Goal: Contribute content: Contribute content

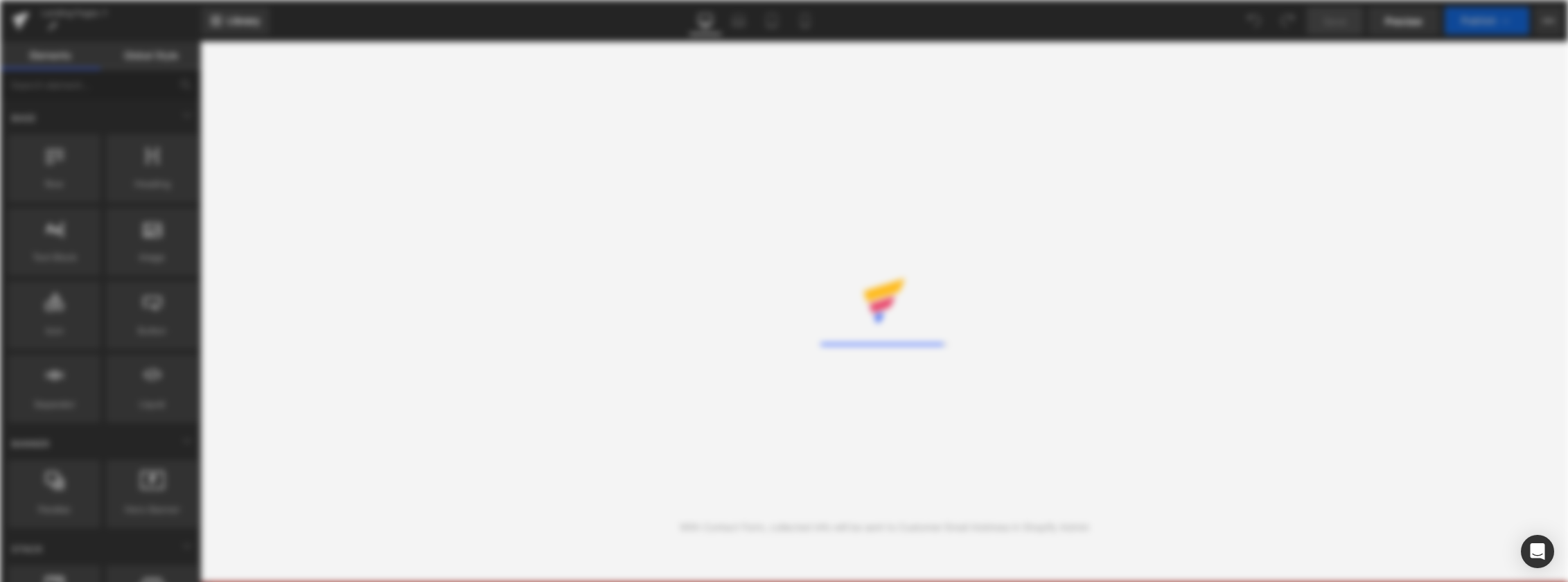
select select "German"
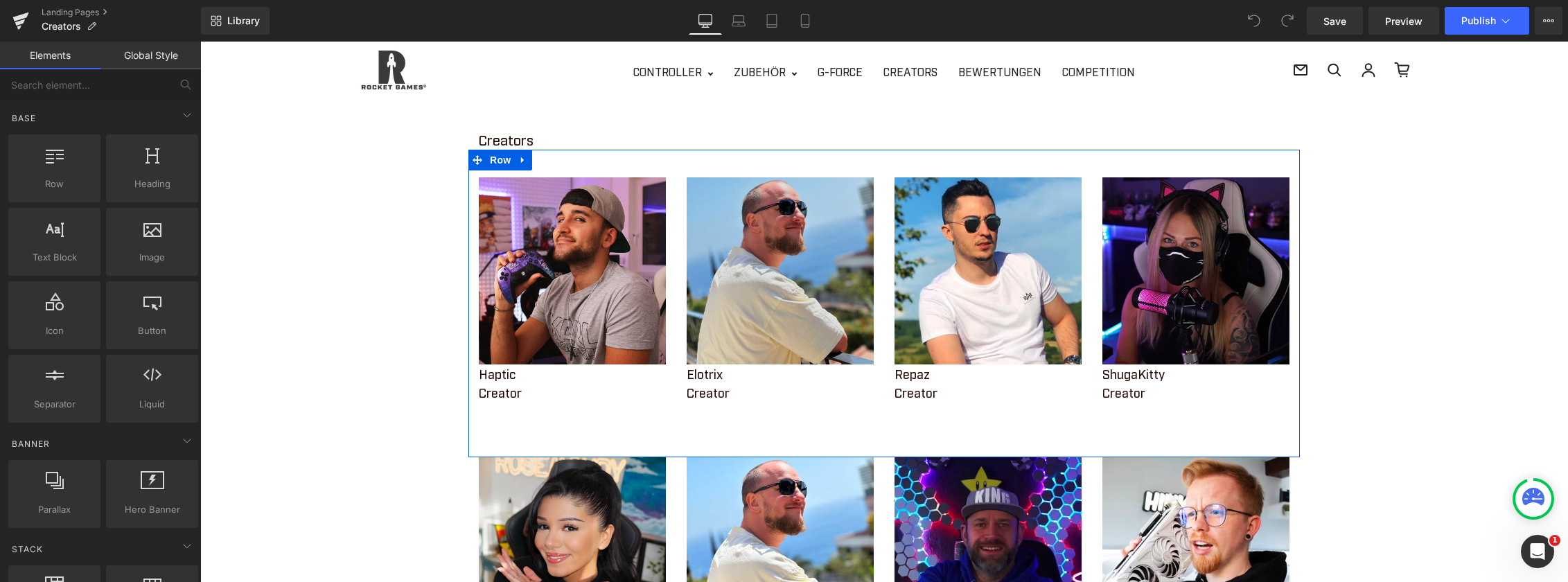
scroll to position [70, 0]
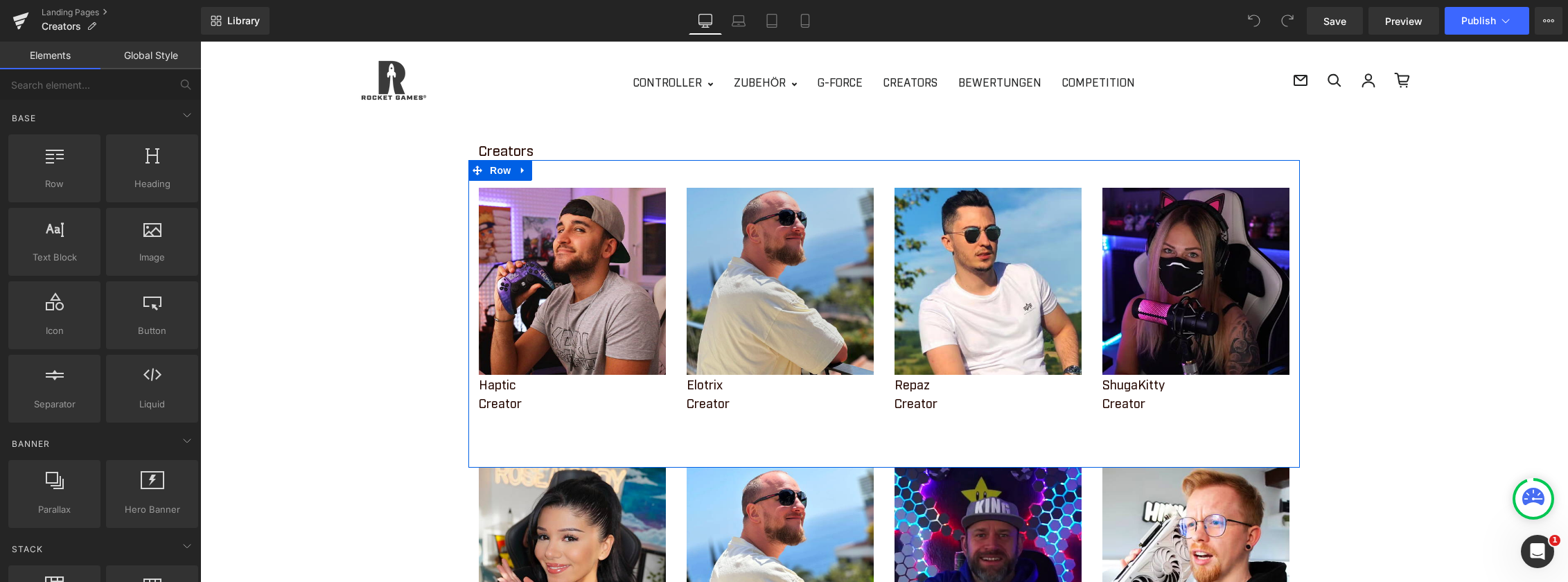
click at [770, 296] on img at bounding box center [780, 281] width 187 height 187
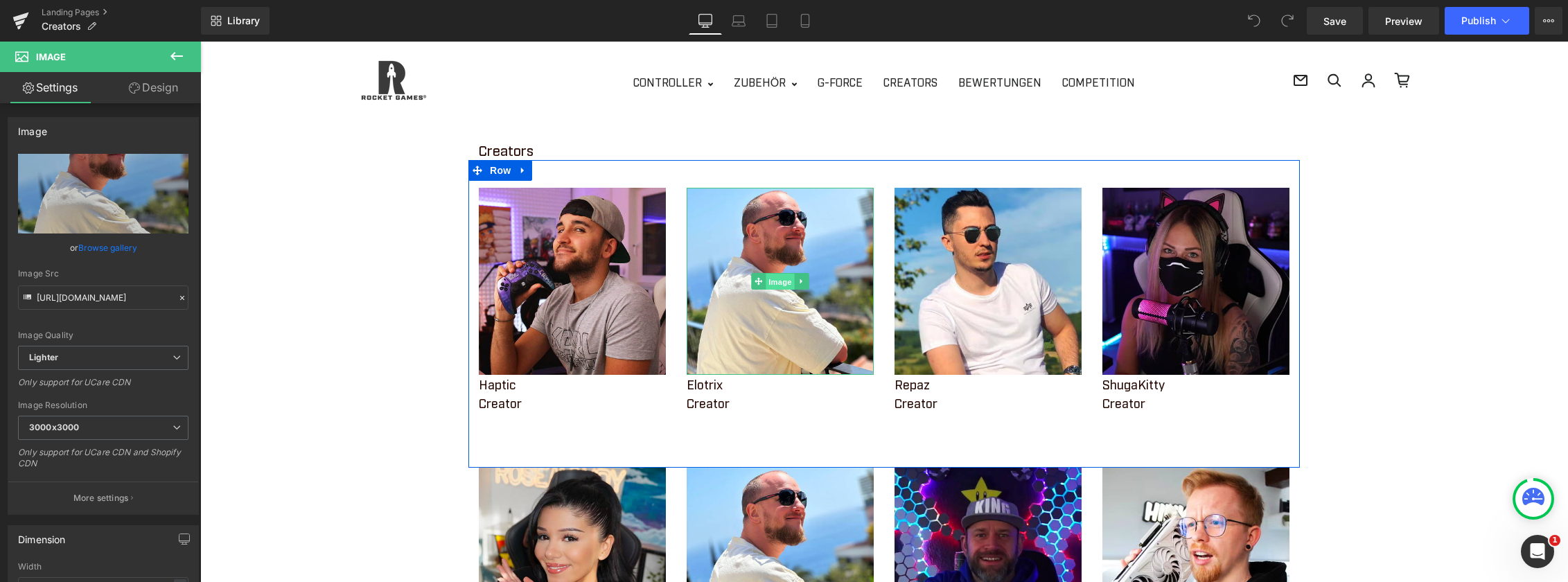
click at [771, 285] on span "Image" at bounding box center [780, 283] width 29 height 17
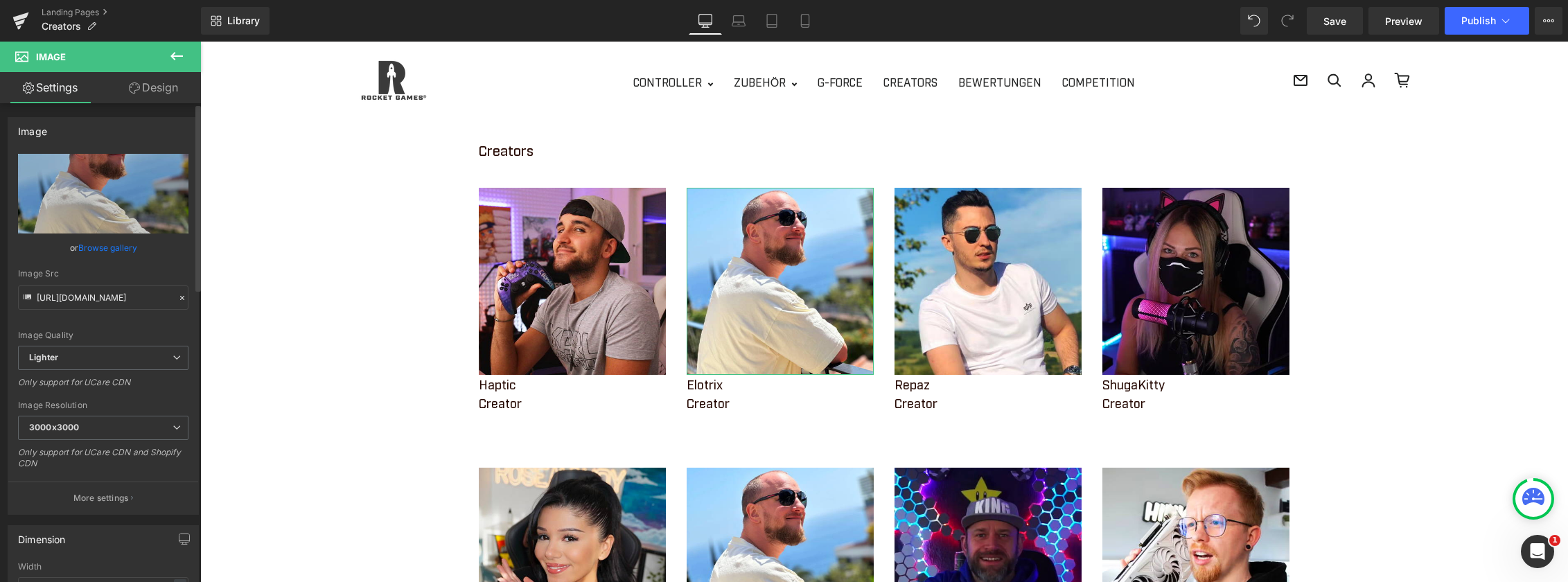
click at [92, 249] on link "Browse gallery" at bounding box center [107, 248] width 59 height 25
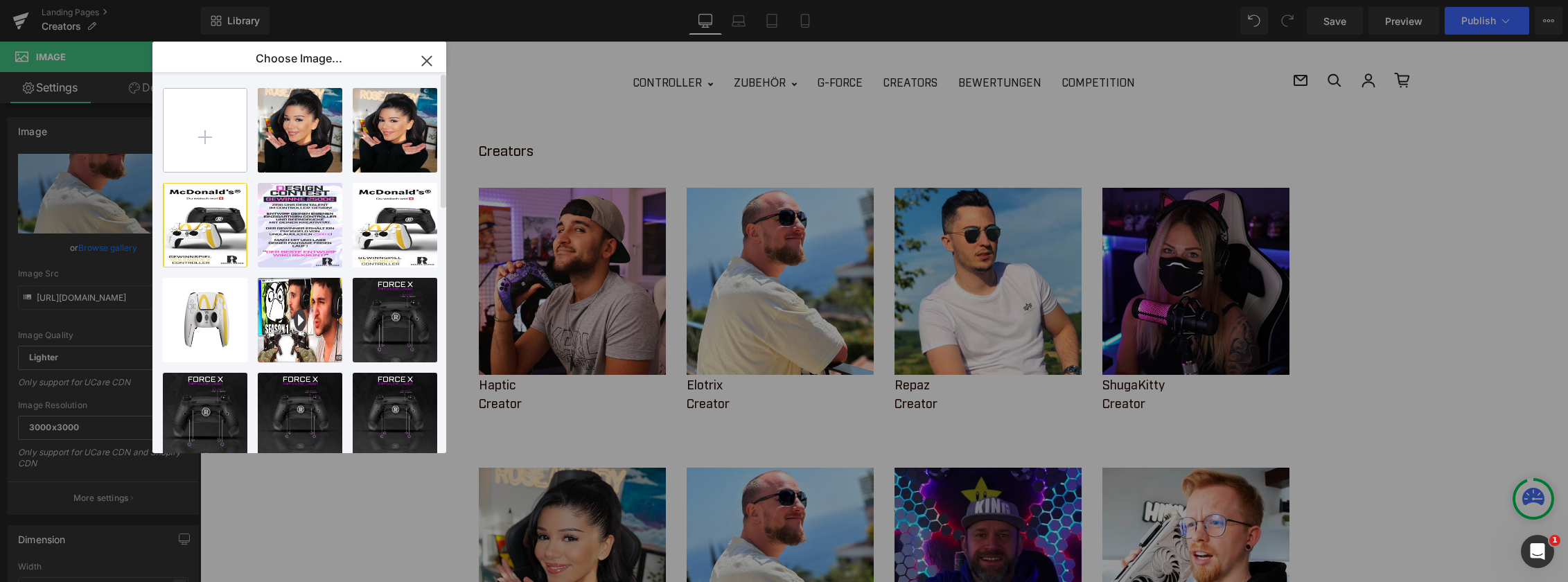
click at [217, 130] on input "file" at bounding box center [205, 131] width 83 height 83
type input "C:\fakepath\Bild Alvi Homepage.png"
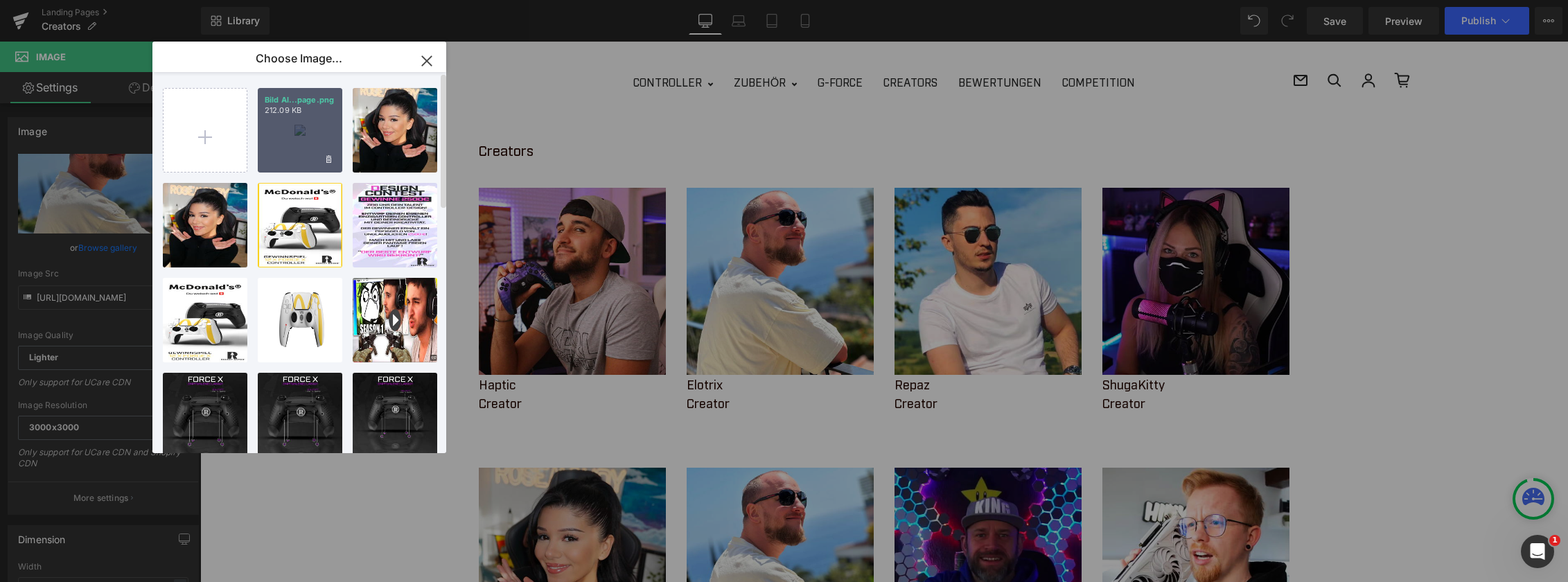
click at [278, 120] on div "Bild Al...page.png 212.09 KB" at bounding box center [300, 131] width 85 height 85
type input "[URL][DOMAIN_NAME]"
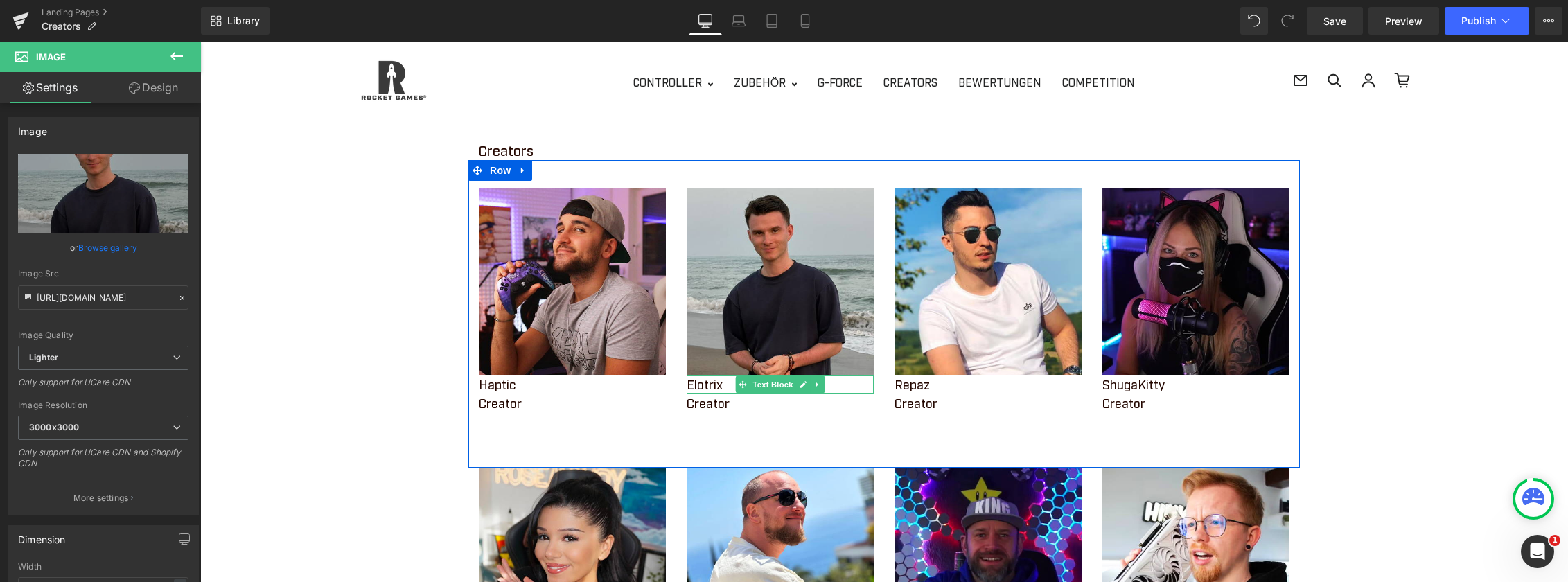
click at [713, 387] on p "Elotrix" at bounding box center [780, 384] width 187 height 19
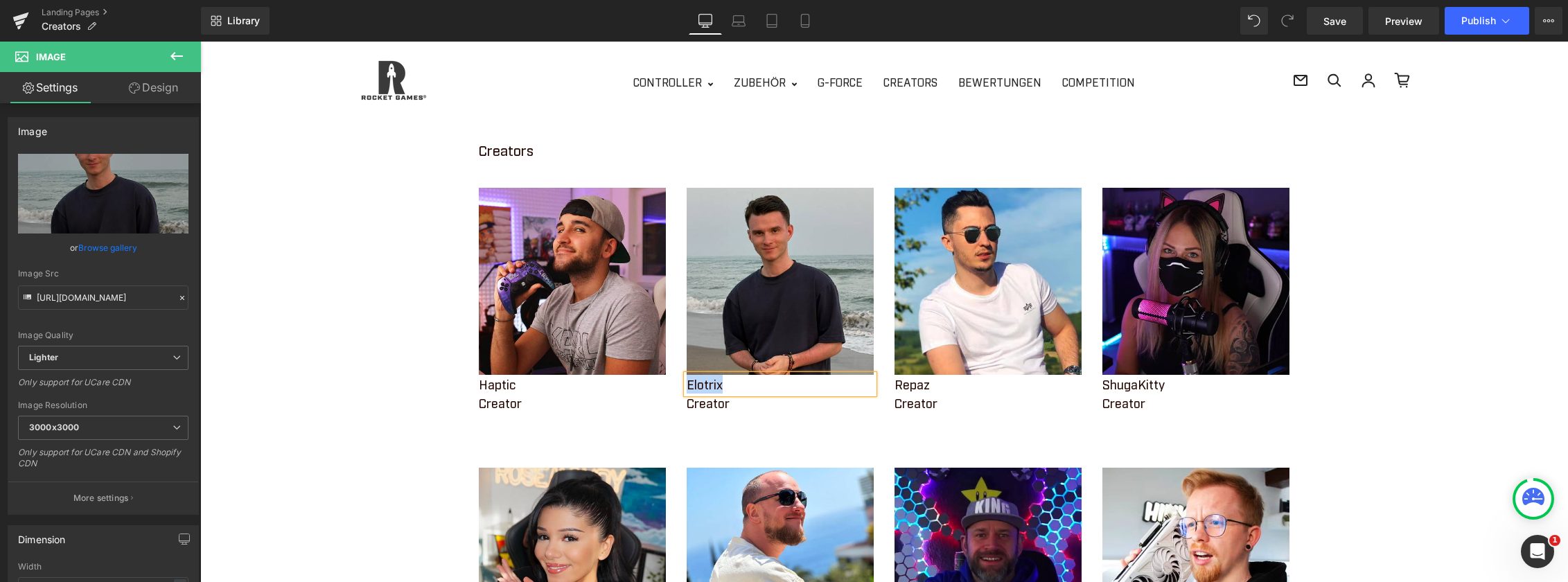
click at [713, 387] on p "Elotrix" at bounding box center [780, 384] width 187 height 19
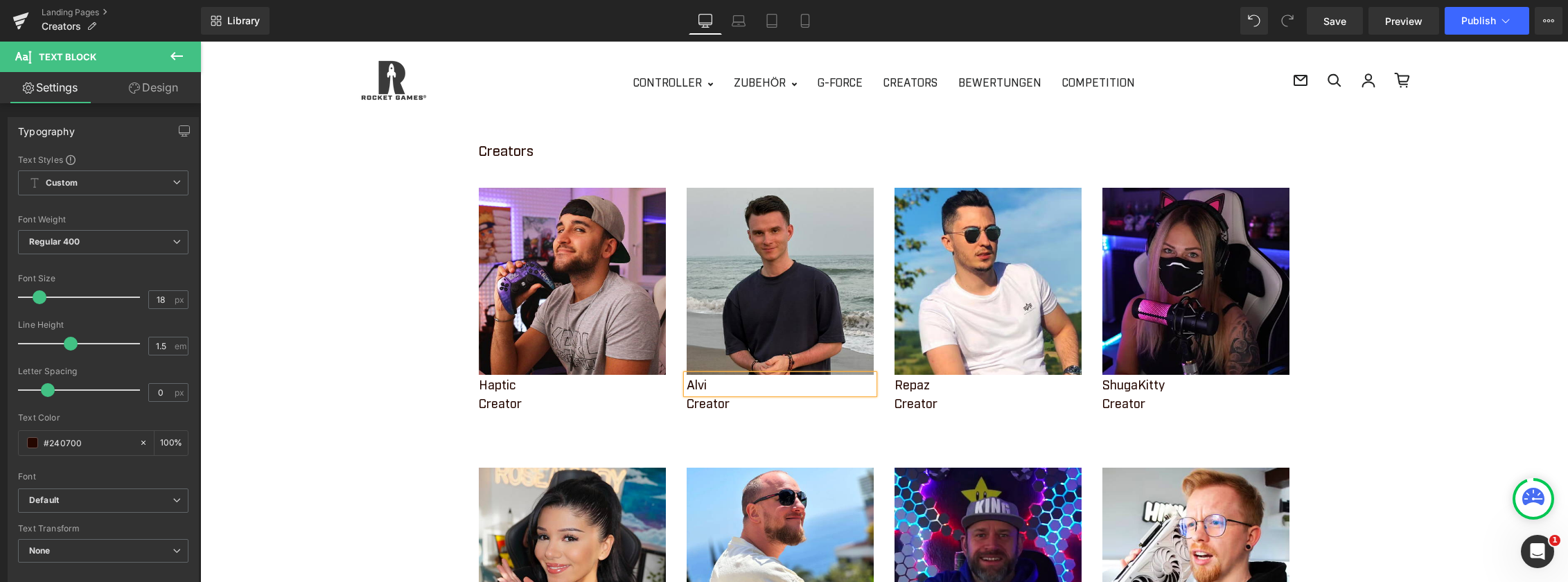
click at [709, 426] on div "Image Haptic Text Block Creator Text Block Image Alvi Text Block Creator Text B…" at bounding box center [884, 314] width 832 height 308
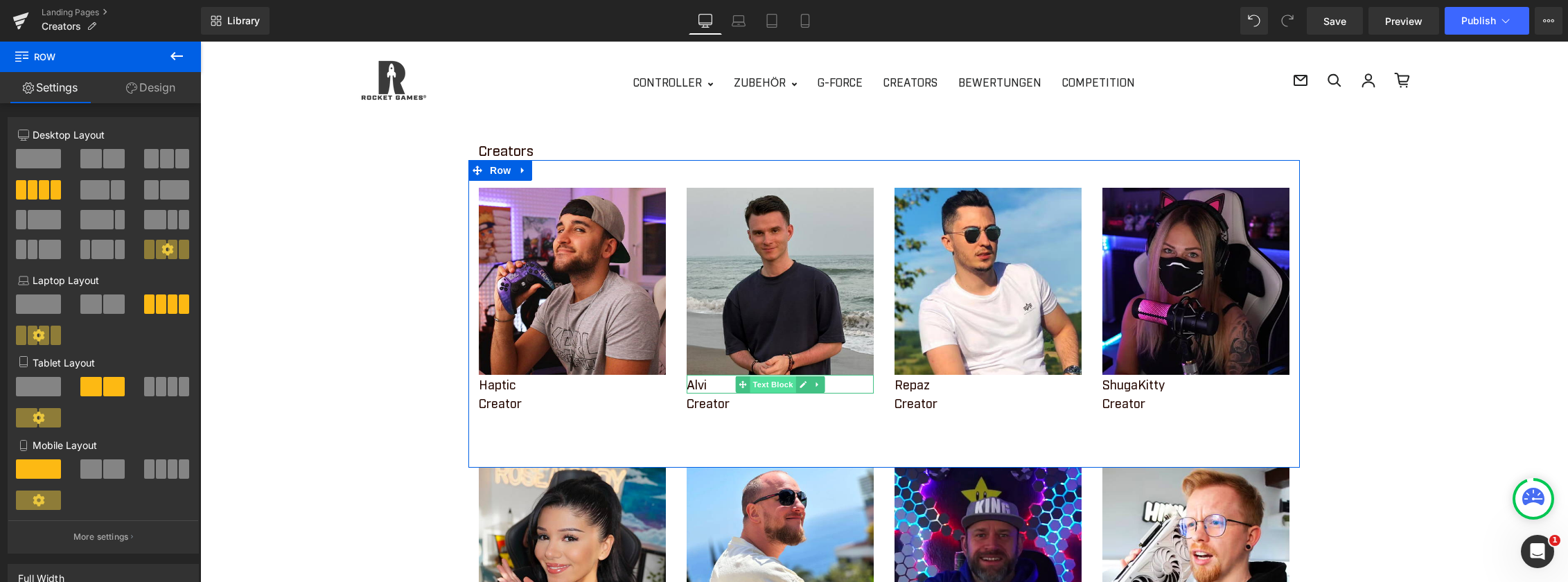
click at [762, 390] on span "Text Block" at bounding box center [772, 384] width 46 height 17
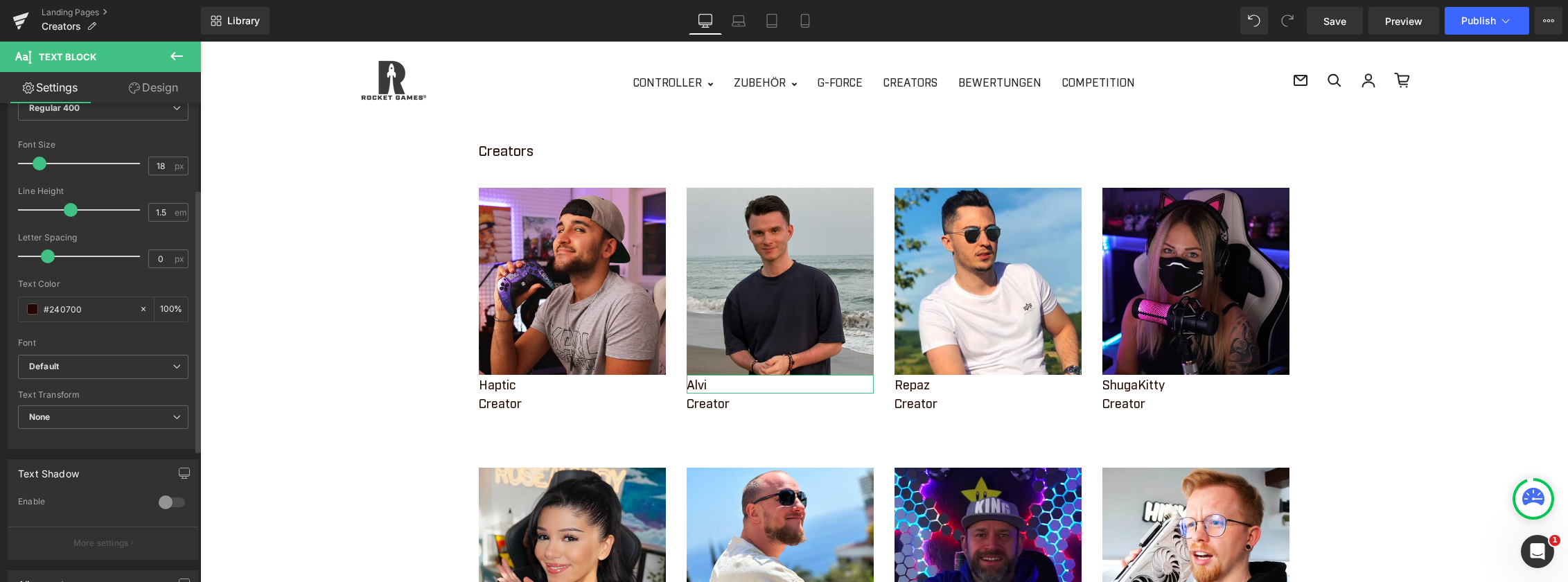
scroll to position [0, 0]
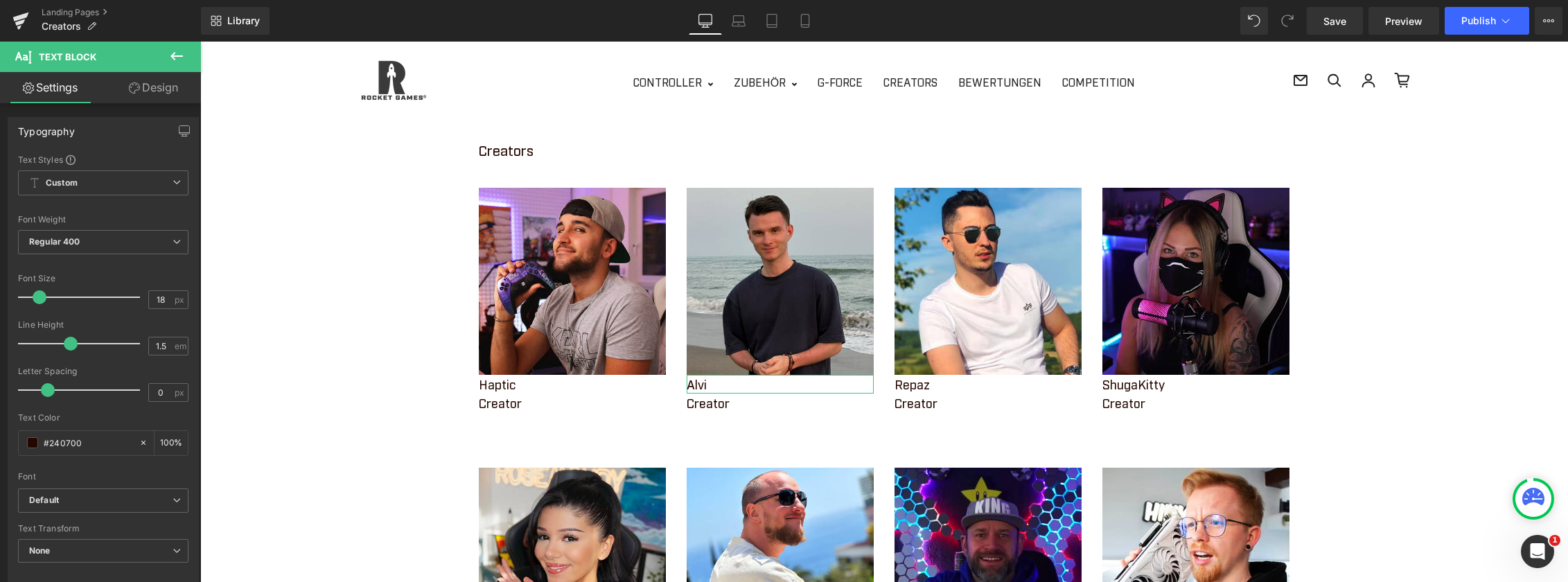
click at [160, 89] on link "Design" at bounding box center [154, 87] width 100 height 31
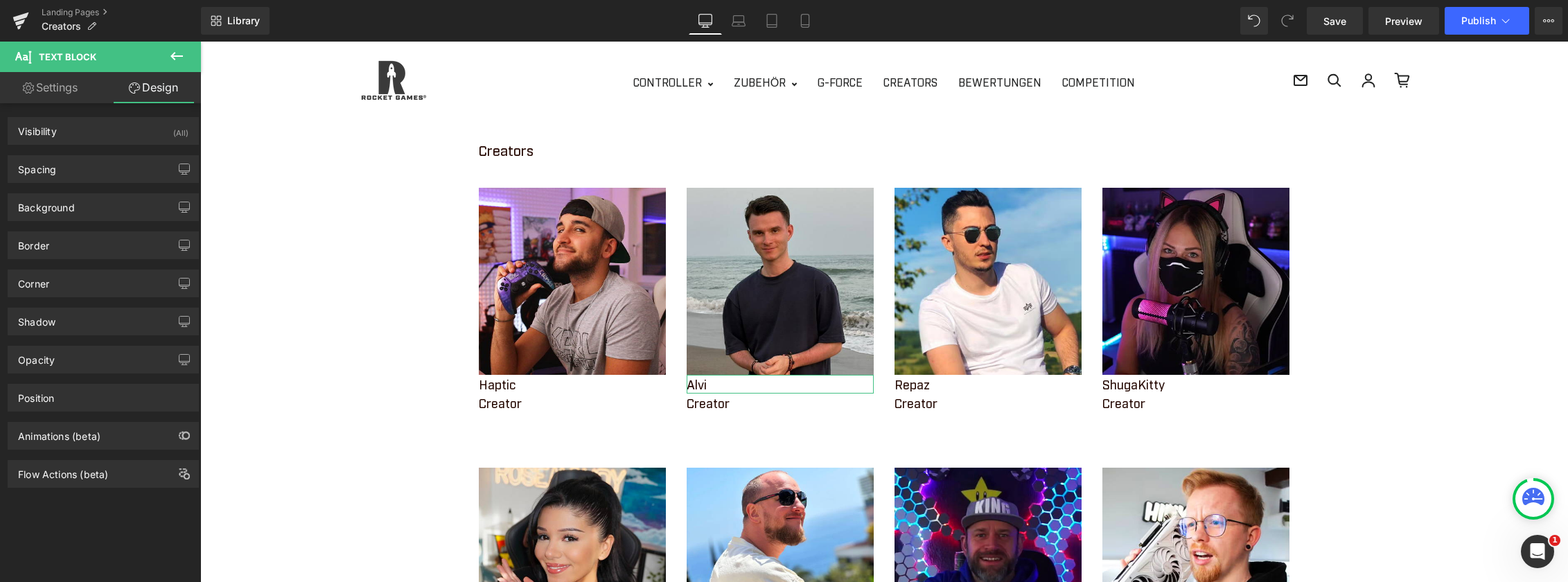
click at [62, 79] on link "Settings" at bounding box center [50, 87] width 100 height 31
type input "100"
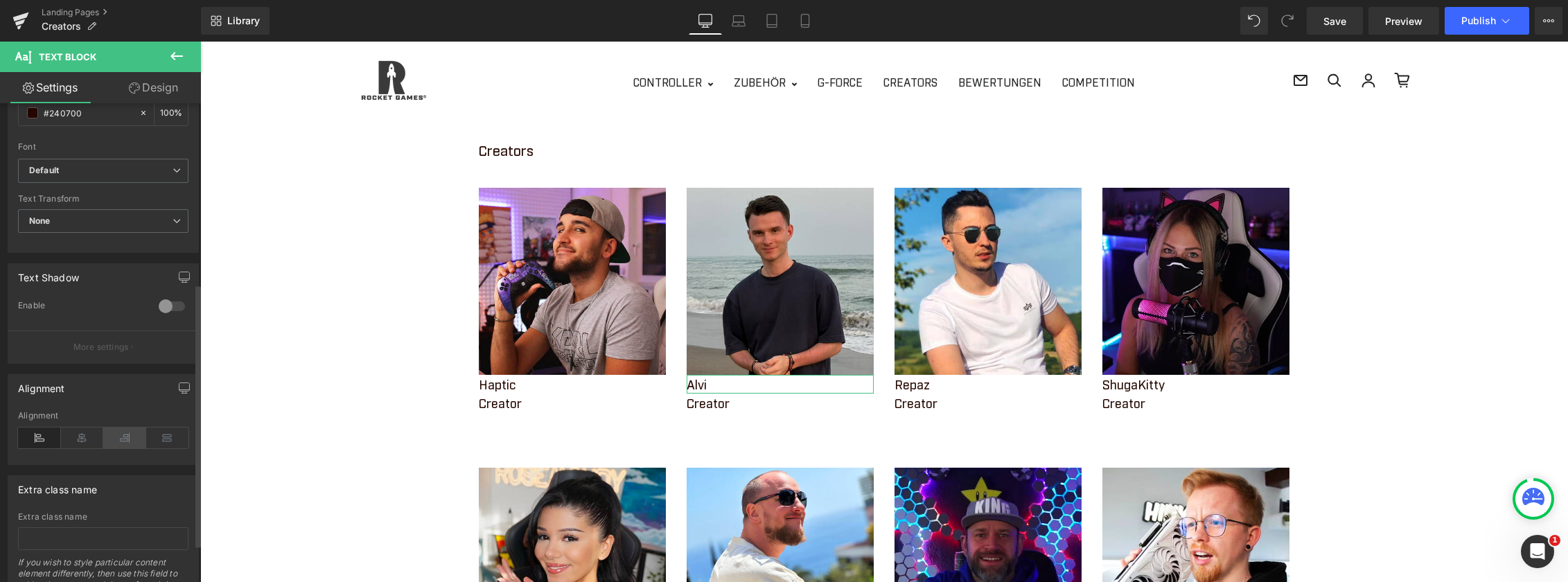
scroll to position [328, 0]
click at [169, 308] on div at bounding box center [171, 307] width 33 height 22
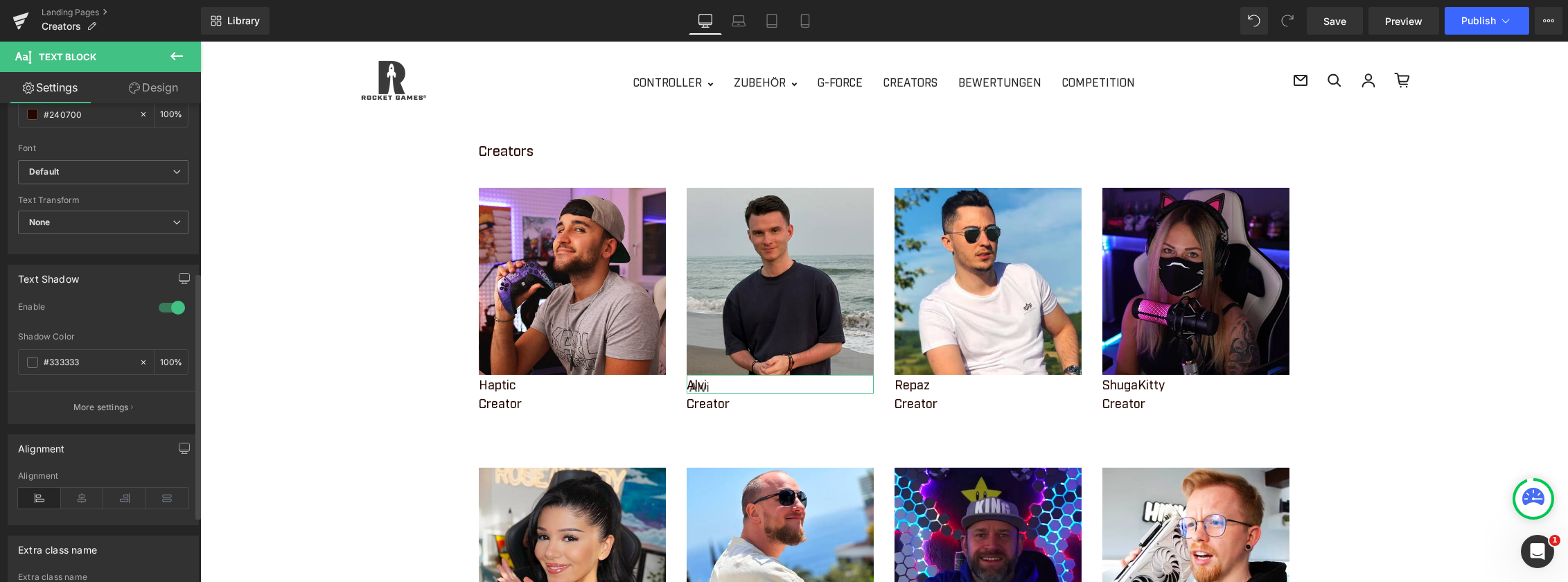
click at [165, 311] on div at bounding box center [171, 307] width 33 height 22
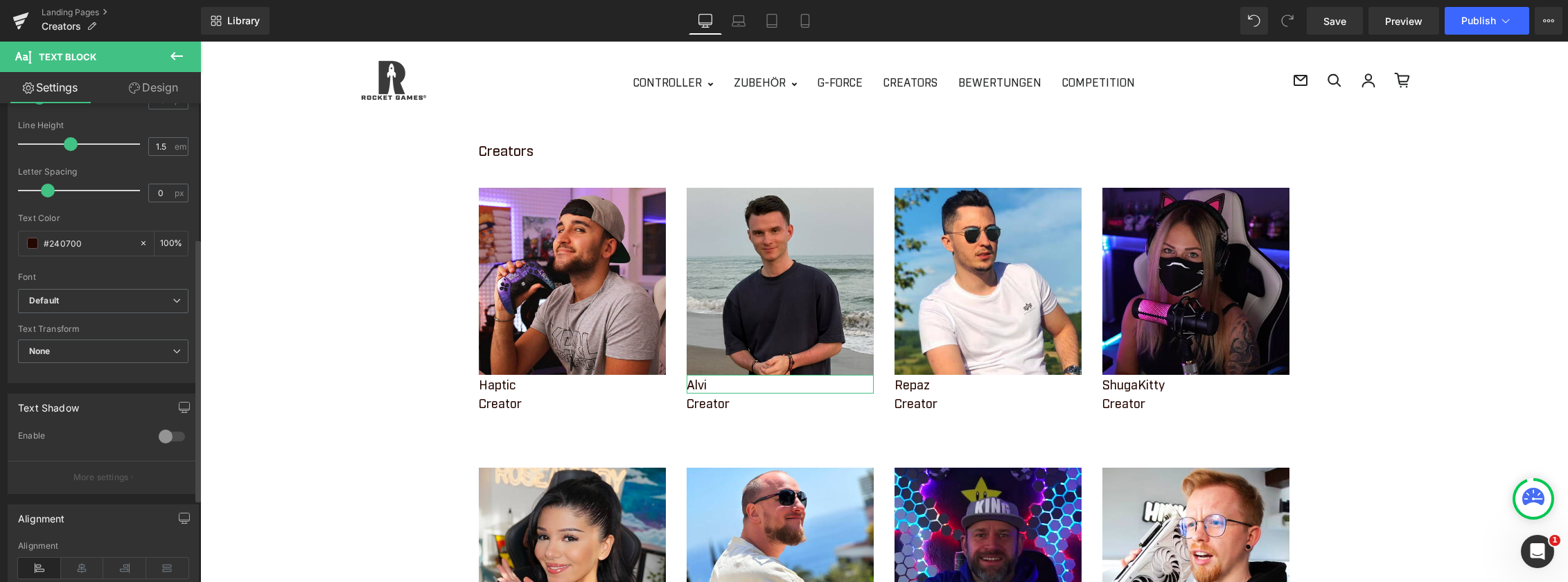
scroll to position [190, 0]
click at [140, 89] on link "Design" at bounding box center [154, 87] width 100 height 31
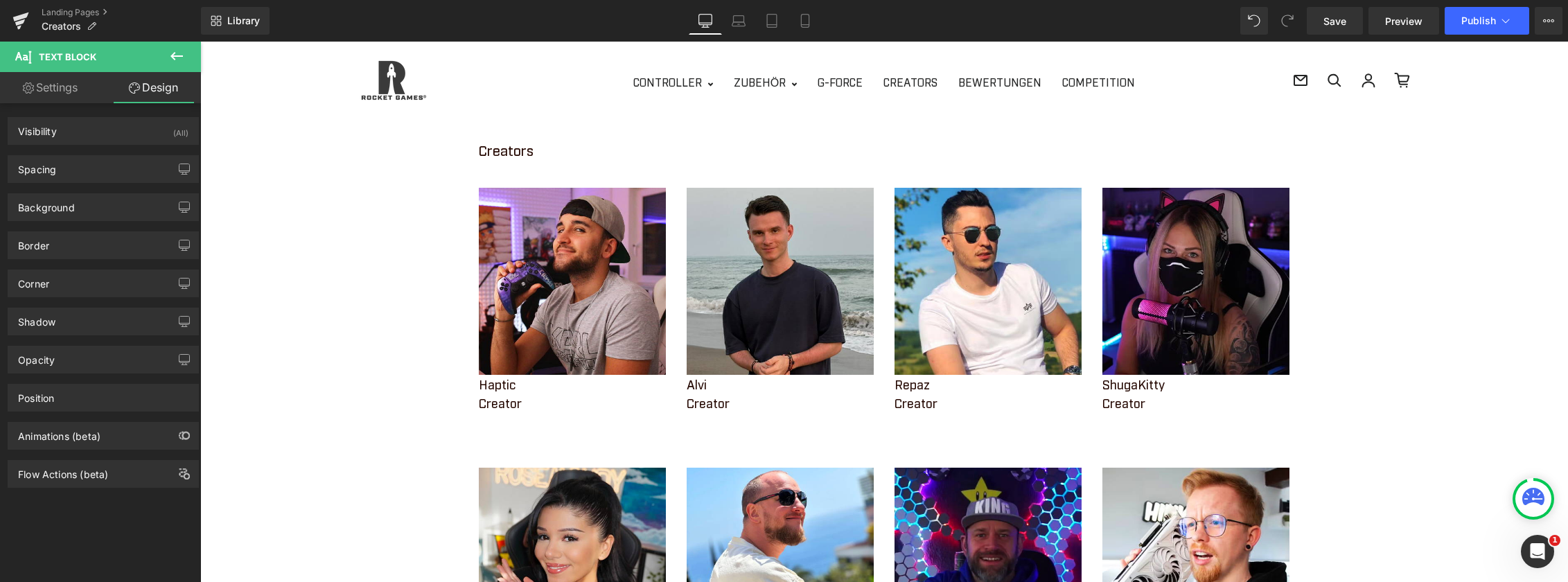
click at [168, 58] on button at bounding box center [176, 57] width 48 height 31
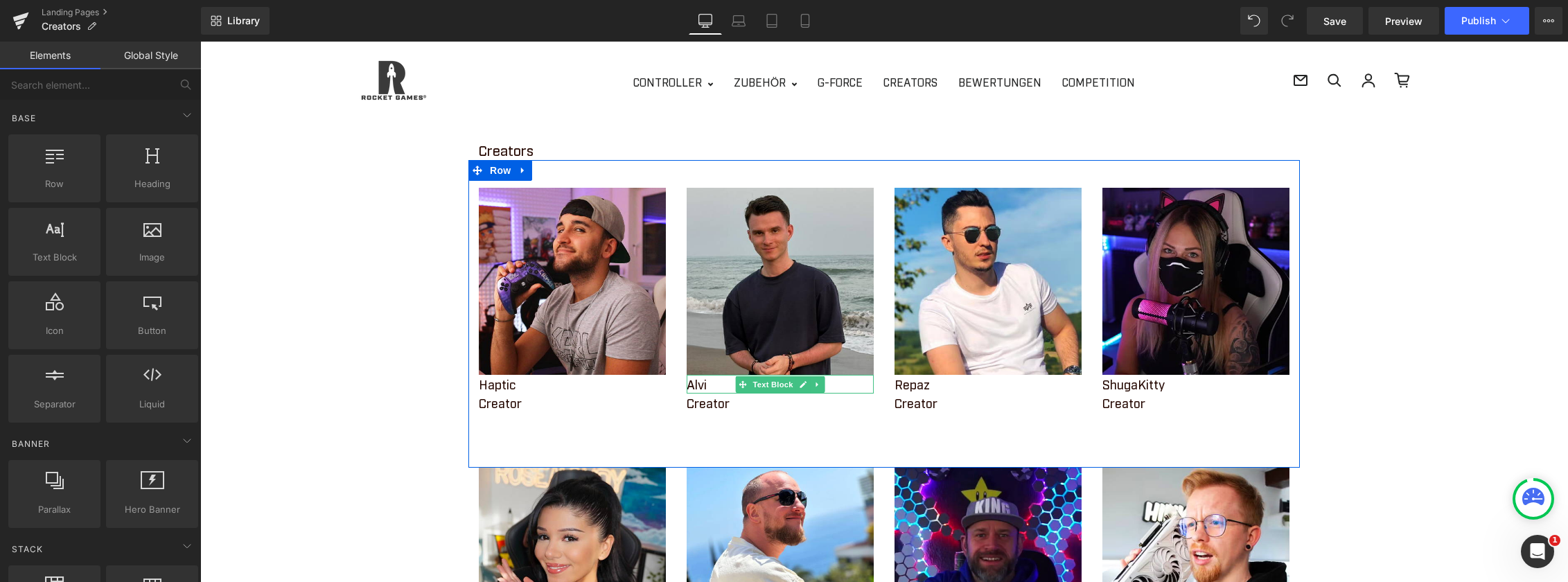
click at [696, 383] on p "Alvi" at bounding box center [780, 384] width 187 height 19
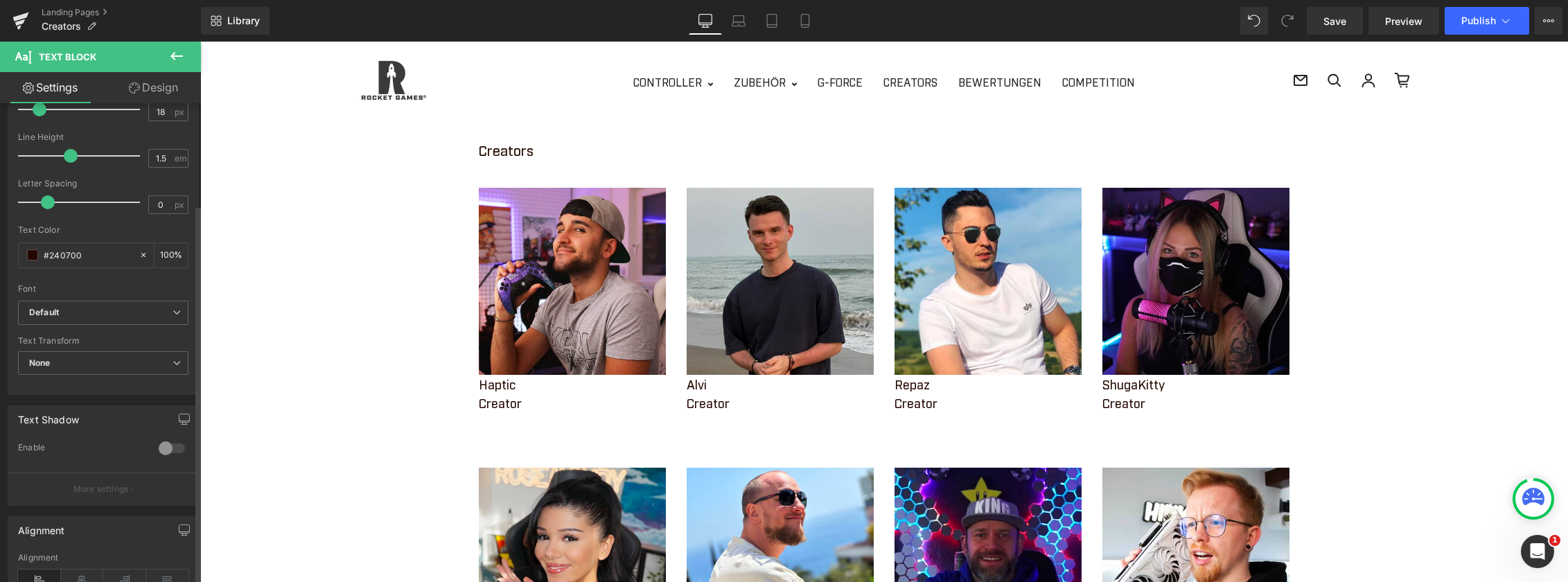
scroll to position [208, 0]
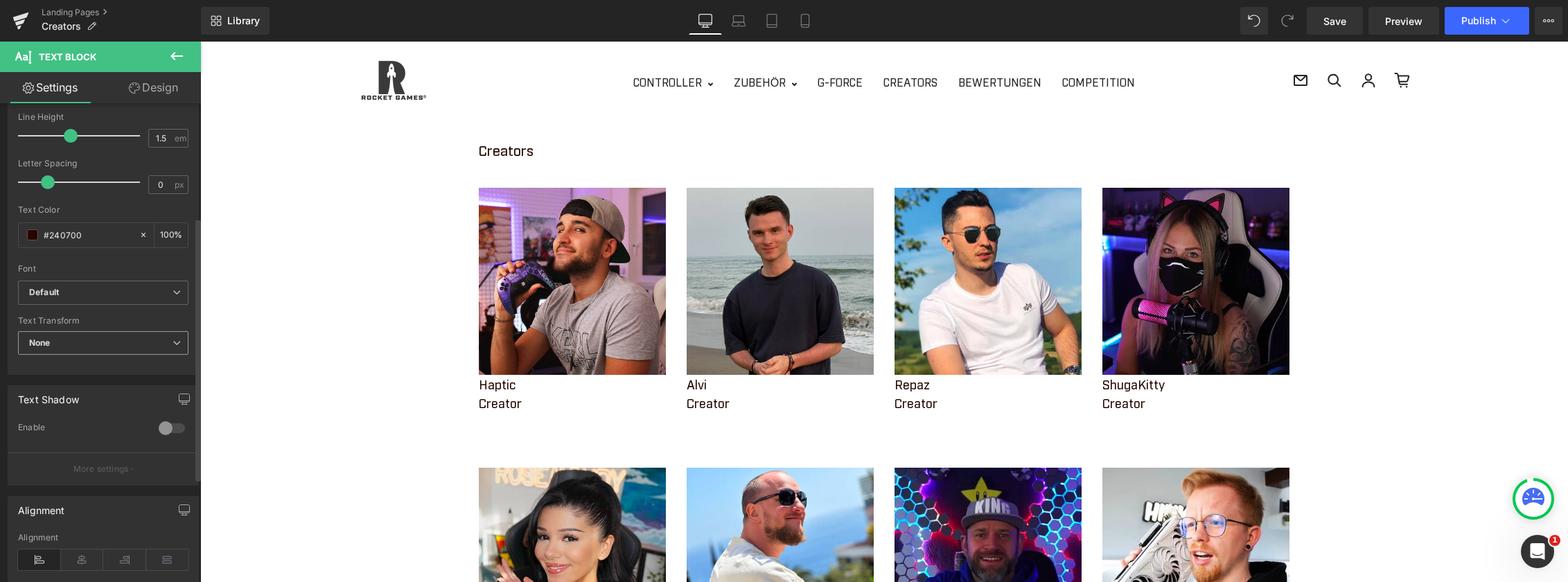
click at [115, 353] on span "None" at bounding box center [103, 343] width 171 height 25
click at [111, 347] on span "None" at bounding box center [100, 343] width 165 height 25
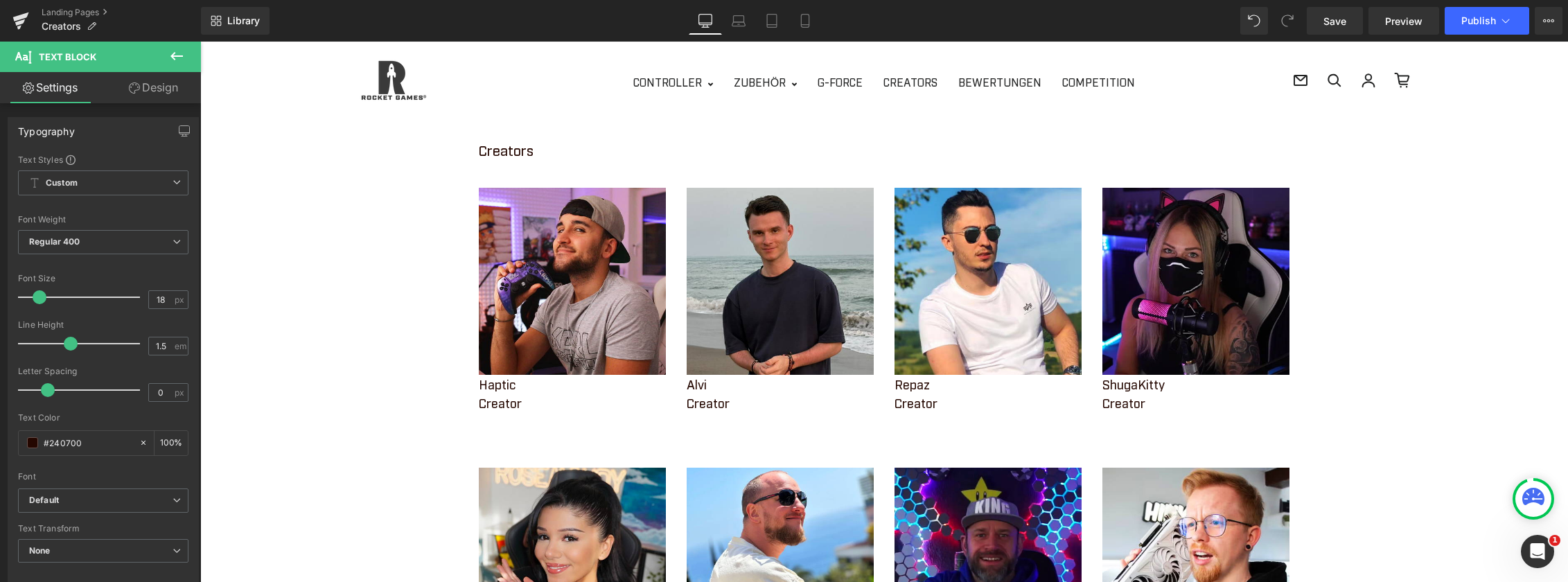
click at [177, 59] on icon at bounding box center [176, 56] width 17 height 17
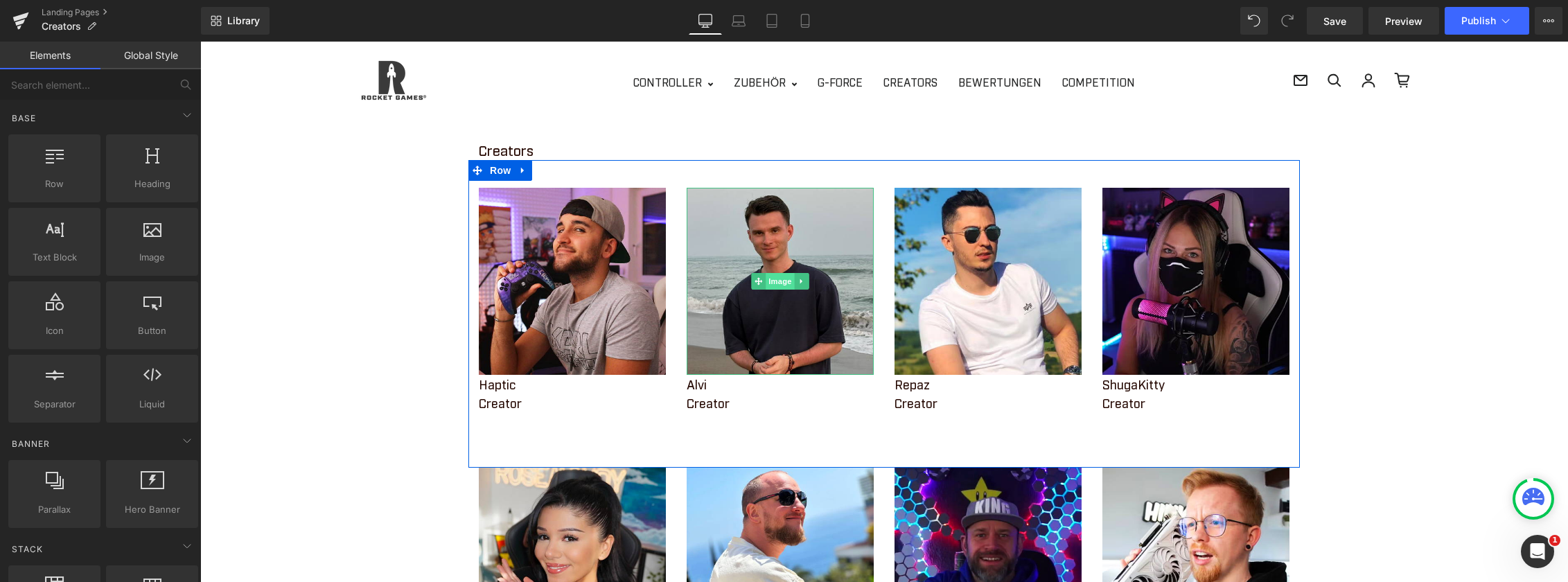
click at [772, 277] on span "Image" at bounding box center [780, 282] width 29 height 17
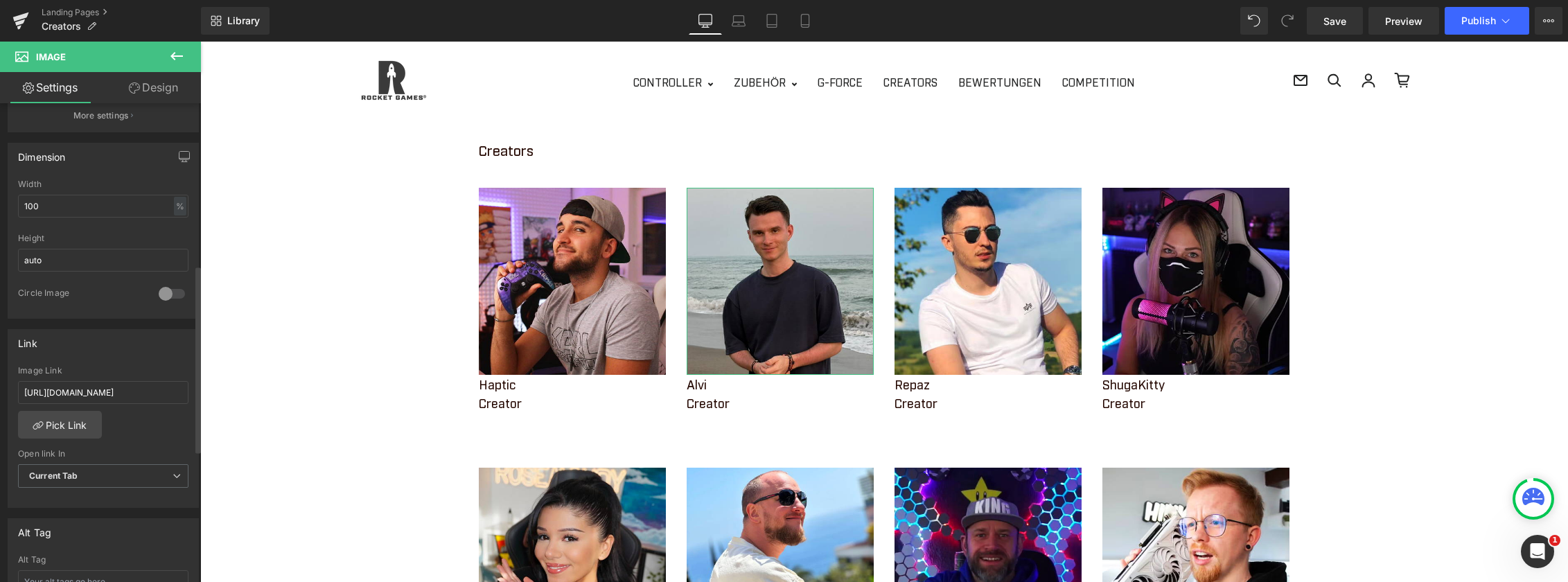
scroll to position [416, 0]
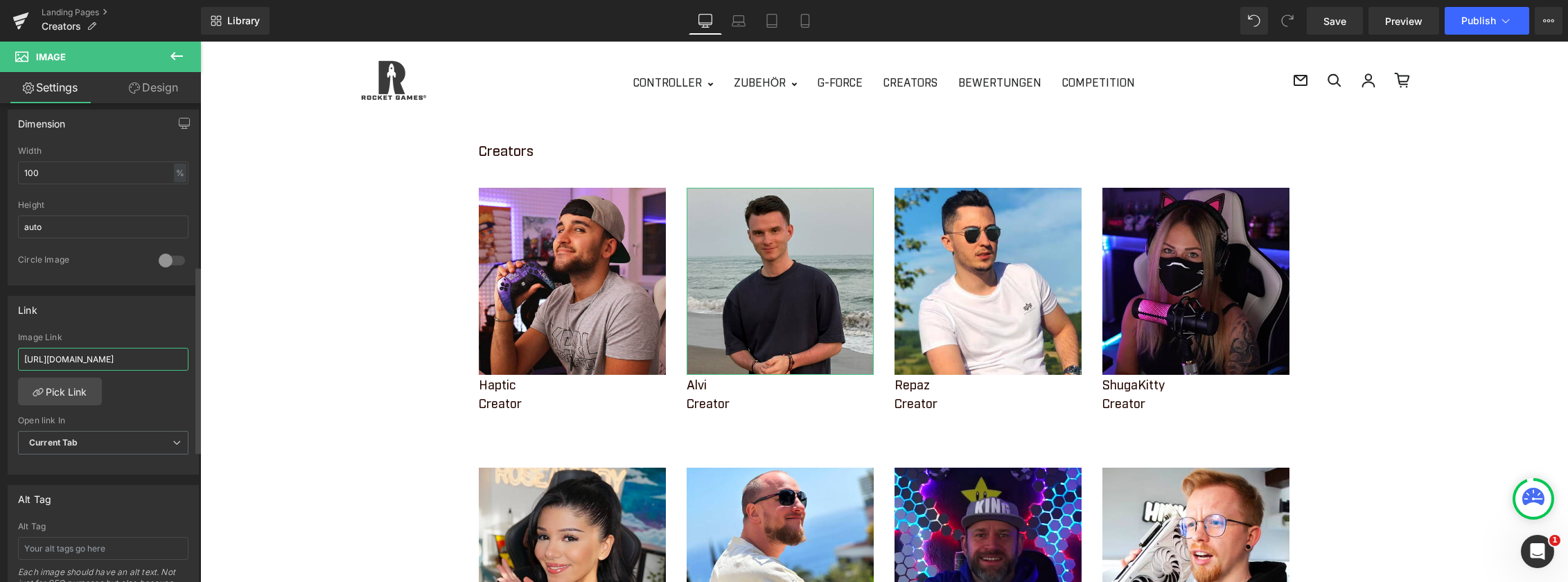
click at [77, 361] on input "[URL][DOMAIN_NAME]" at bounding box center [103, 359] width 171 height 23
paste input "[DOMAIN_NAME][URL]"
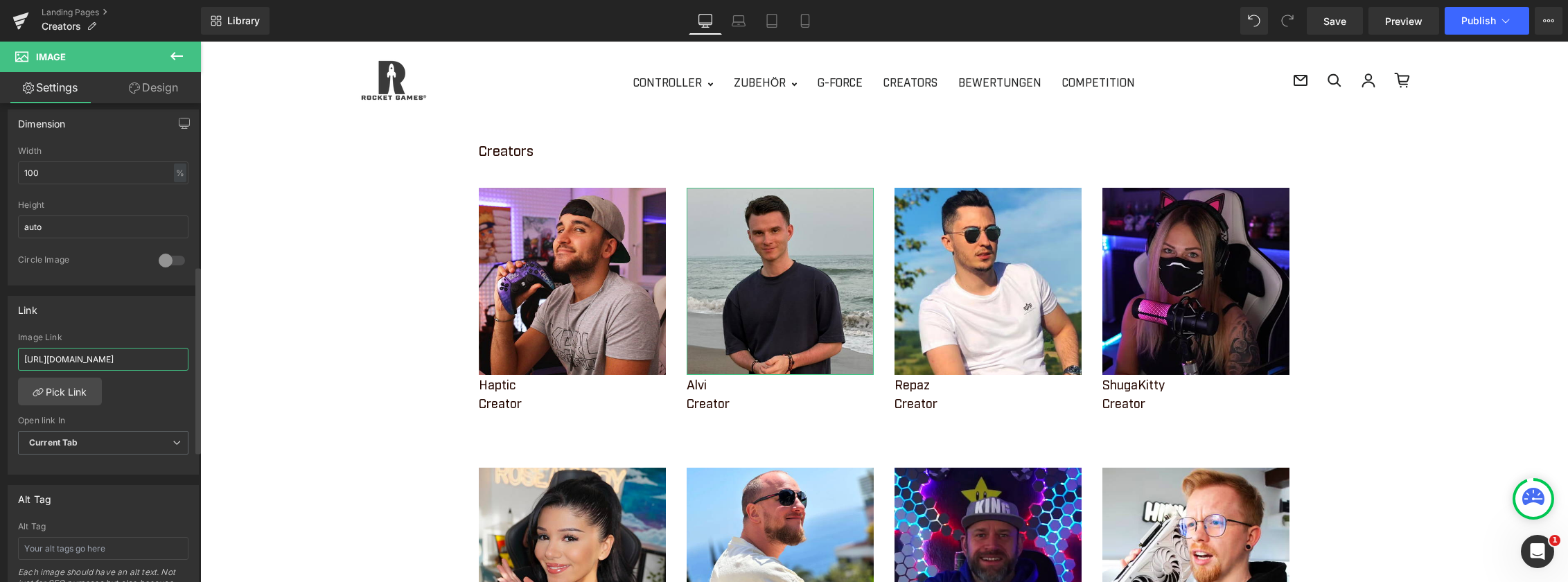
type input "[URL][DOMAIN_NAME]"
click at [134, 400] on div "[URL][DOMAIN_NAME] Image Link [URL][DOMAIN_NAME] Pick Link Current Tab New Tab …" at bounding box center [104, 403] width 190 height 142
click at [1471, 21] on span "Publish" at bounding box center [1478, 20] width 35 height 11
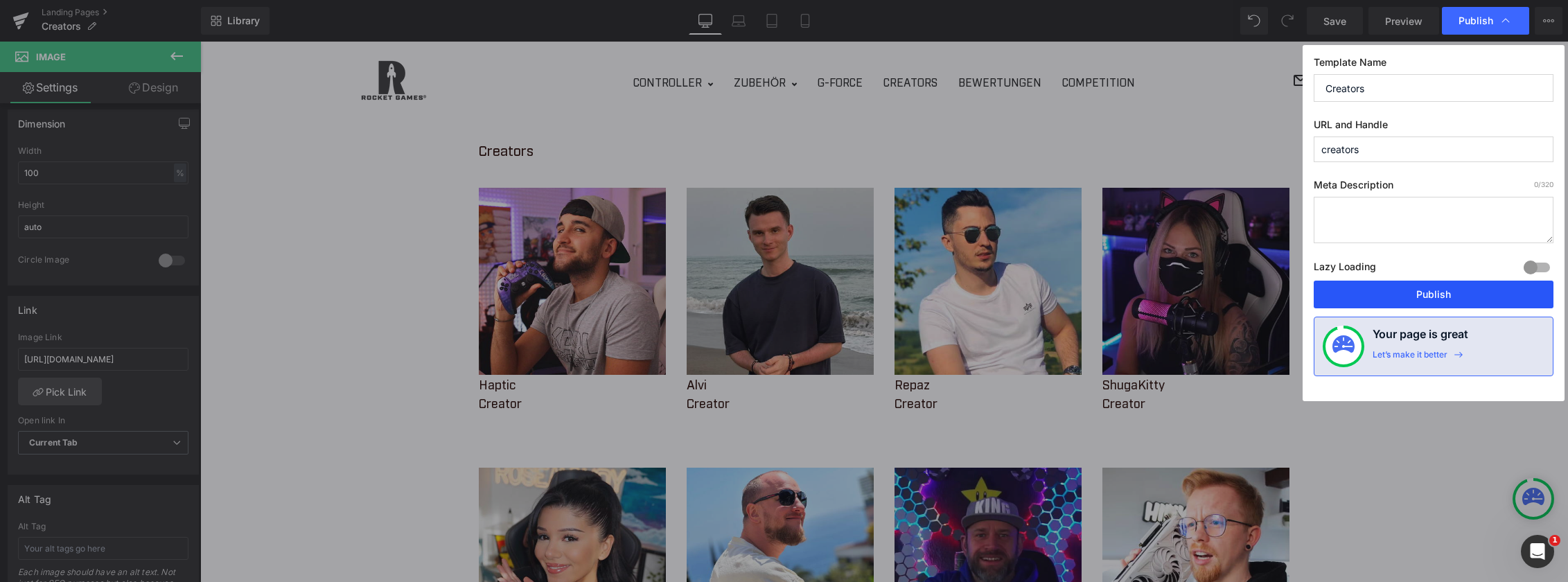
click at [1415, 298] on button "Publish" at bounding box center [1433, 294] width 239 height 28
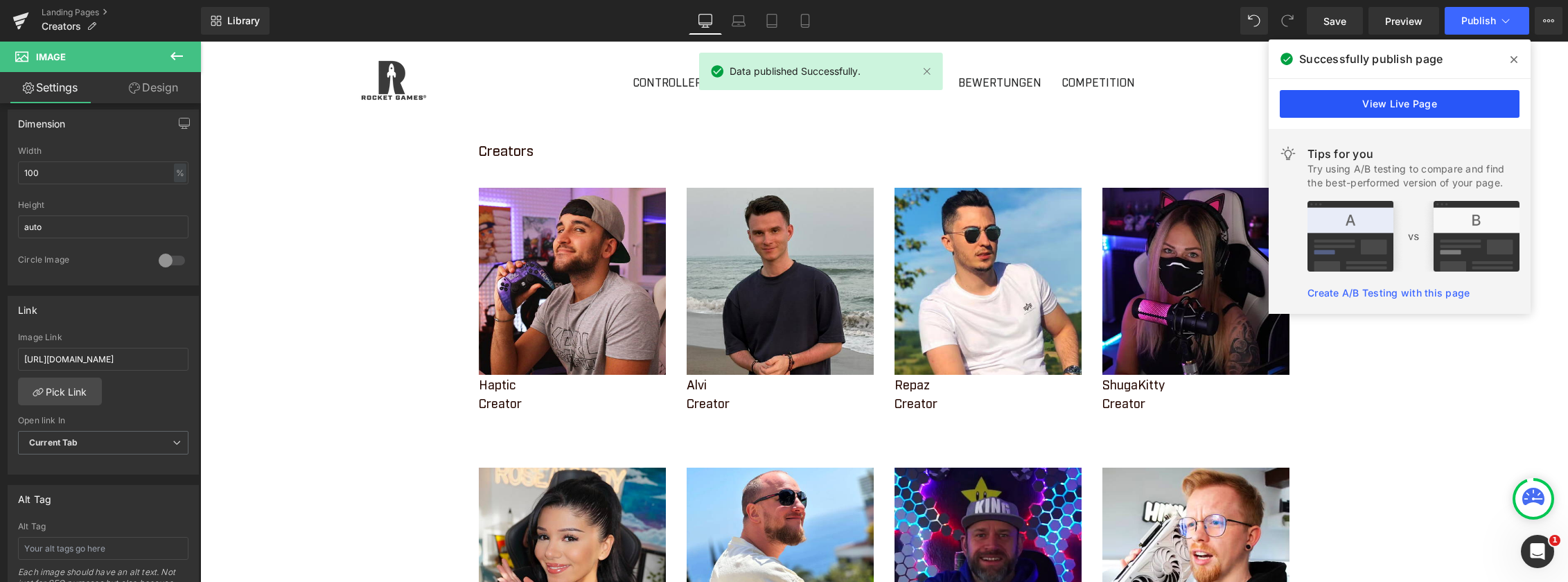
click at [1401, 108] on link "View Live Page" at bounding box center [1399, 104] width 239 height 28
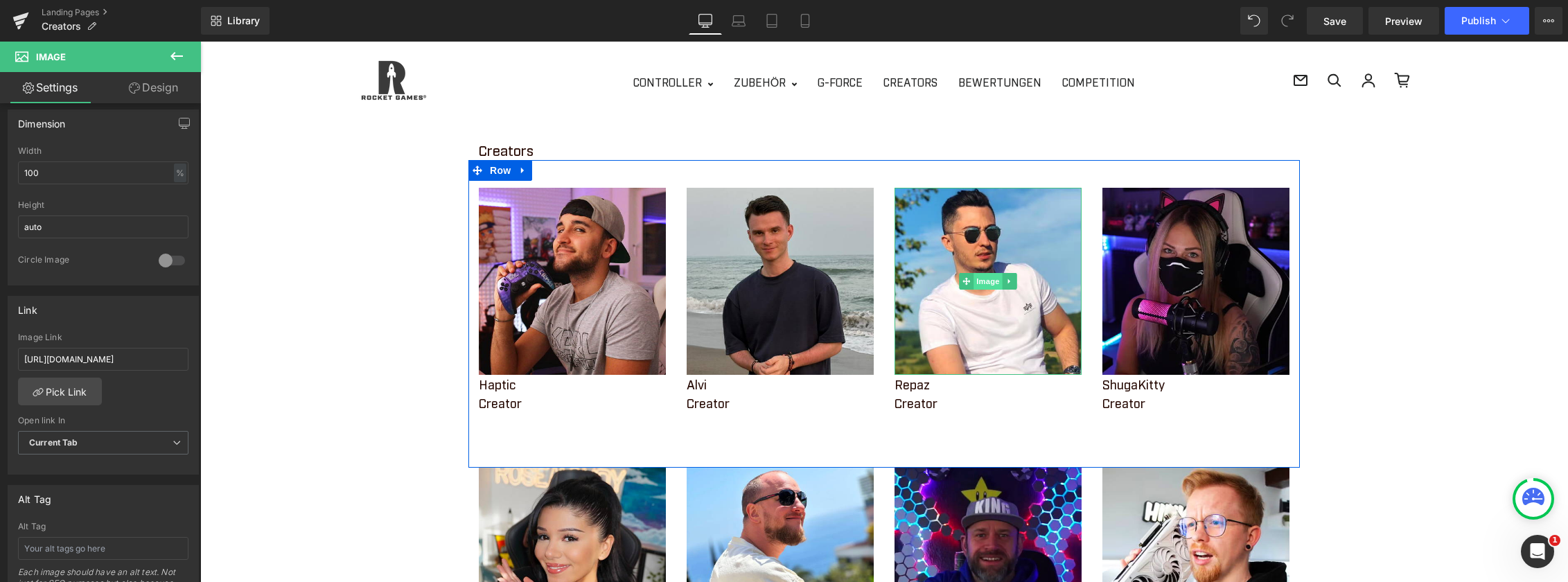
click at [987, 283] on span "Image" at bounding box center [988, 282] width 29 height 17
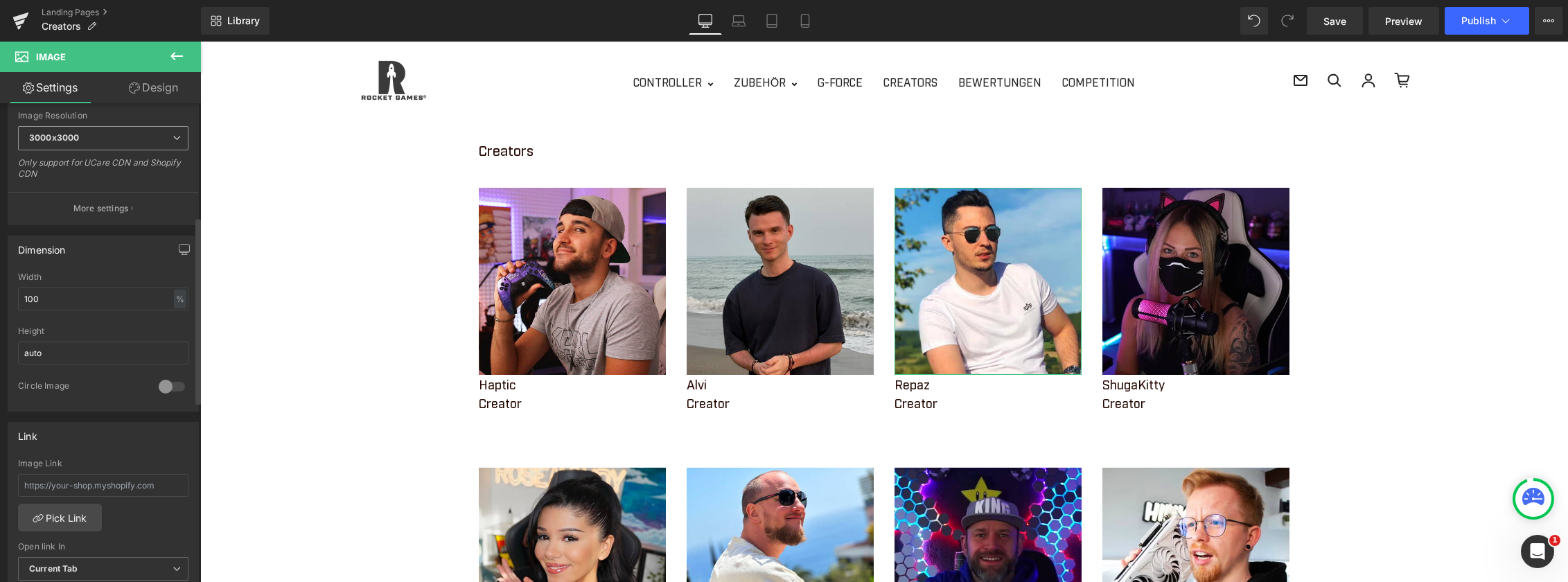
scroll to position [346, 0]
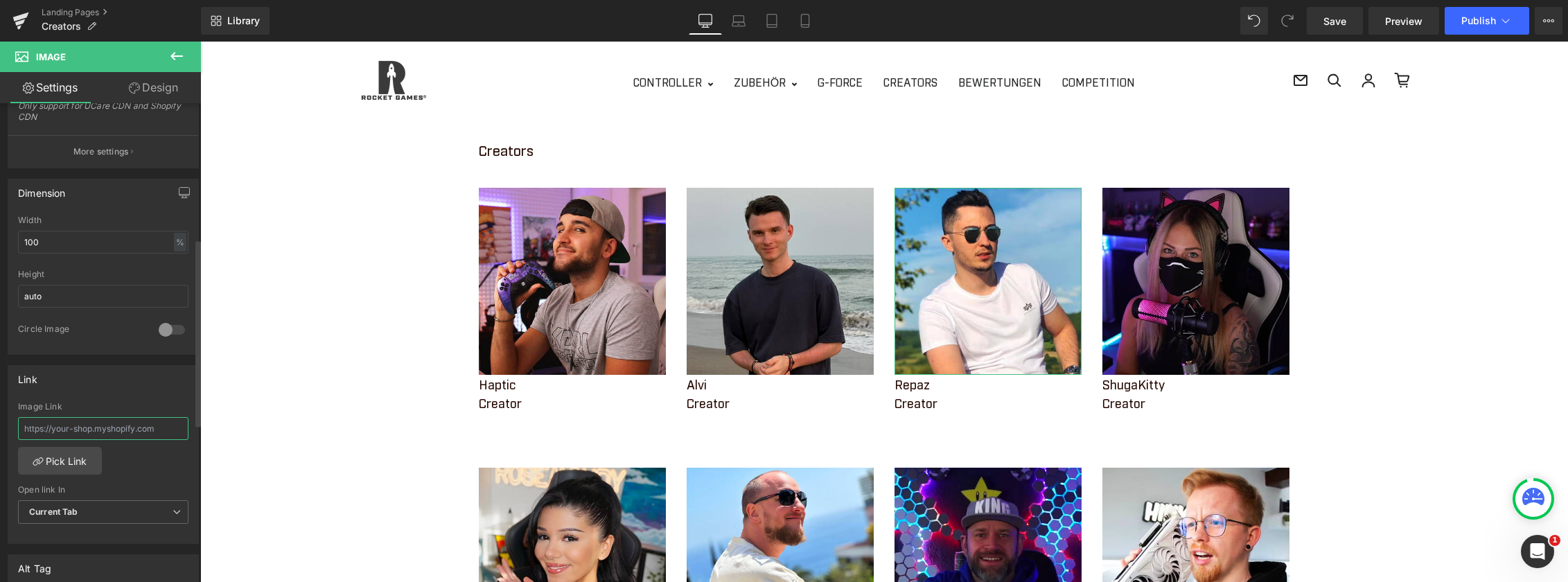
click at [132, 426] on input "text" at bounding box center [103, 428] width 171 height 23
paste input "[URL][DOMAIN_NAME]"
type input "[URL][DOMAIN_NAME]"
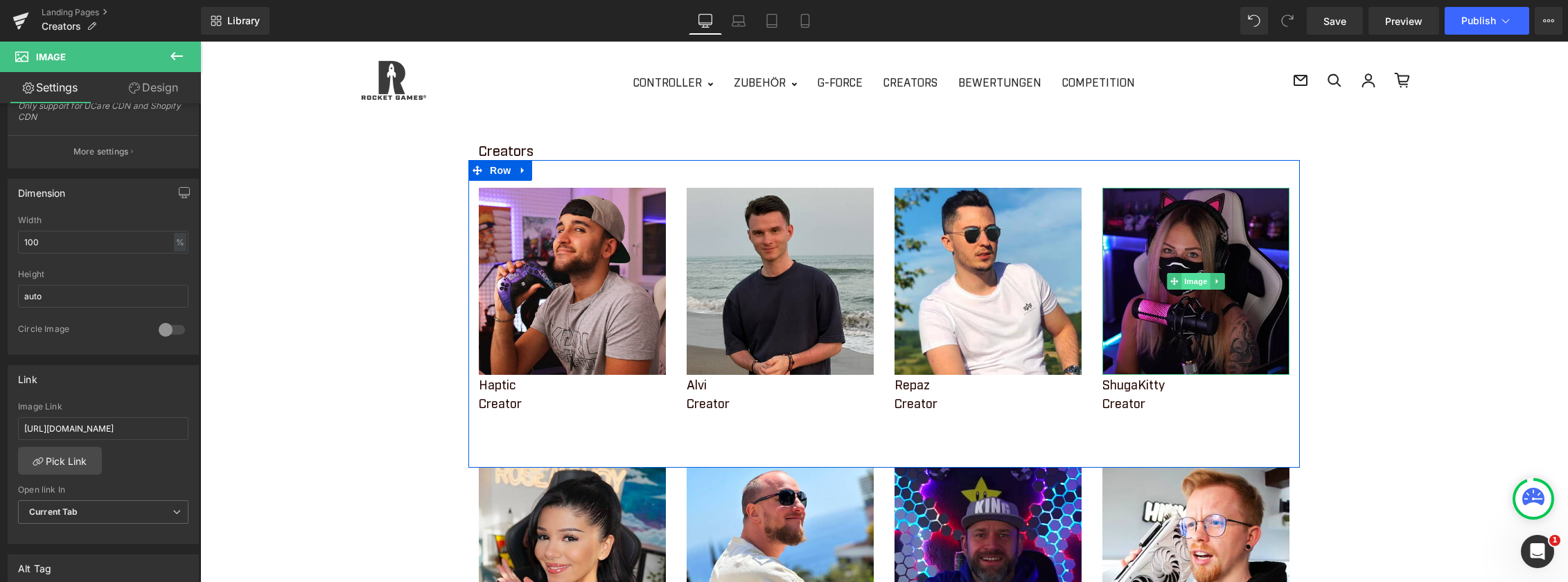
click at [1188, 283] on span "Image" at bounding box center [1196, 282] width 29 height 17
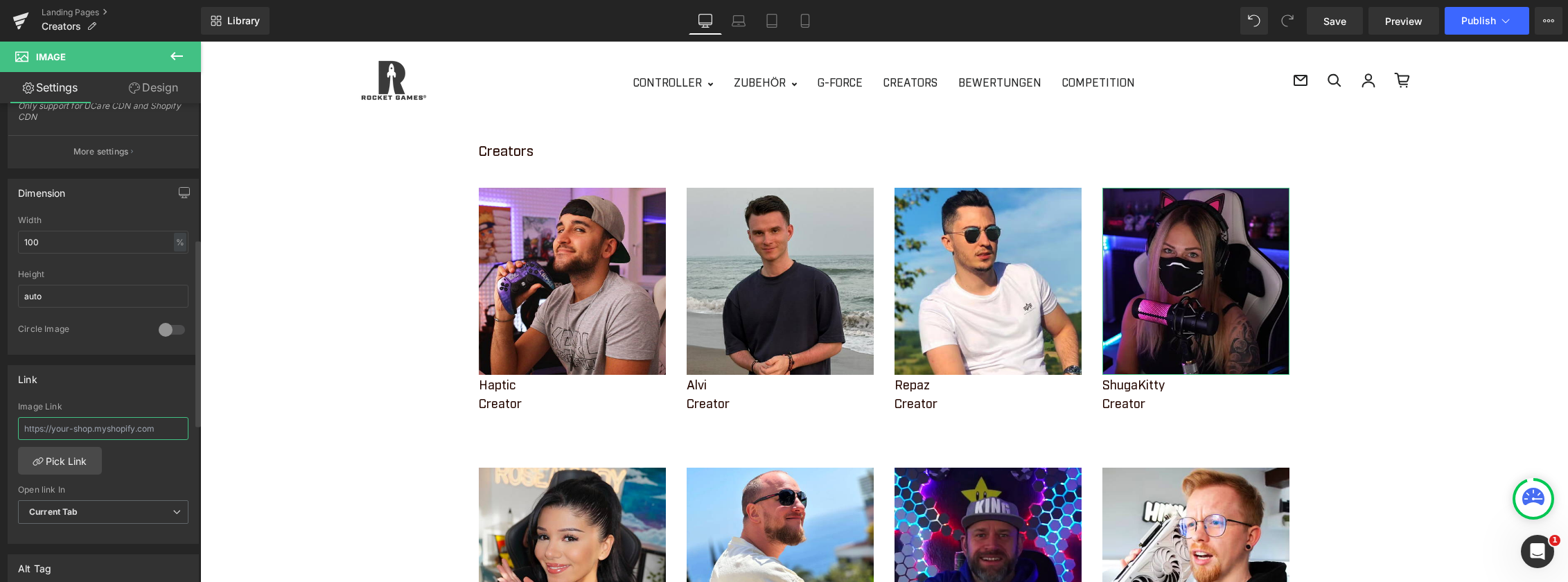
click at [104, 422] on input "text" at bounding box center [103, 428] width 171 height 23
paste input "[URL][DOMAIN_NAME]"
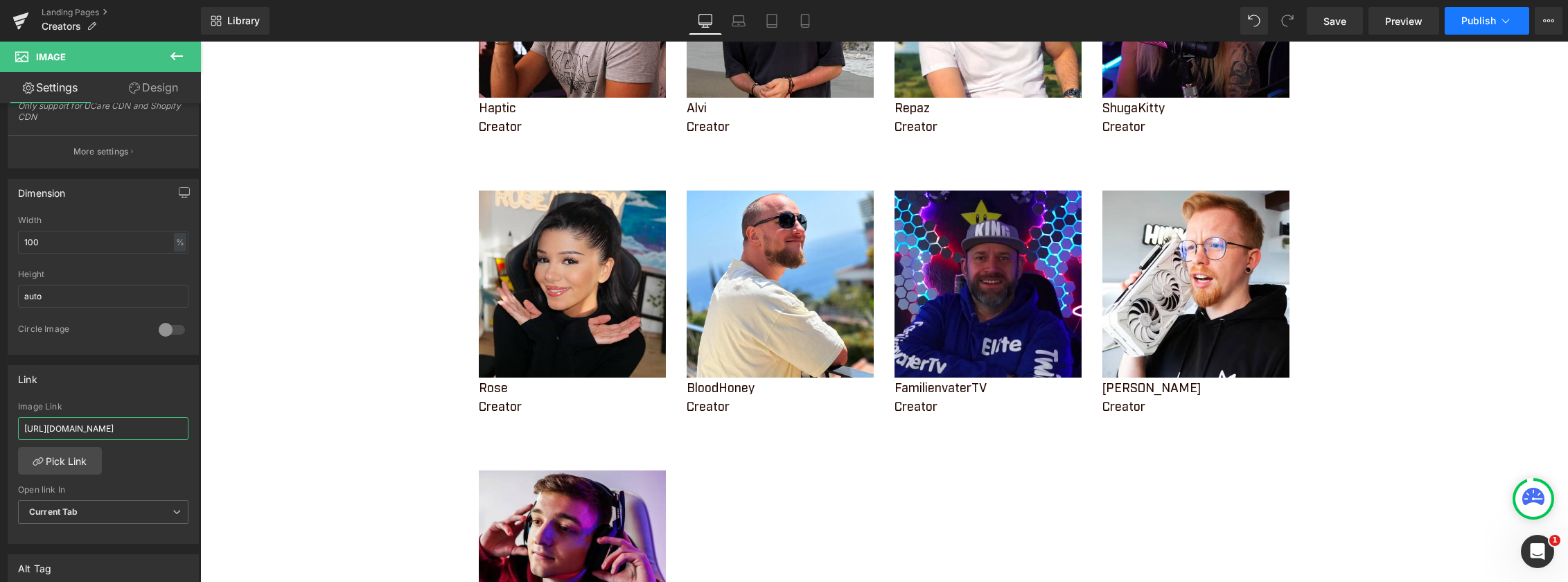
type input "[URL][DOMAIN_NAME]"
click at [1475, 25] on span "Publish" at bounding box center [1478, 20] width 35 height 11
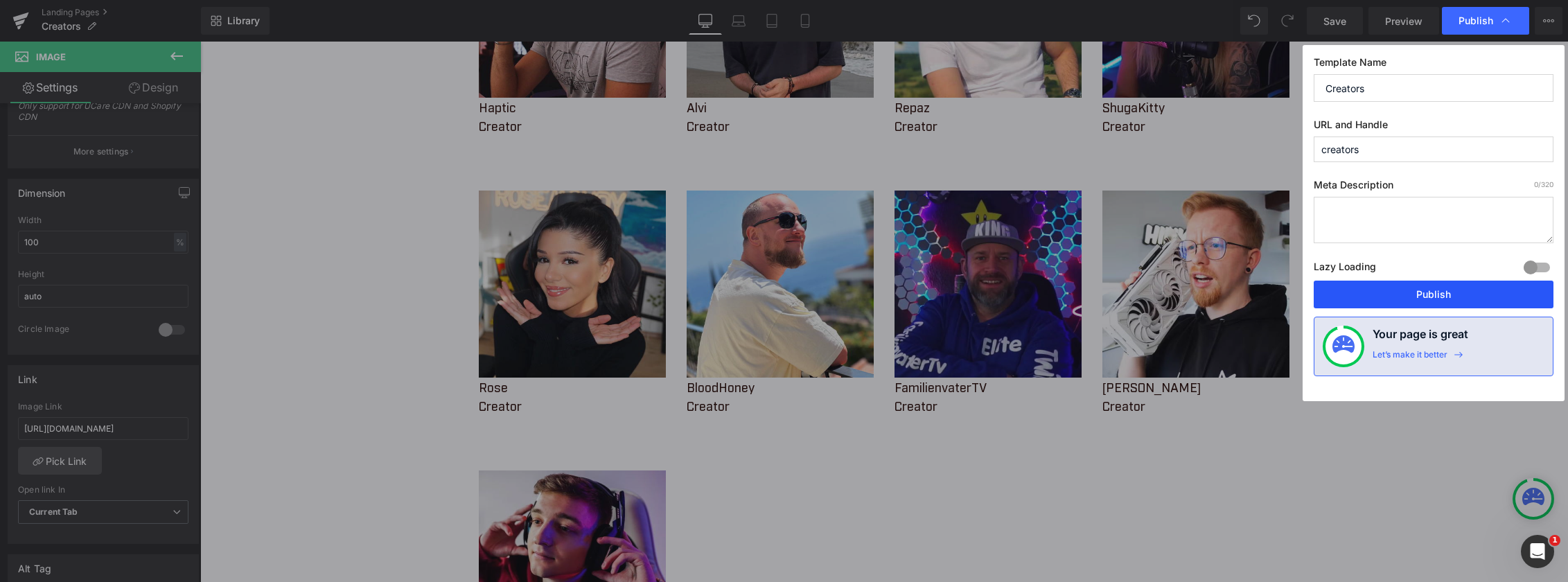
click at [1431, 296] on button "Publish" at bounding box center [1433, 294] width 239 height 28
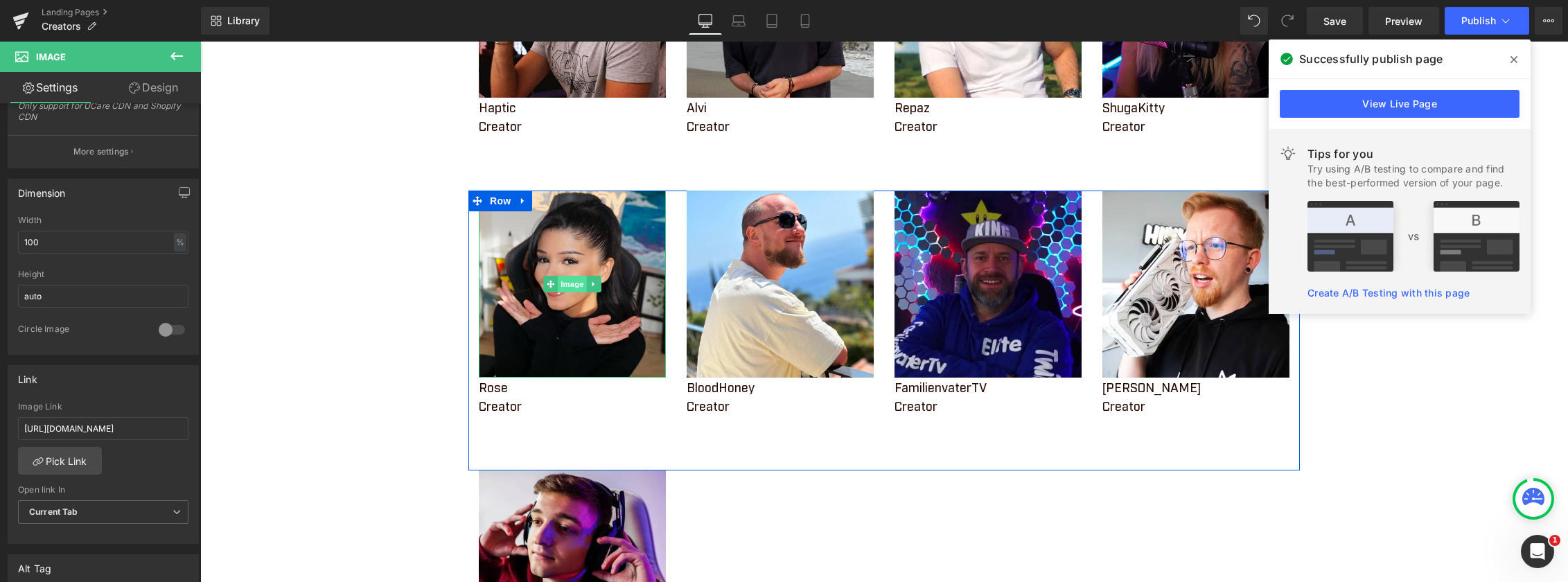
click at [561, 283] on span "Image" at bounding box center [572, 284] width 29 height 17
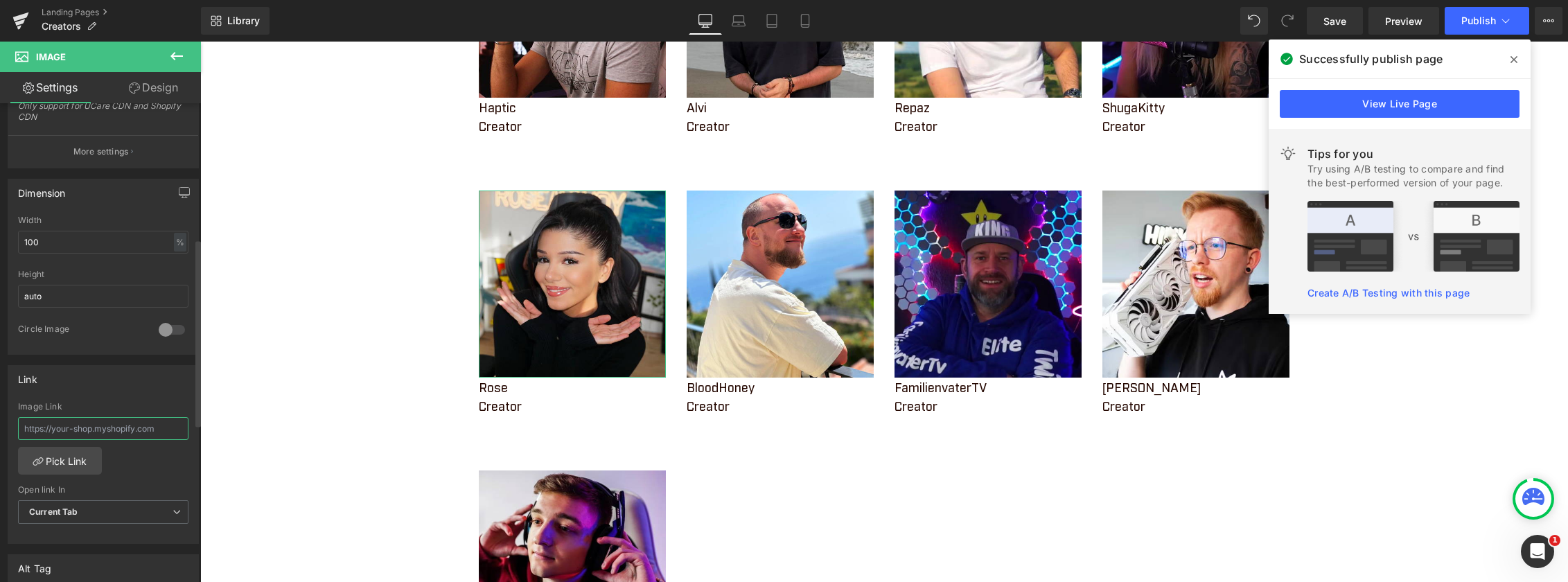
click at [92, 428] on input "text" at bounding box center [103, 428] width 171 height 23
paste input "[URL][DOMAIN_NAME]"
type input "[URL][DOMAIN_NAME]"
click at [1514, 62] on icon at bounding box center [1514, 59] width 7 height 11
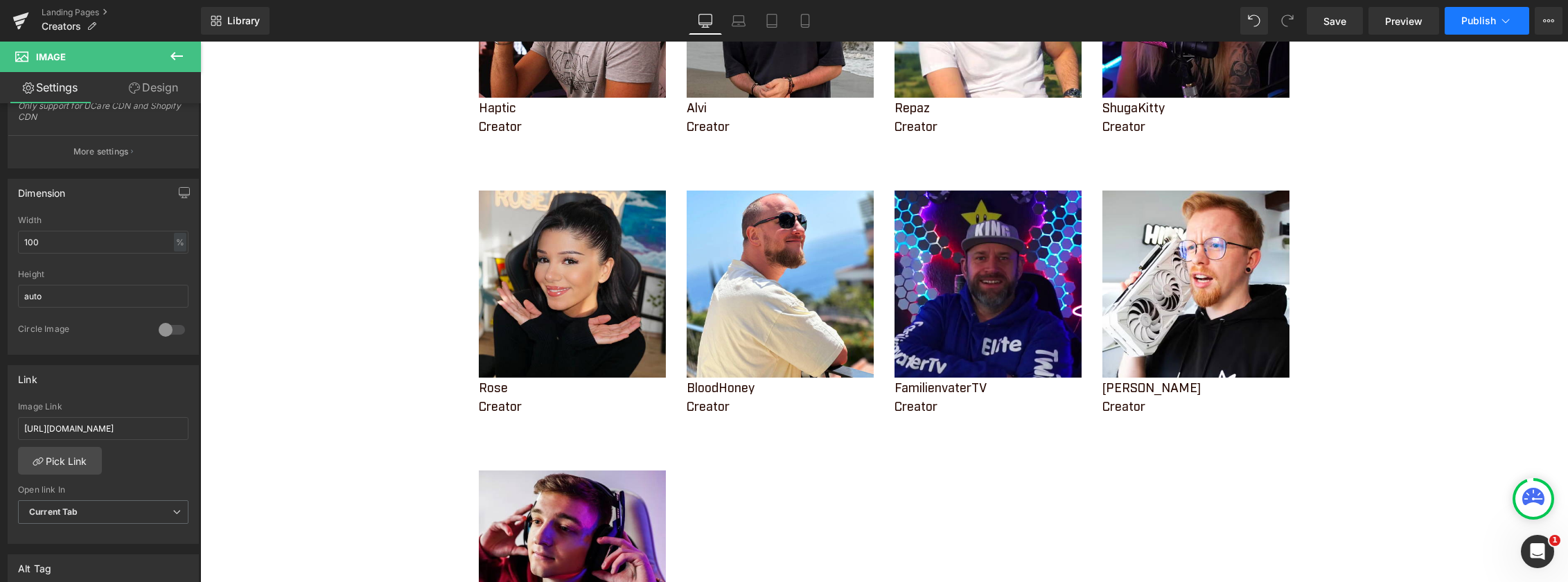
click at [1470, 22] on span "Publish" at bounding box center [1478, 20] width 35 height 11
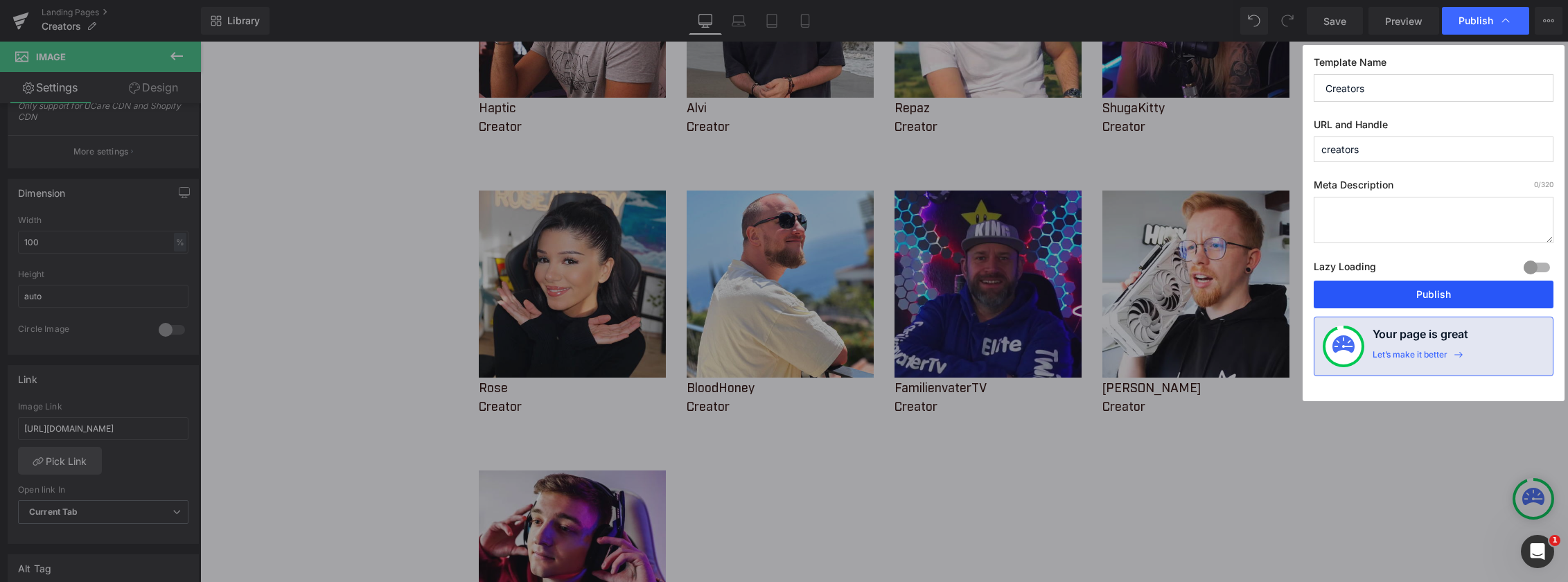
click at [1436, 290] on button "Publish" at bounding box center [1433, 294] width 239 height 28
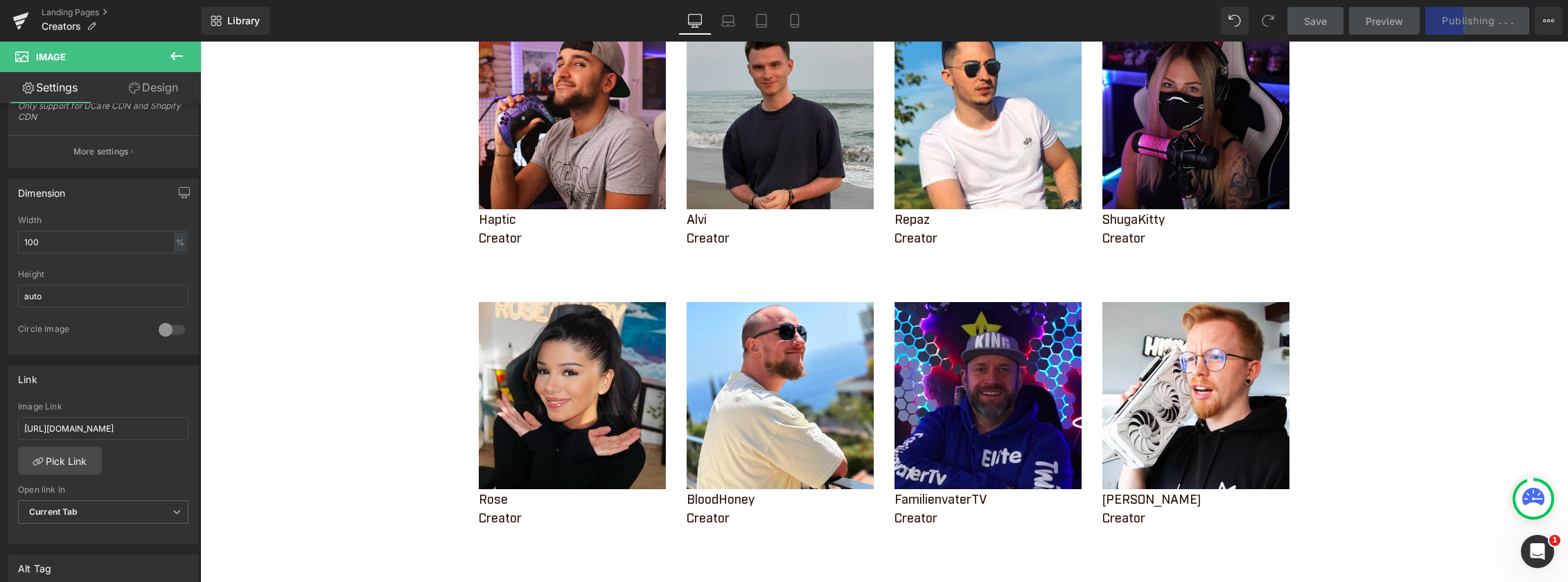
scroll to position [208, 0]
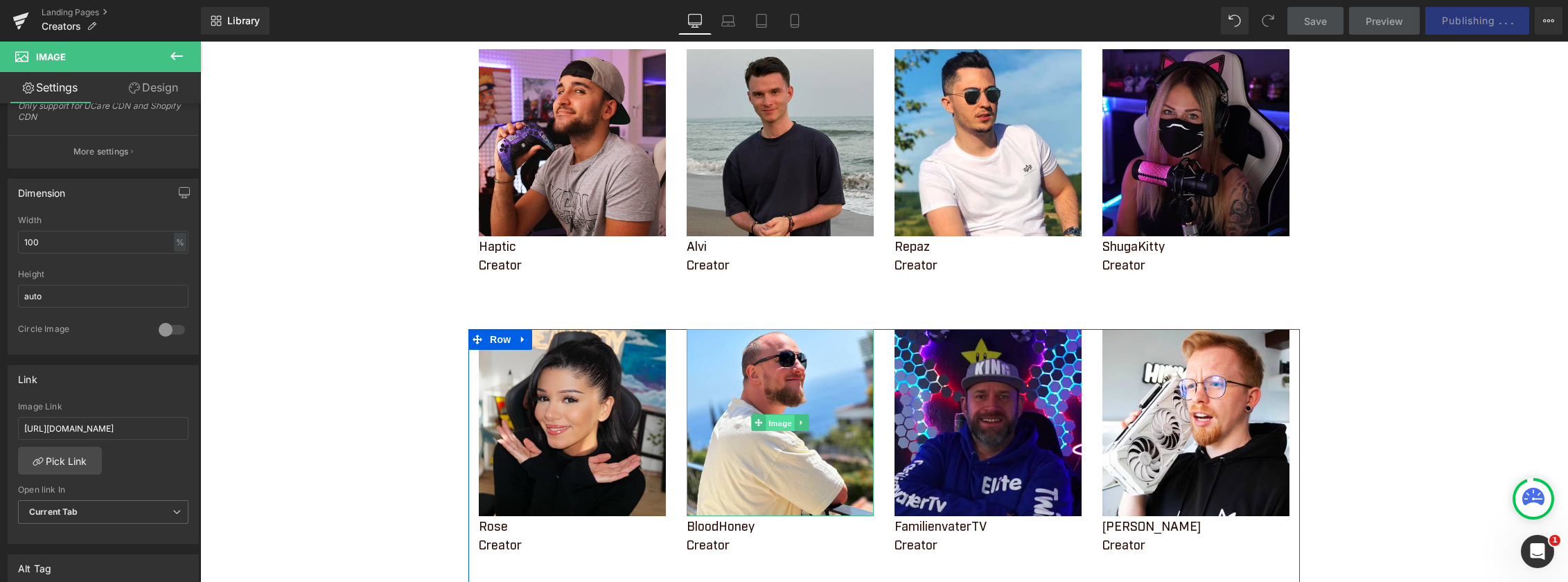
click at [776, 424] on span "Image" at bounding box center [780, 423] width 29 height 17
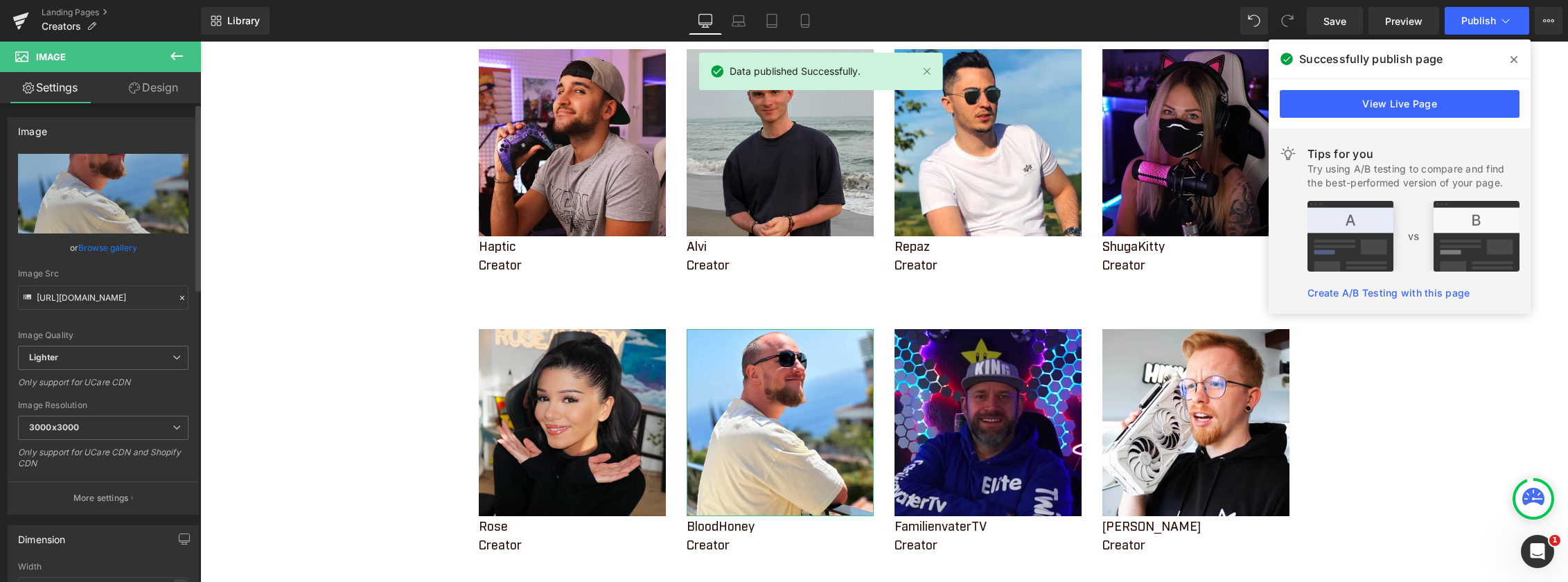
click at [100, 247] on link "Browse gallery" at bounding box center [107, 248] width 59 height 25
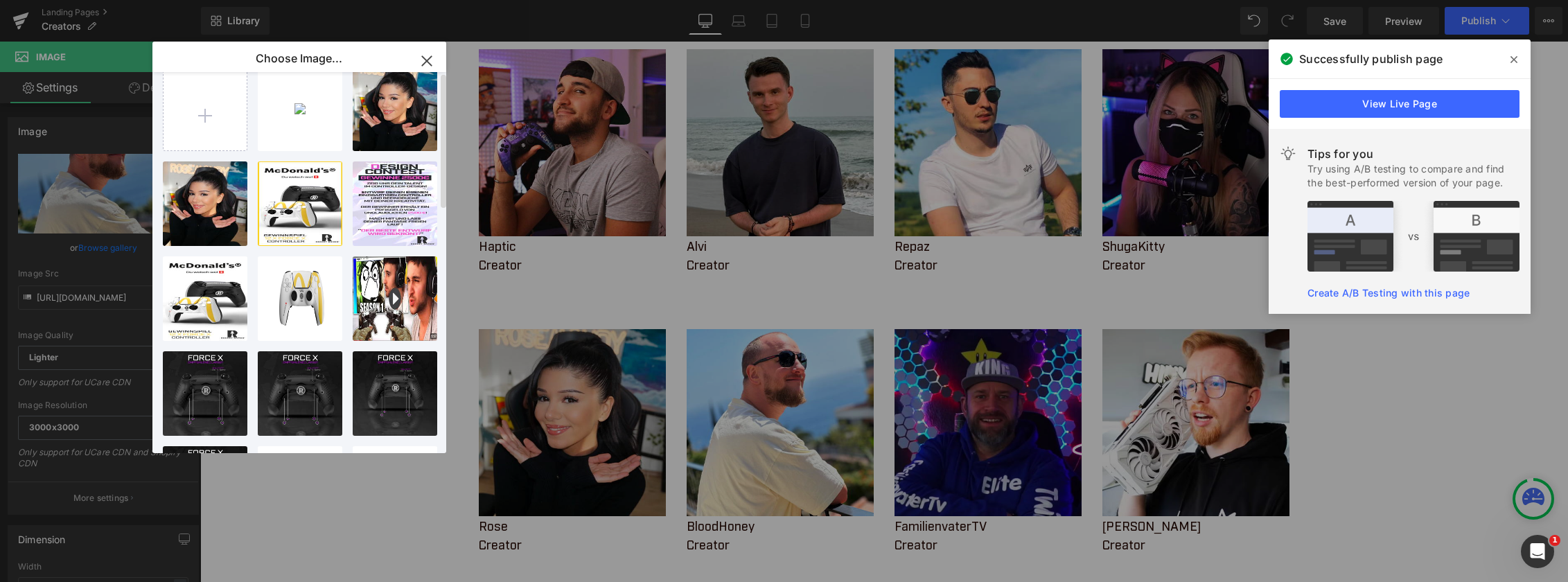
scroll to position [0, 0]
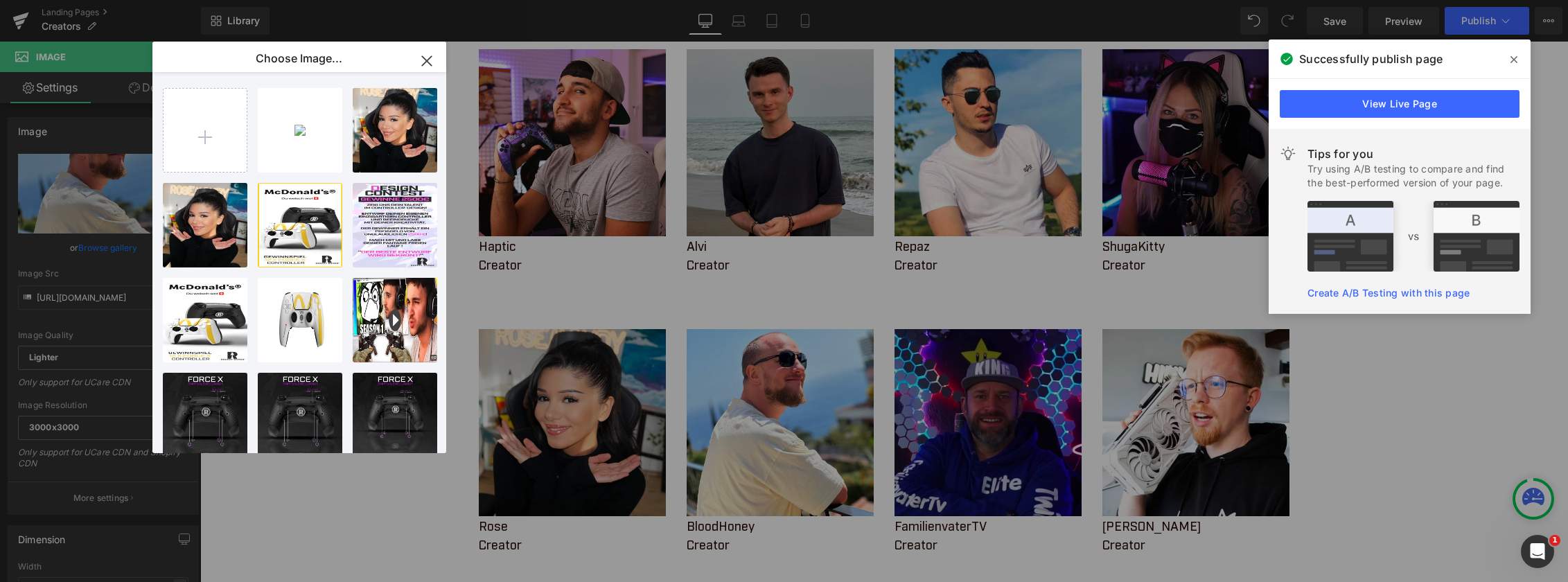
click at [432, 59] on icon "button" at bounding box center [427, 61] width 22 height 22
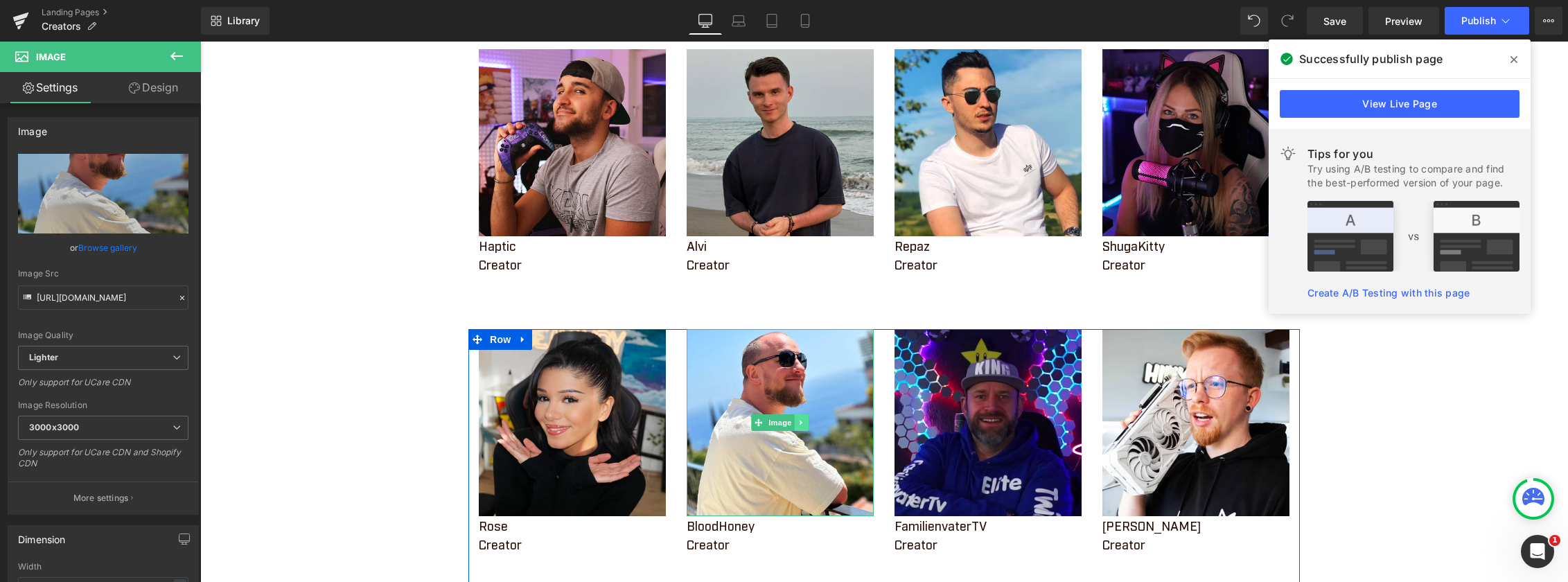
click at [801, 427] on link at bounding box center [801, 423] width 14 height 17
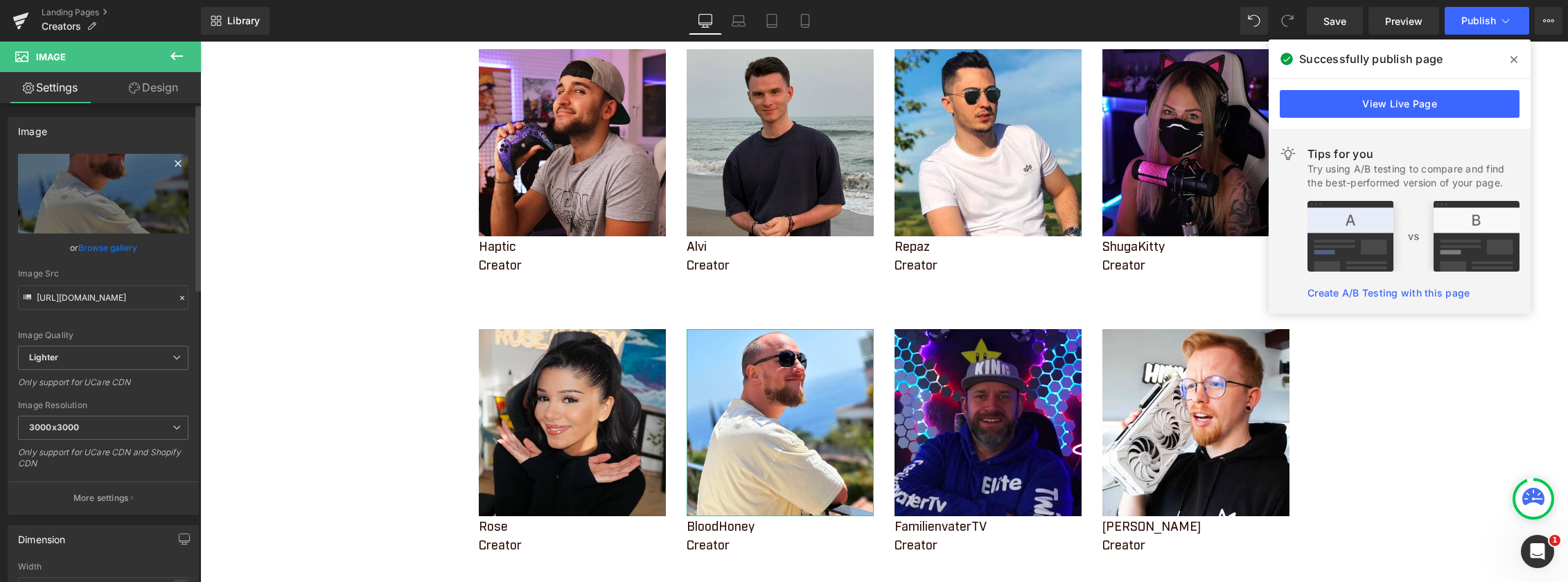
click at [174, 164] on icon at bounding box center [178, 164] width 17 height 17
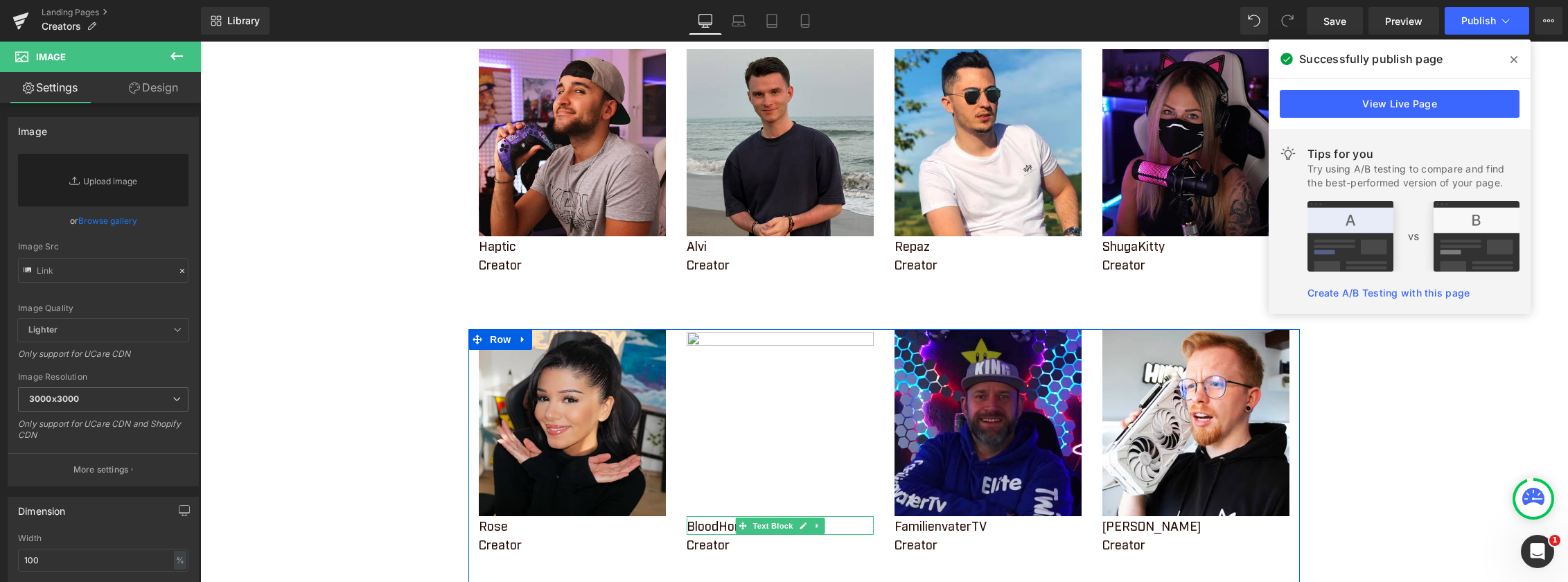
click at [705, 527] on p "BloodHoney" at bounding box center [780, 525] width 187 height 19
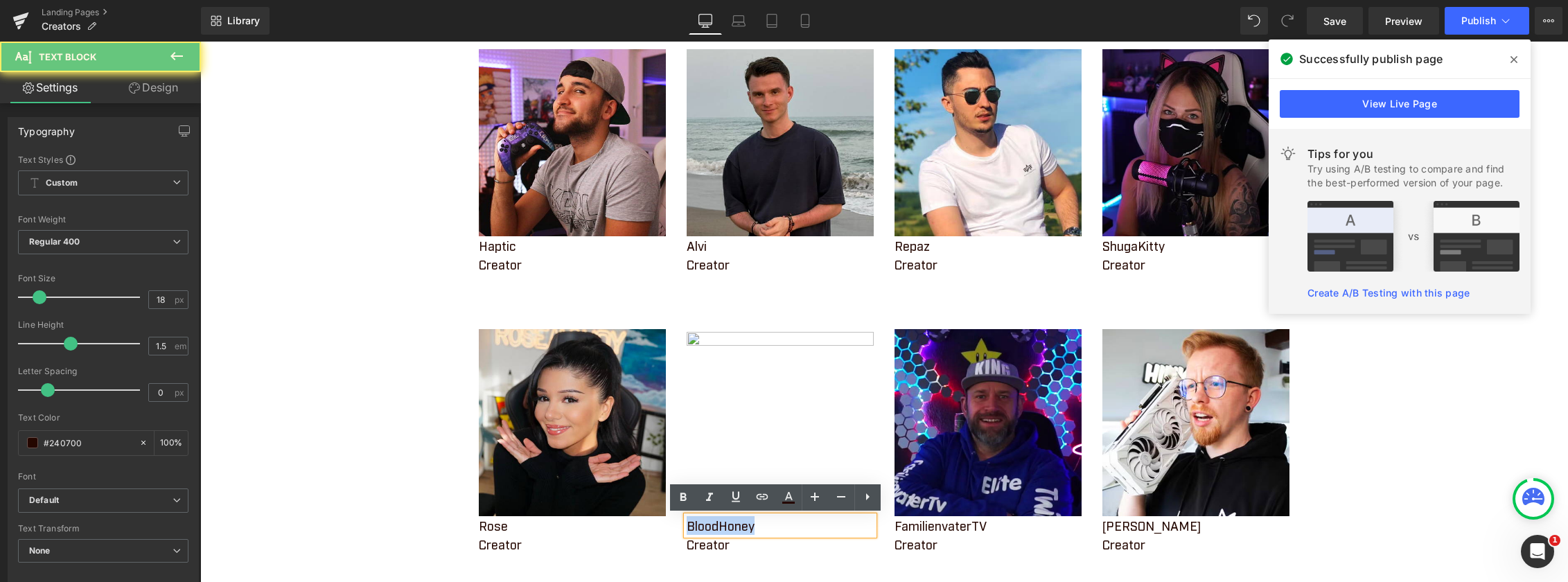
click at [705, 527] on p "BloodHoney" at bounding box center [780, 525] width 187 height 19
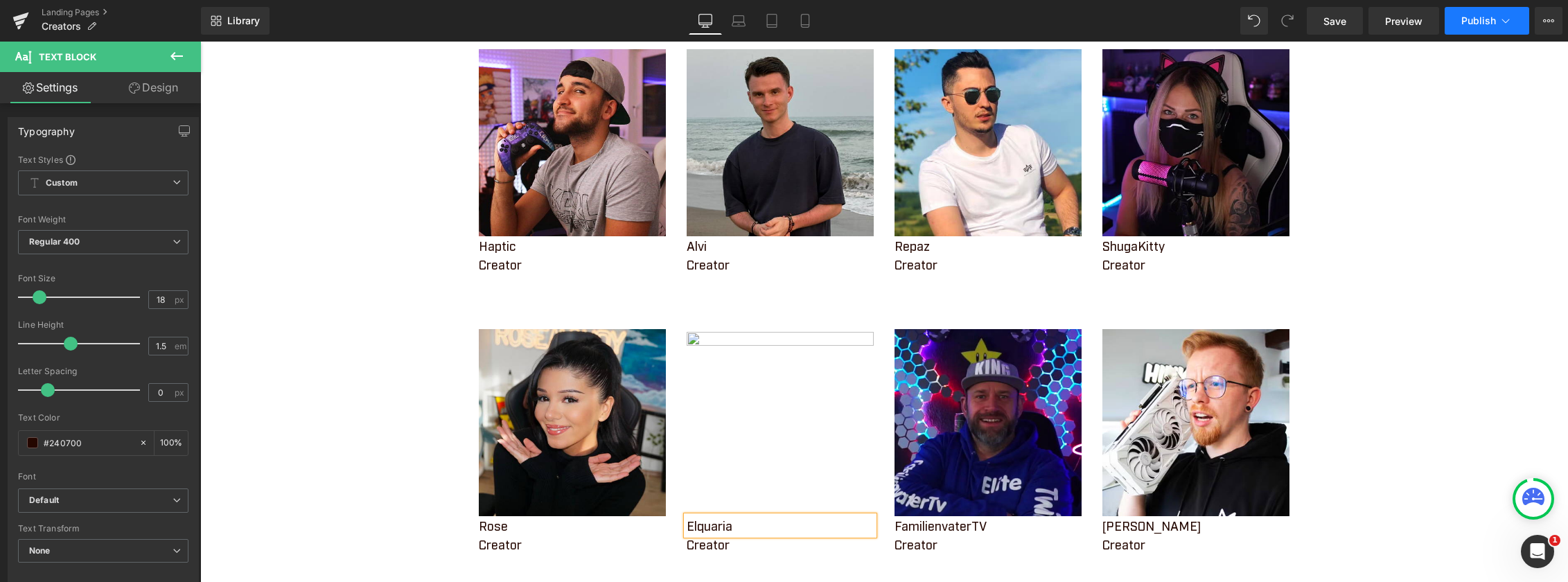
click at [1474, 21] on span "Publish" at bounding box center [1478, 20] width 35 height 11
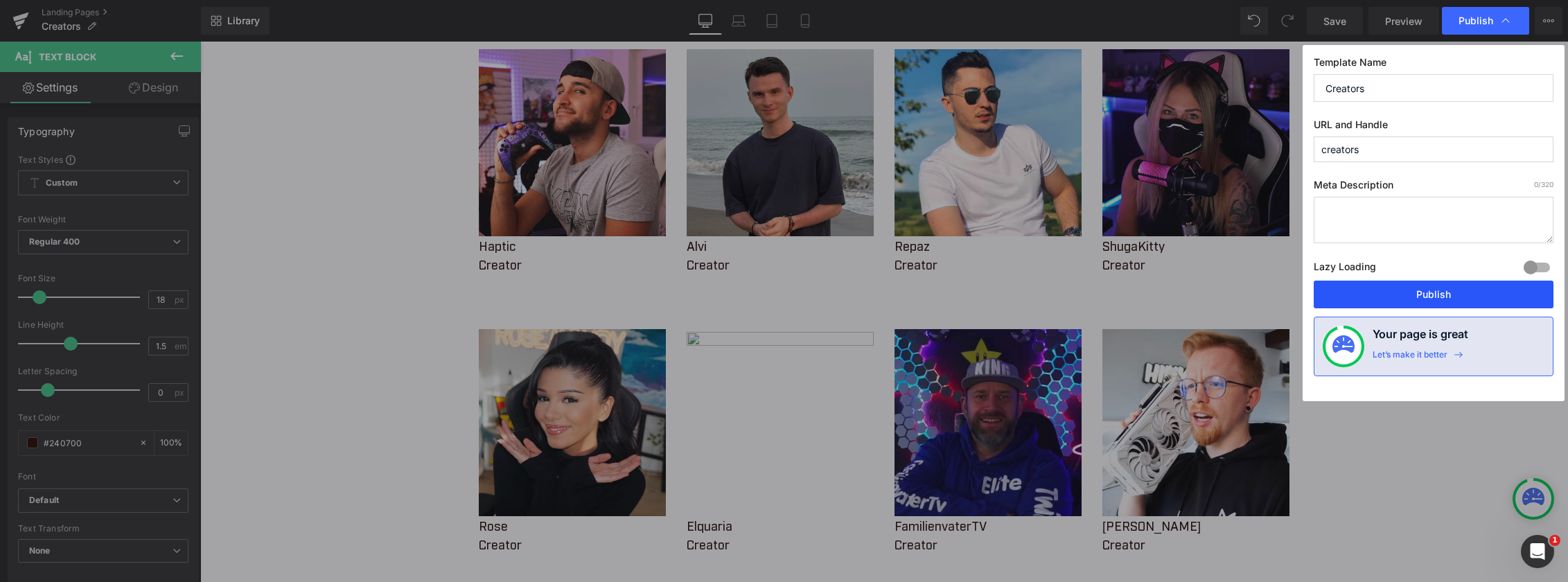
click at [1449, 292] on button "Publish" at bounding box center [1433, 294] width 239 height 28
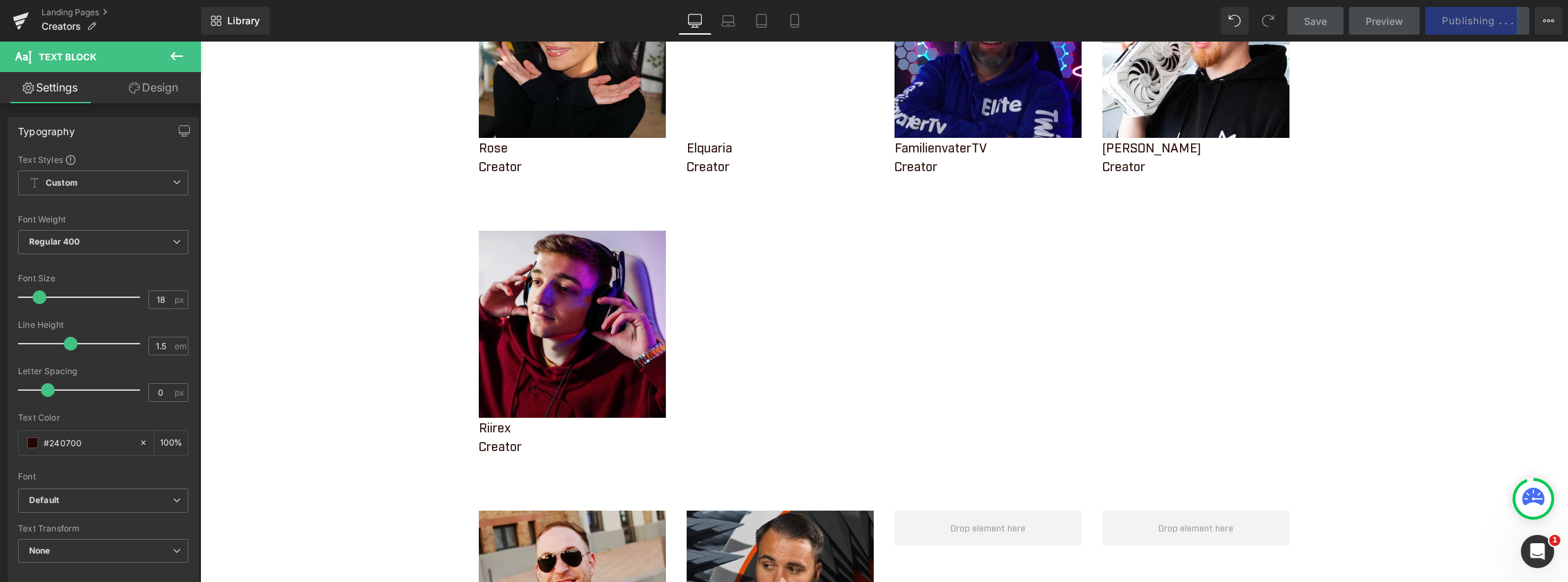
scroll to position [624, 0]
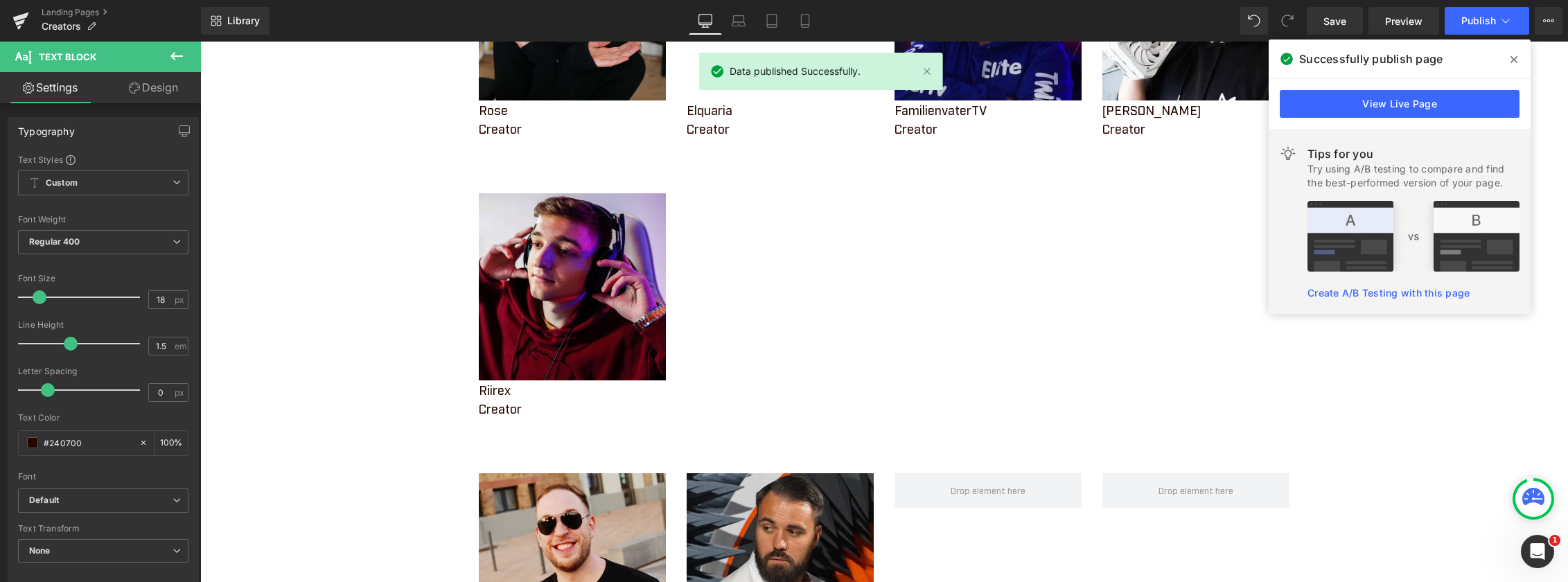
drag, startPoint x: 1515, startPoint y: 61, endPoint x: 1367, endPoint y: 70, distance: 148.3
click at [1515, 61] on icon at bounding box center [1514, 59] width 7 height 7
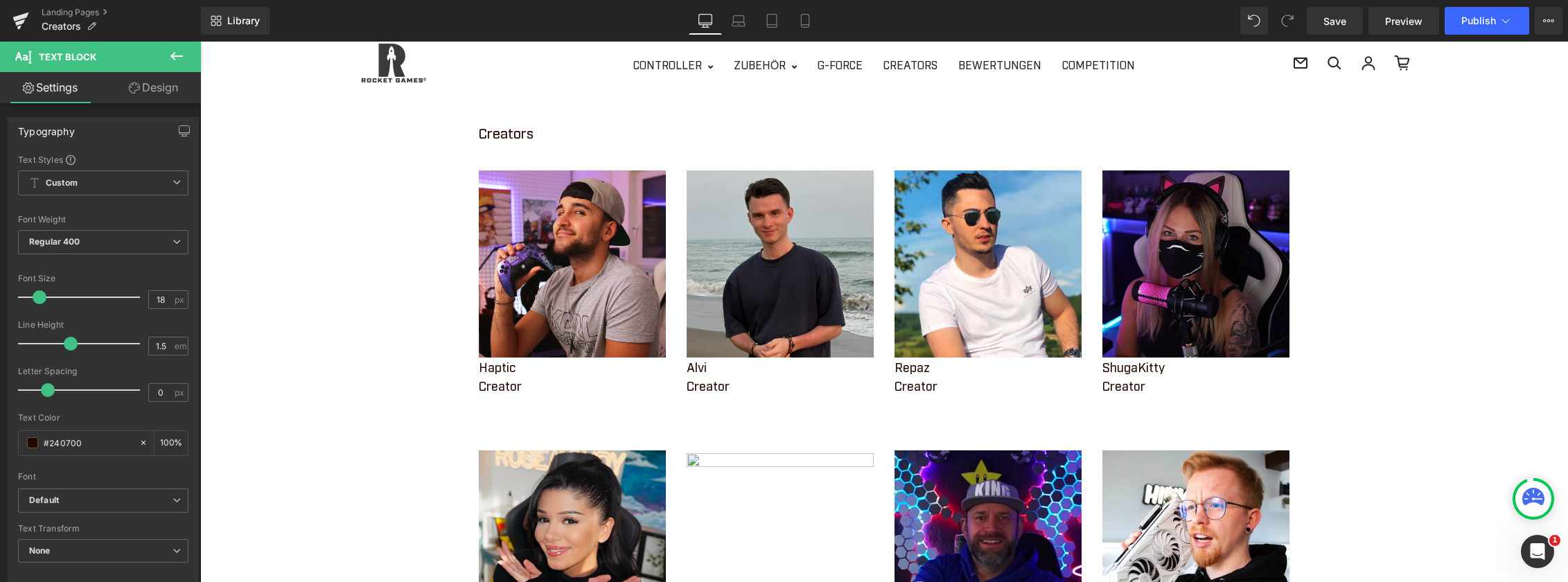
scroll to position [70, 0]
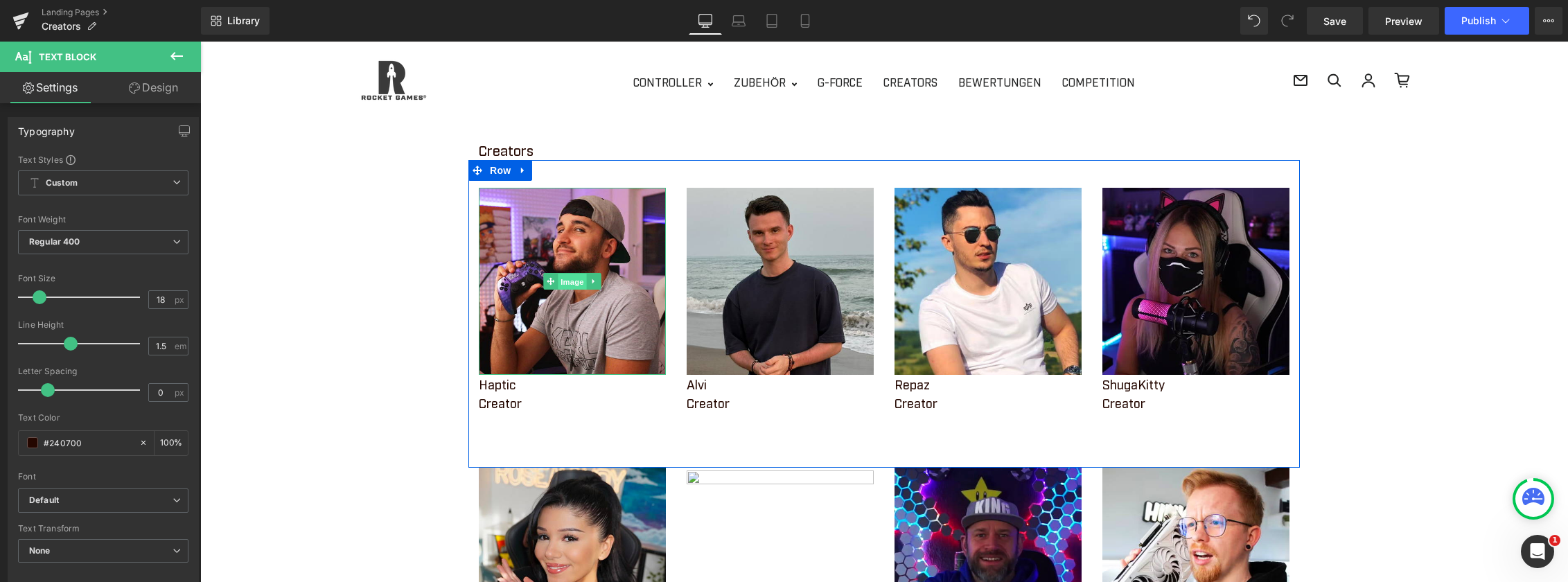
click at [568, 281] on span "Image" at bounding box center [572, 283] width 29 height 17
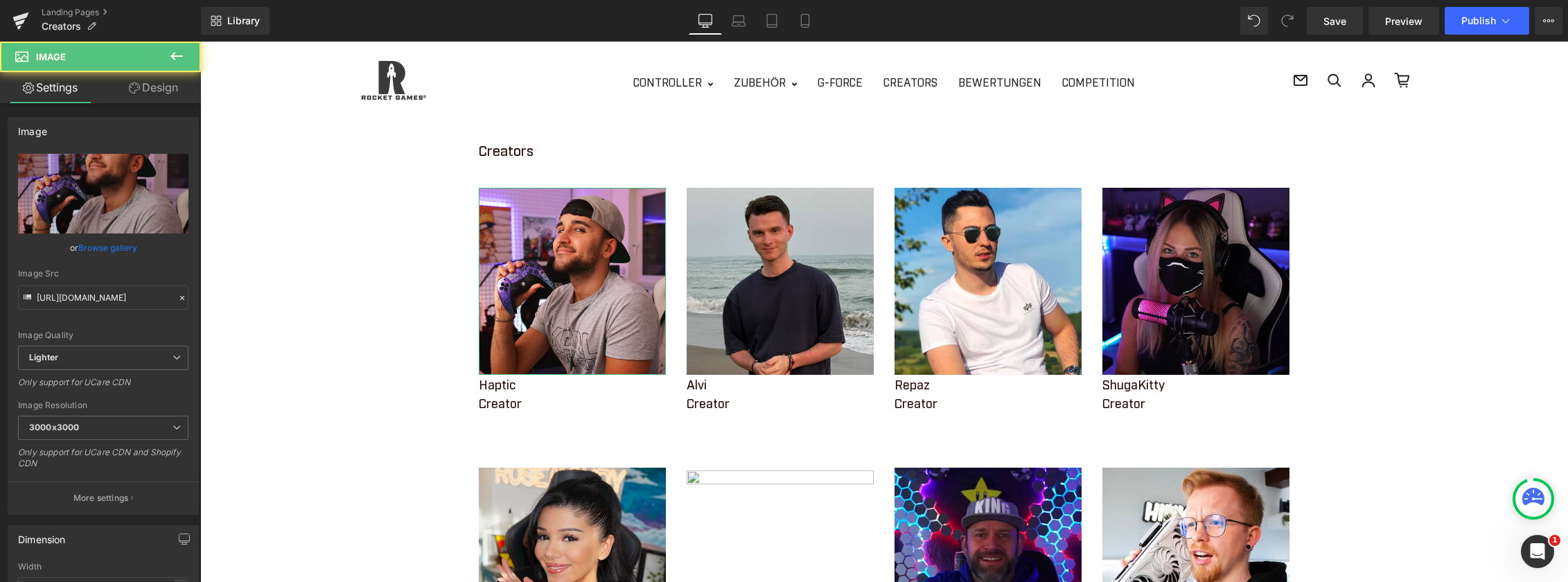
click at [143, 80] on link "Design" at bounding box center [154, 87] width 100 height 31
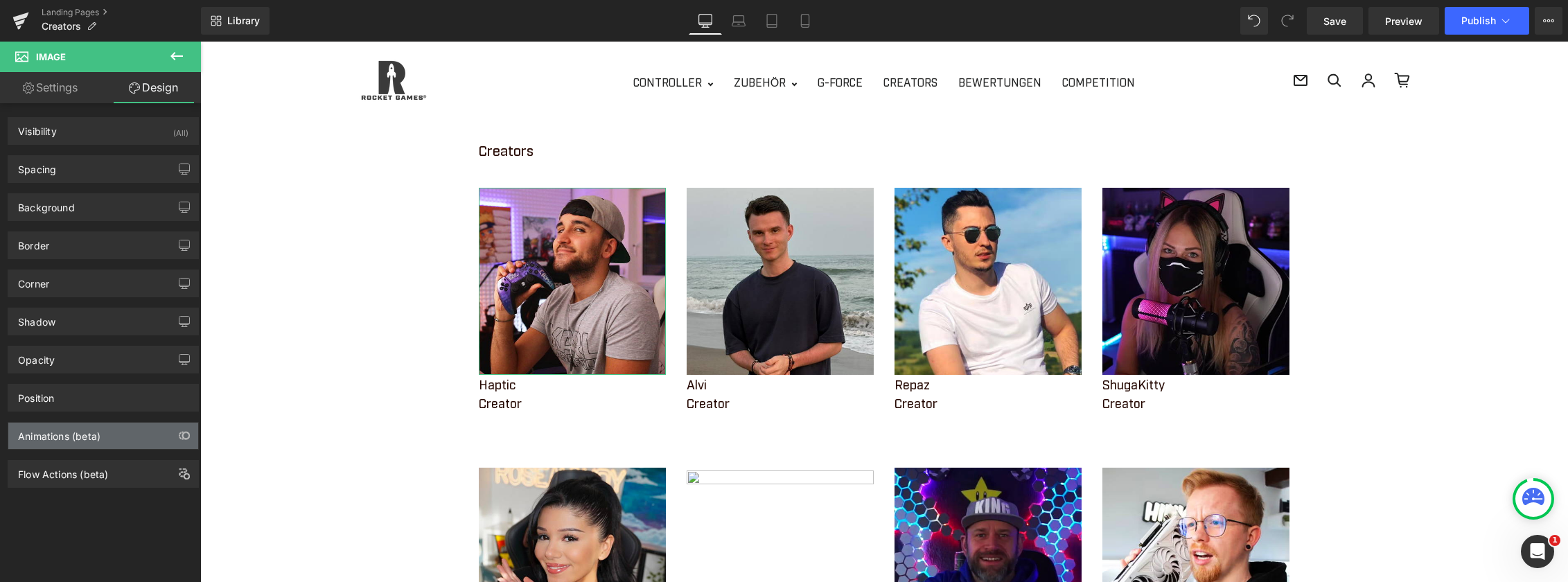
click at [111, 434] on div "Animations (beta)" at bounding box center [104, 435] width 190 height 26
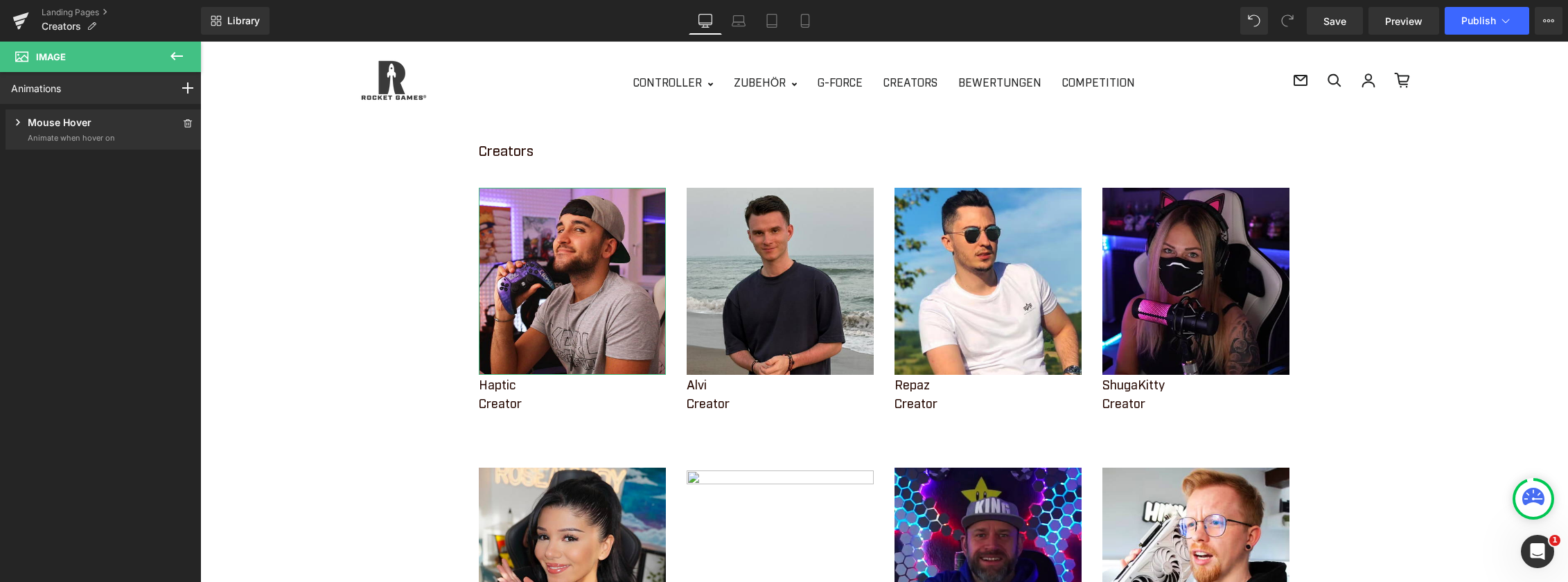
click at [17, 121] on icon at bounding box center [18, 122] width 14 height 14
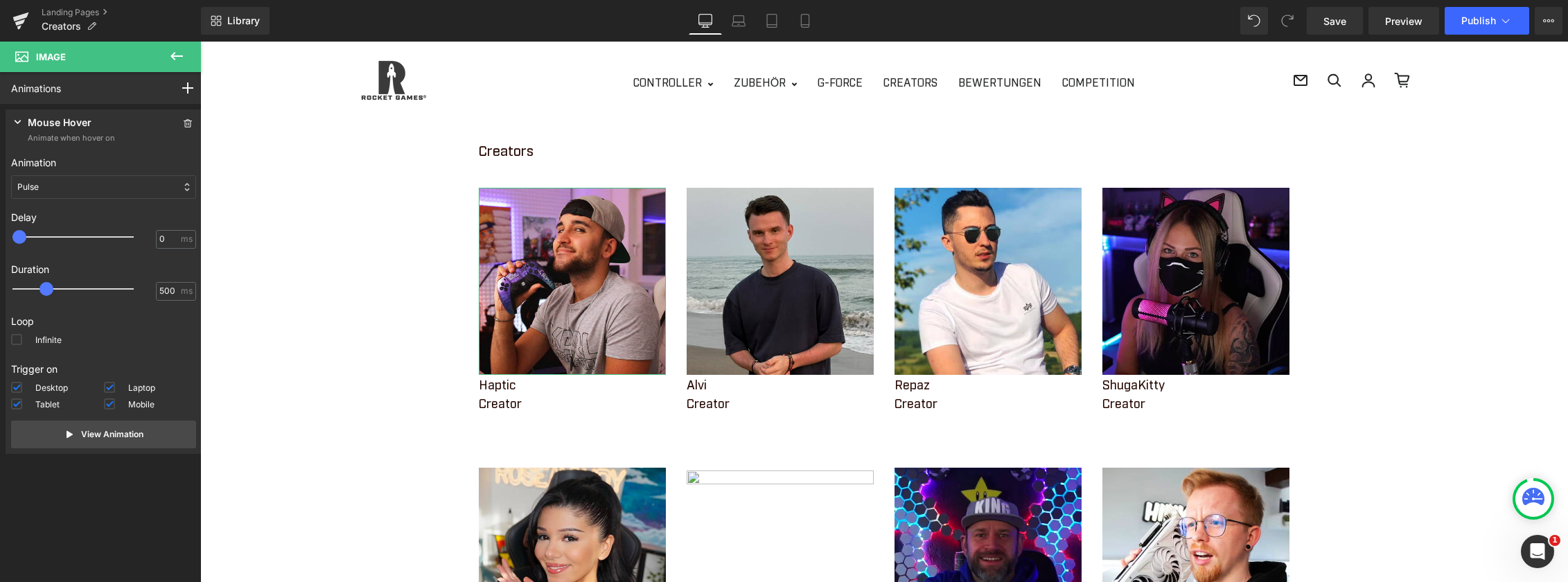
click at [18, 120] on icon at bounding box center [18, 122] width 14 height 14
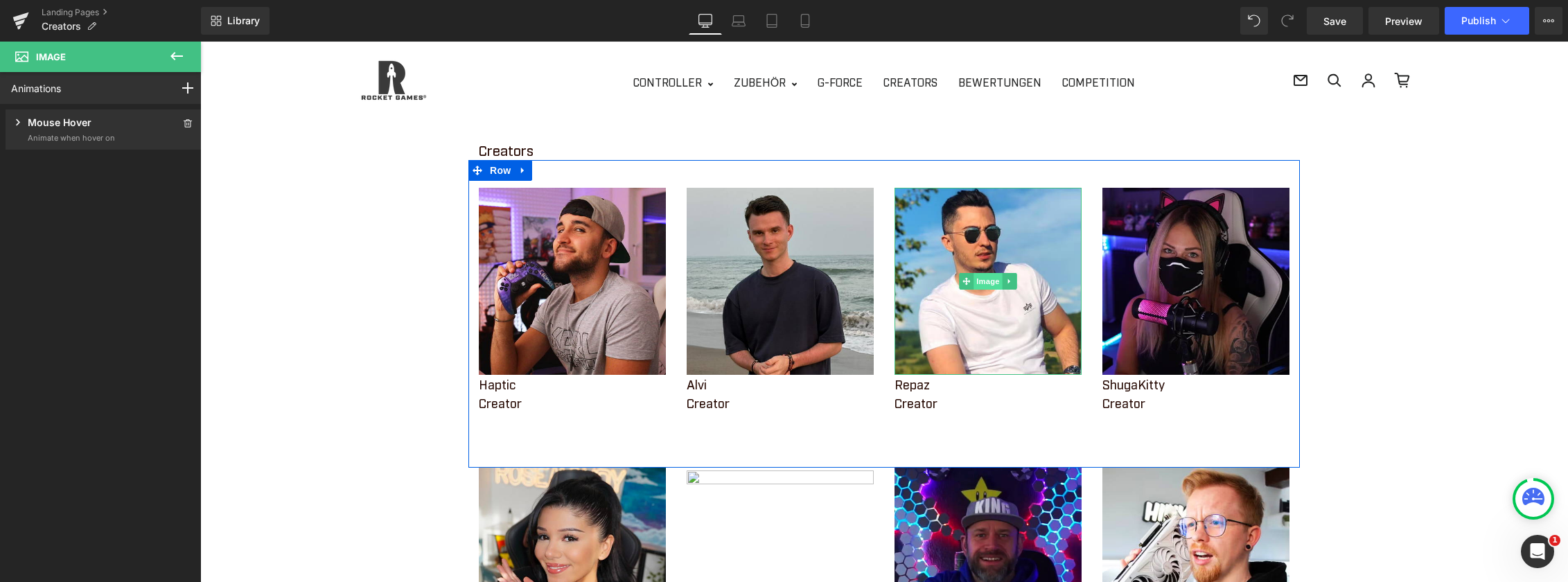
click at [983, 282] on span "Image" at bounding box center [988, 282] width 29 height 17
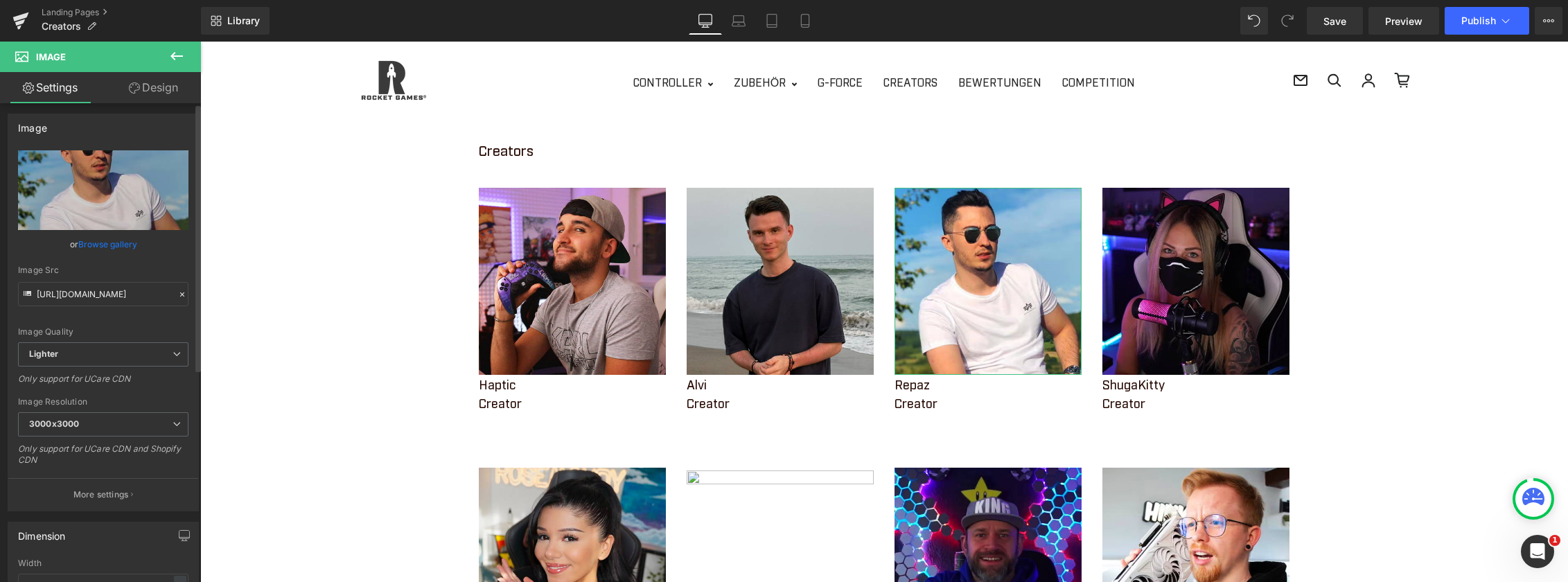
scroll to position [0, 0]
click at [151, 81] on link "Design" at bounding box center [154, 87] width 100 height 31
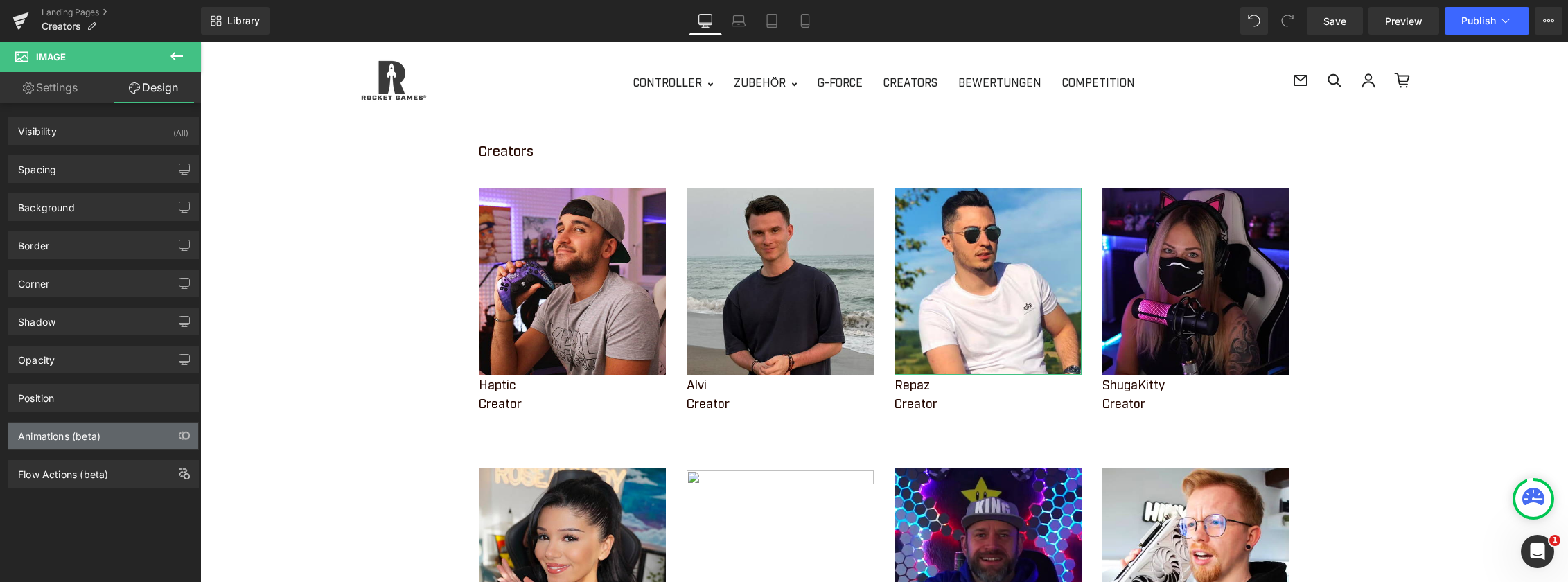
click at [118, 429] on div "Animations (beta)" at bounding box center [104, 435] width 190 height 26
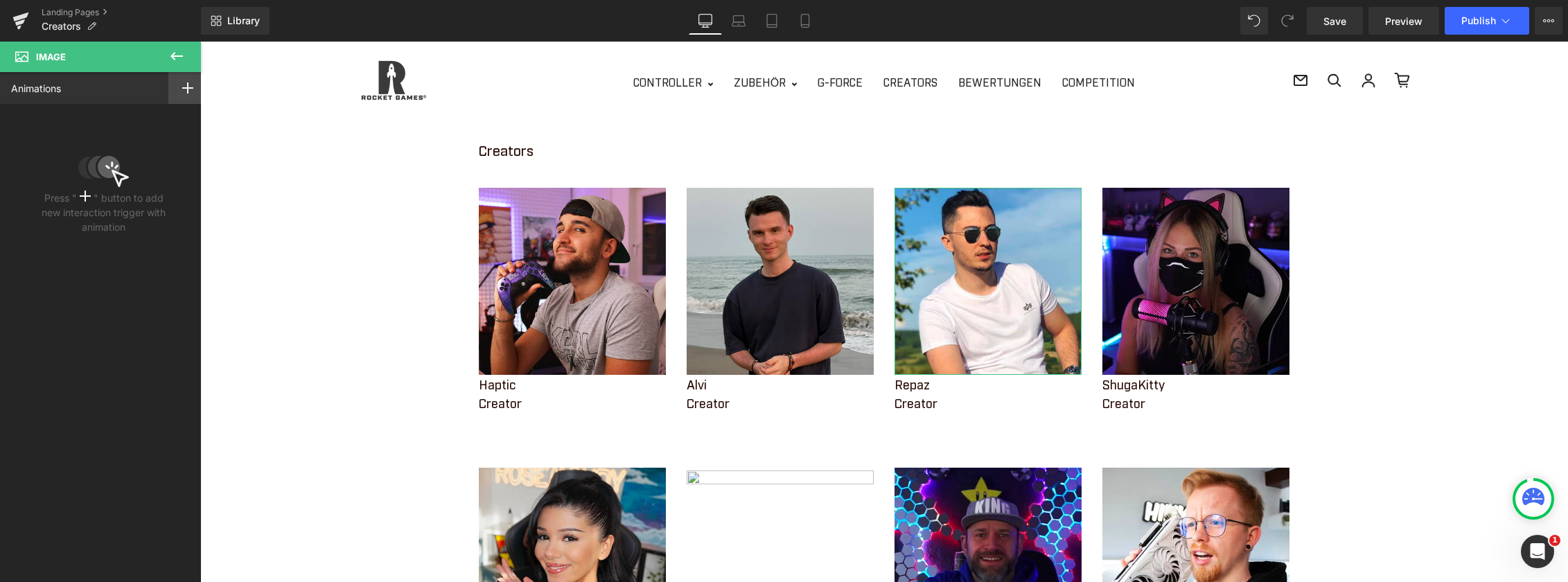
click at [187, 84] on rect at bounding box center [188, 87] width 2 height 11
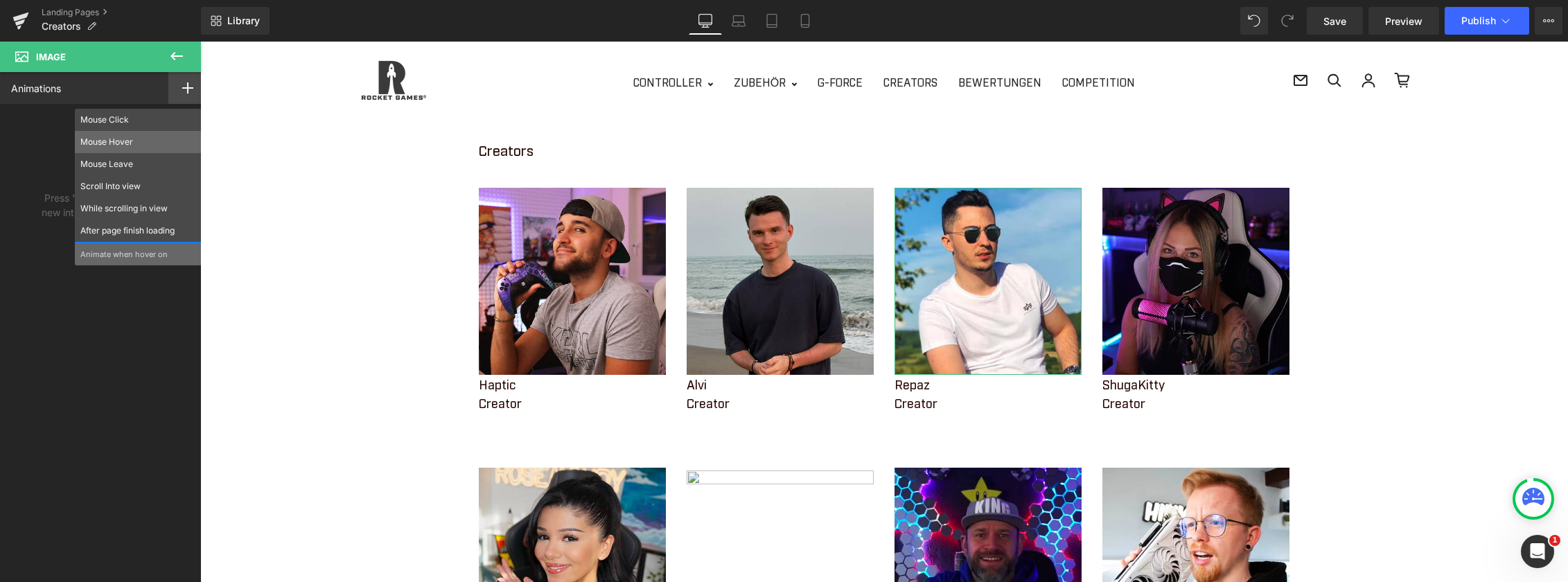
click at [152, 140] on p "Mouse Hover" at bounding box center [138, 142] width 115 height 13
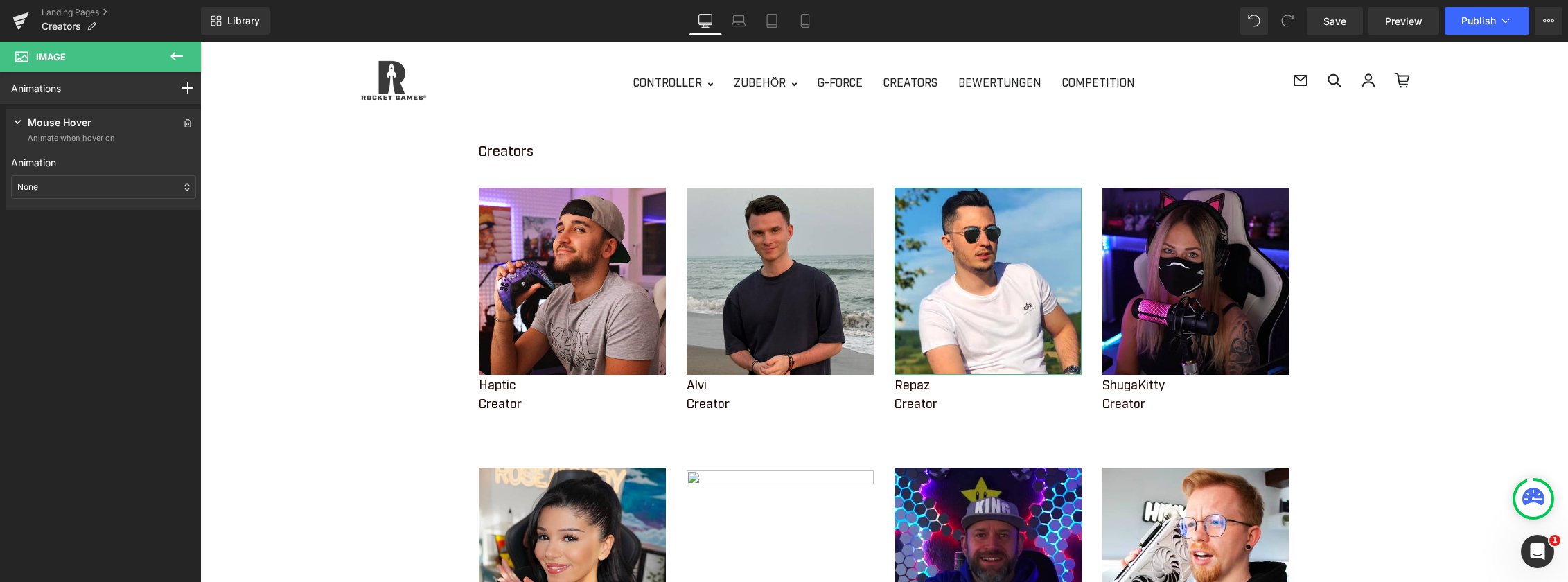
click at [81, 194] on div "None" at bounding box center [104, 187] width 185 height 24
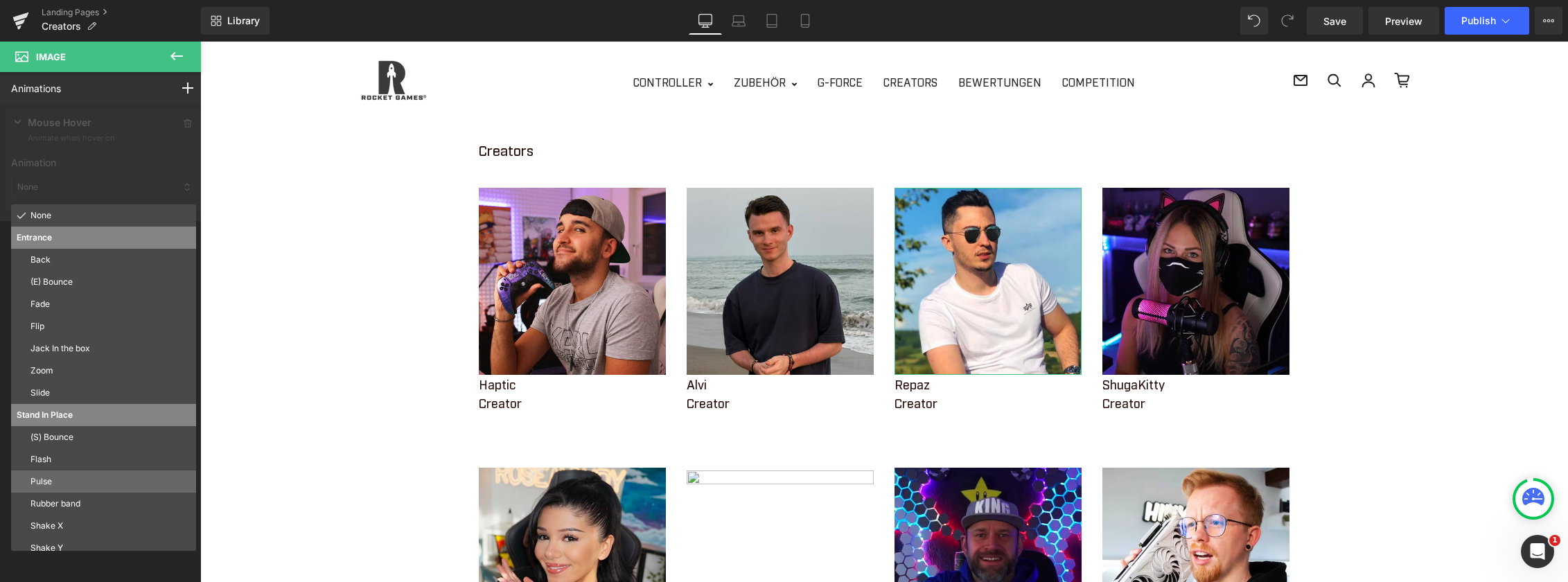
click at [70, 484] on p "Pulse" at bounding box center [110, 481] width 160 height 13
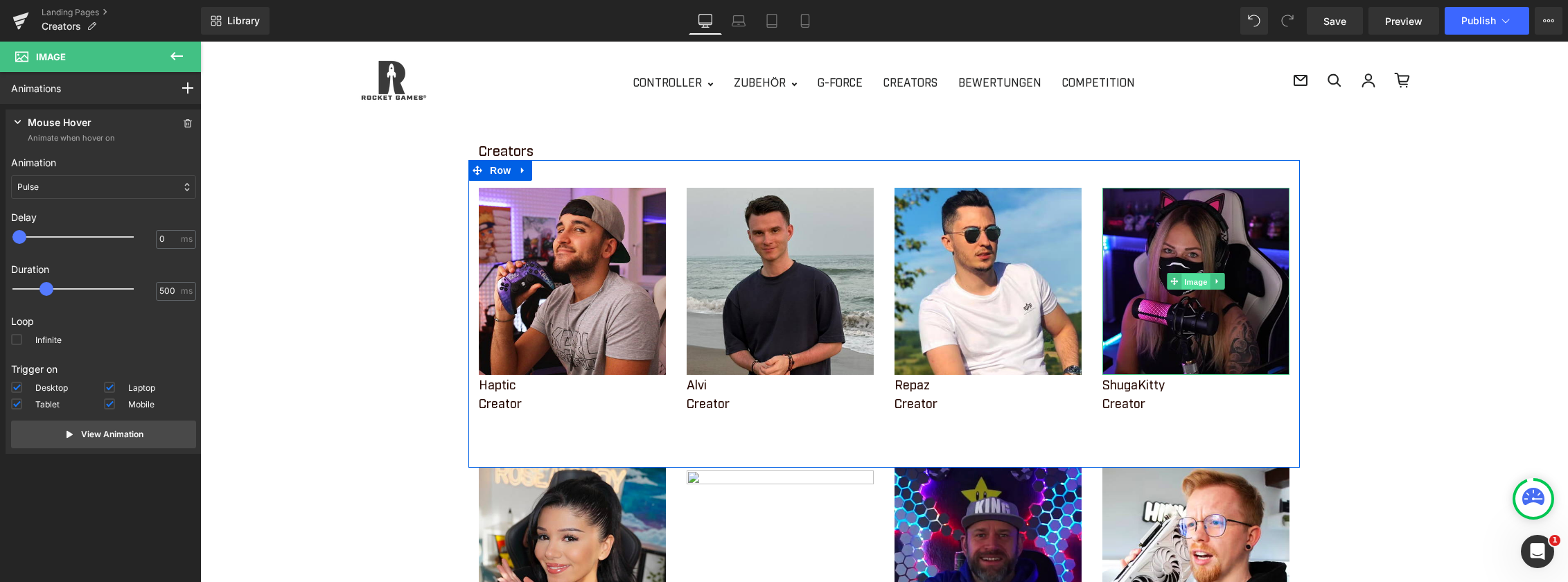
click at [1192, 285] on span "Image" at bounding box center [1196, 283] width 29 height 17
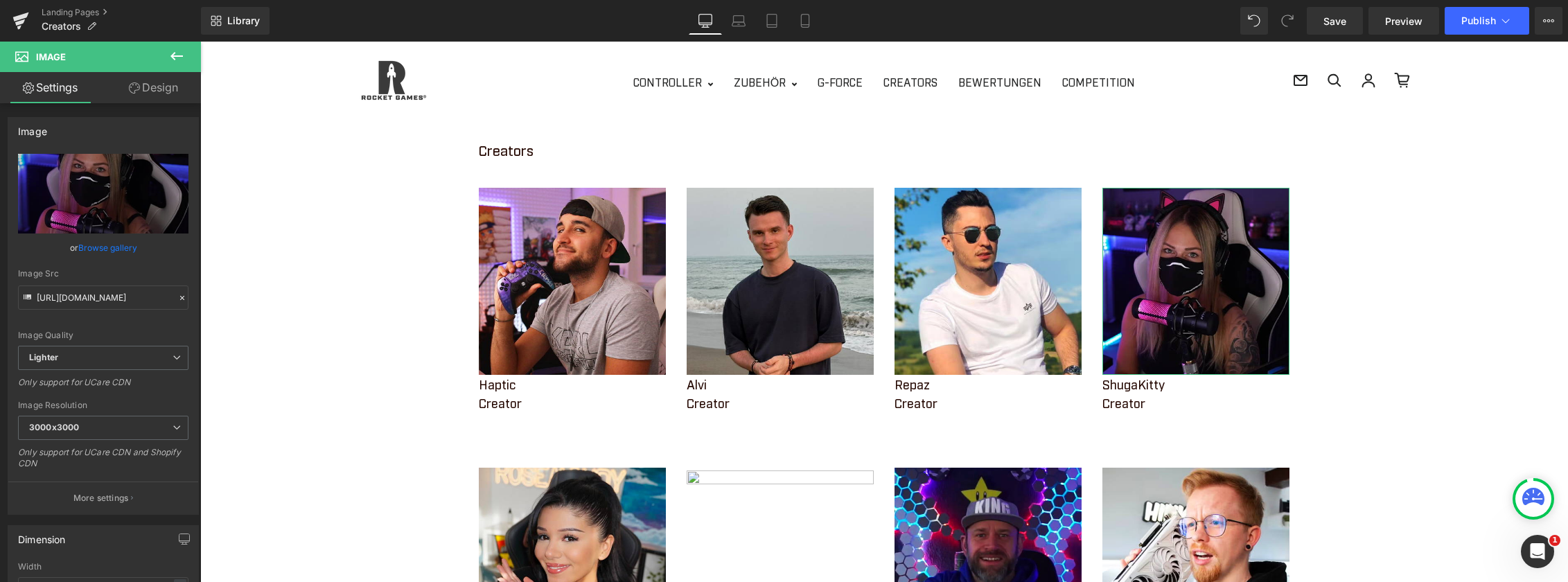
click at [165, 89] on link "Design" at bounding box center [154, 87] width 100 height 31
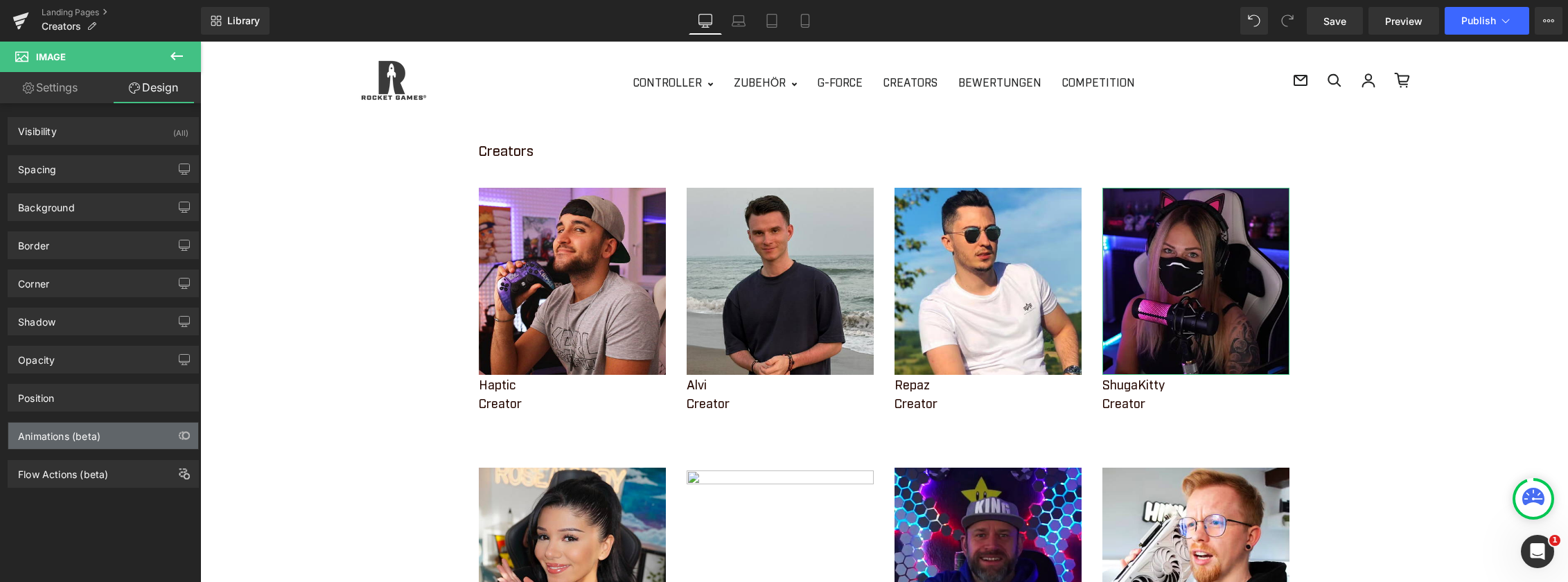
click at [82, 440] on div "Animations (beta)" at bounding box center [59, 432] width 82 height 20
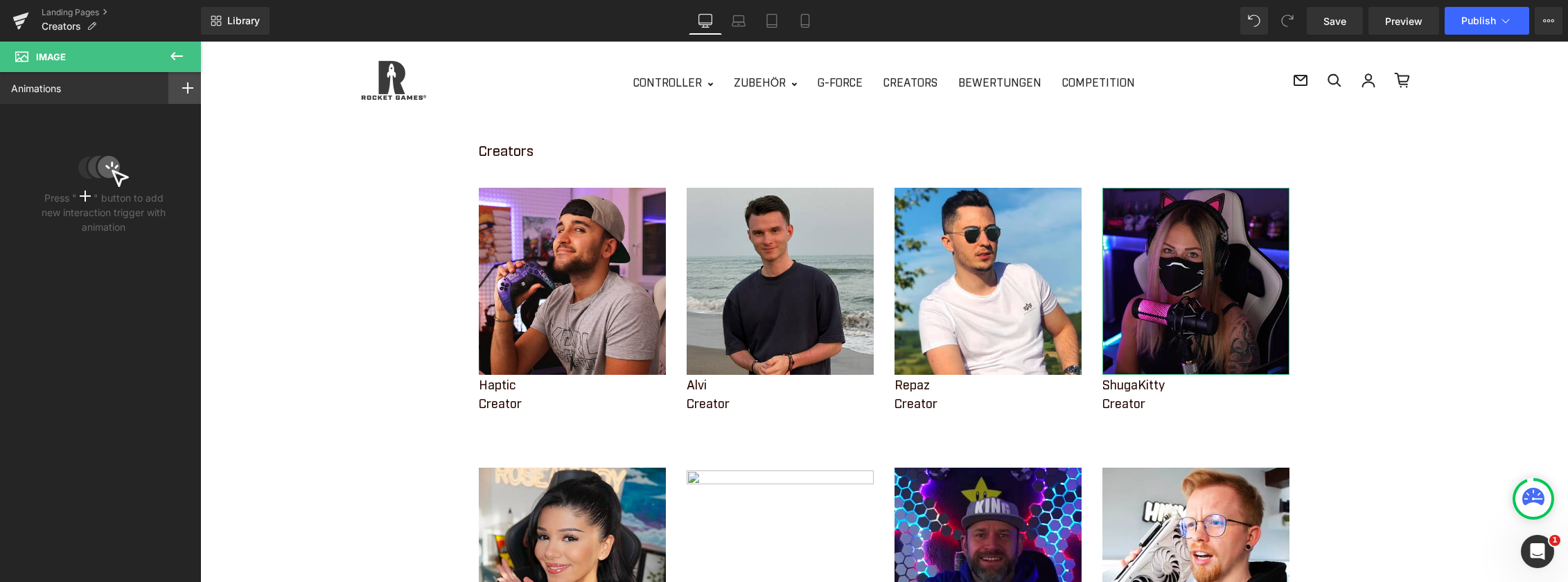
click at [185, 86] on icon at bounding box center [188, 87] width 11 height 11
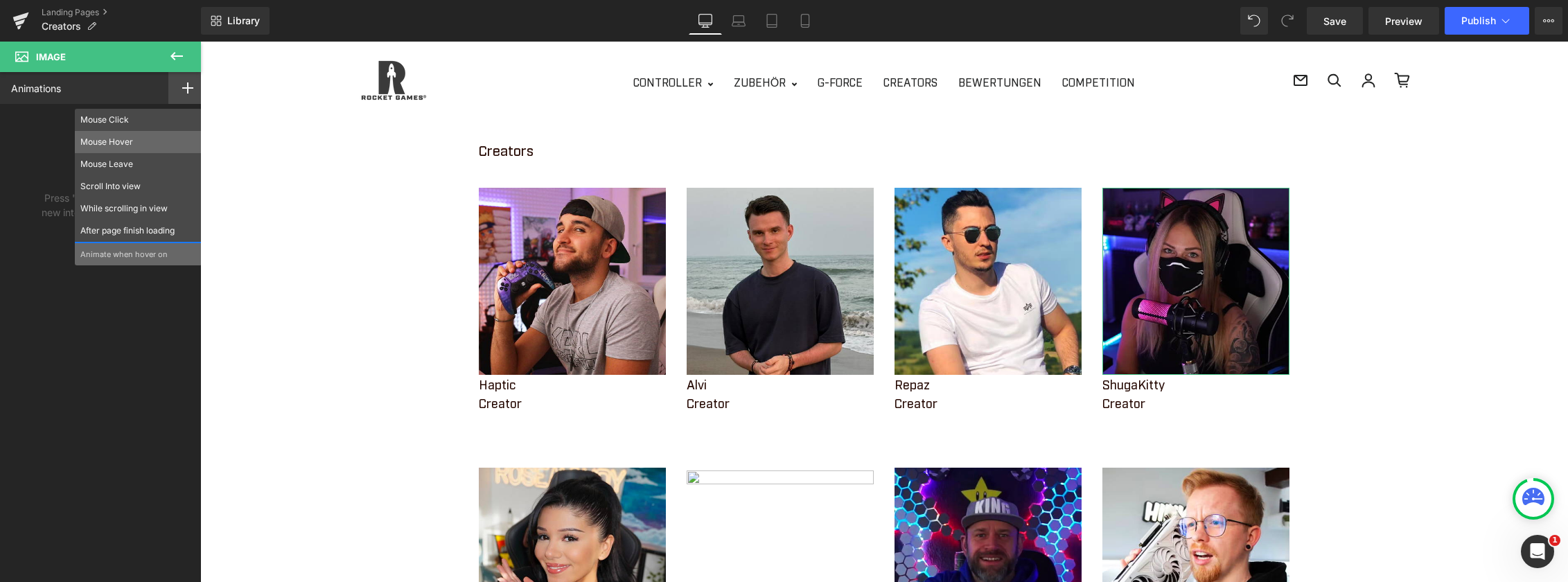
click at [94, 143] on p "Mouse Hover" at bounding box center [138, 142] width 115 height 13
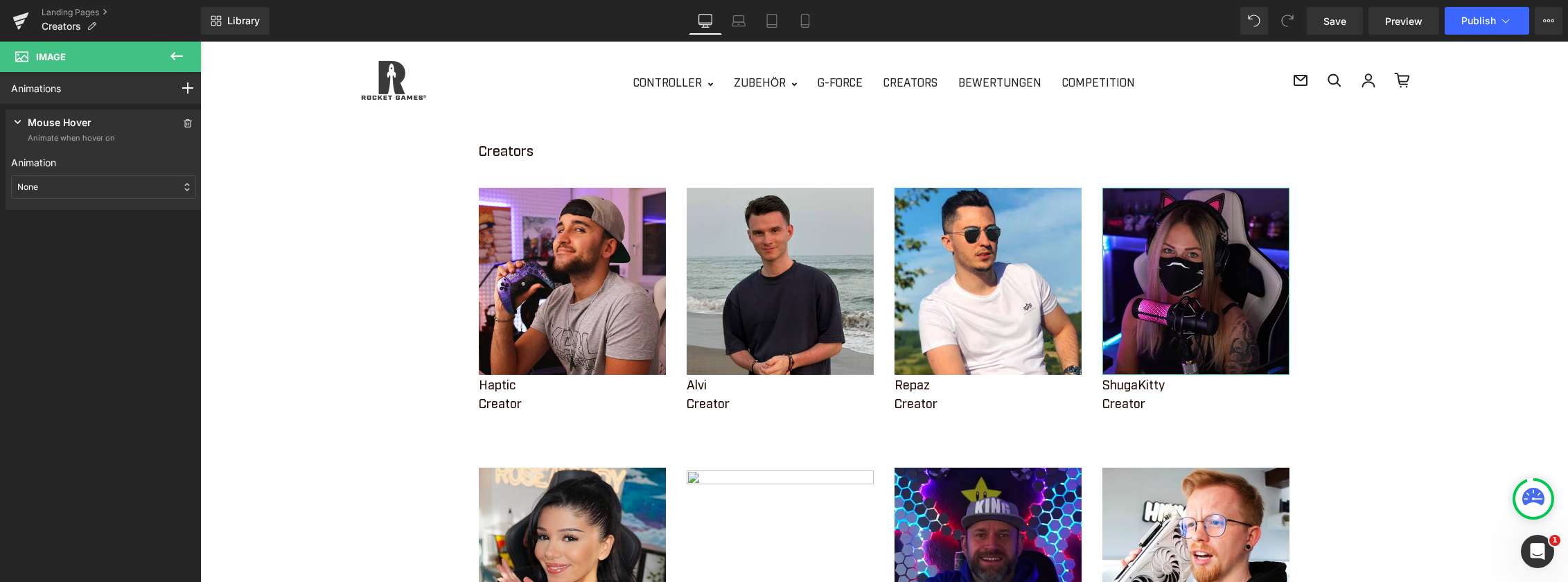
click at [53, 191] on div "None" at bounding box center [104, 187] width 185 height 24
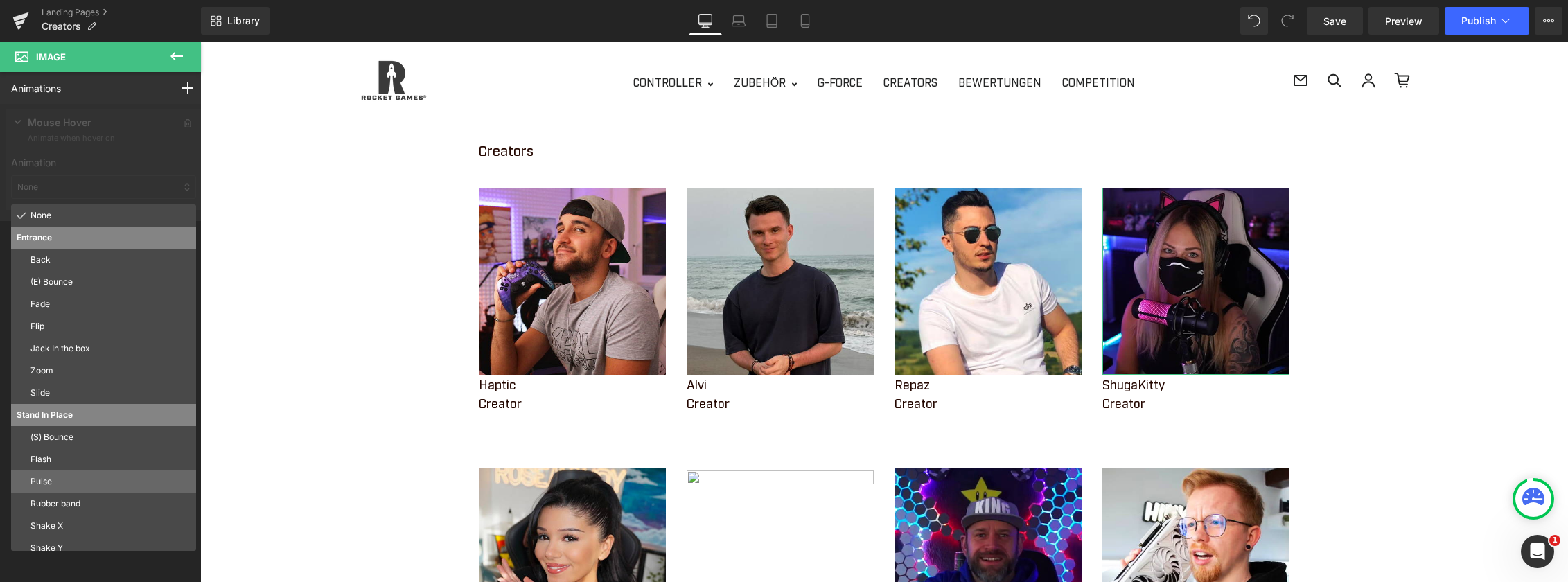
click at [59, 478] on p "Pulse" at bounding box center [110, 481] width 160 height 13
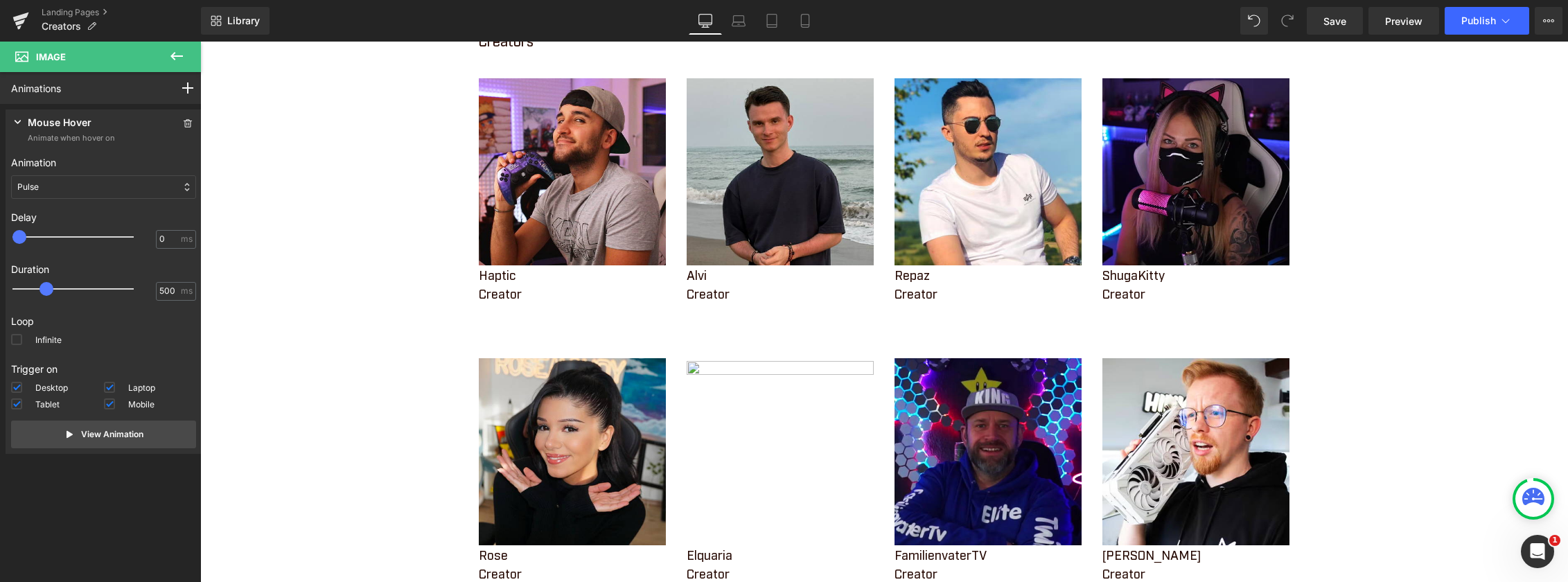
scroll to position [208, 0]
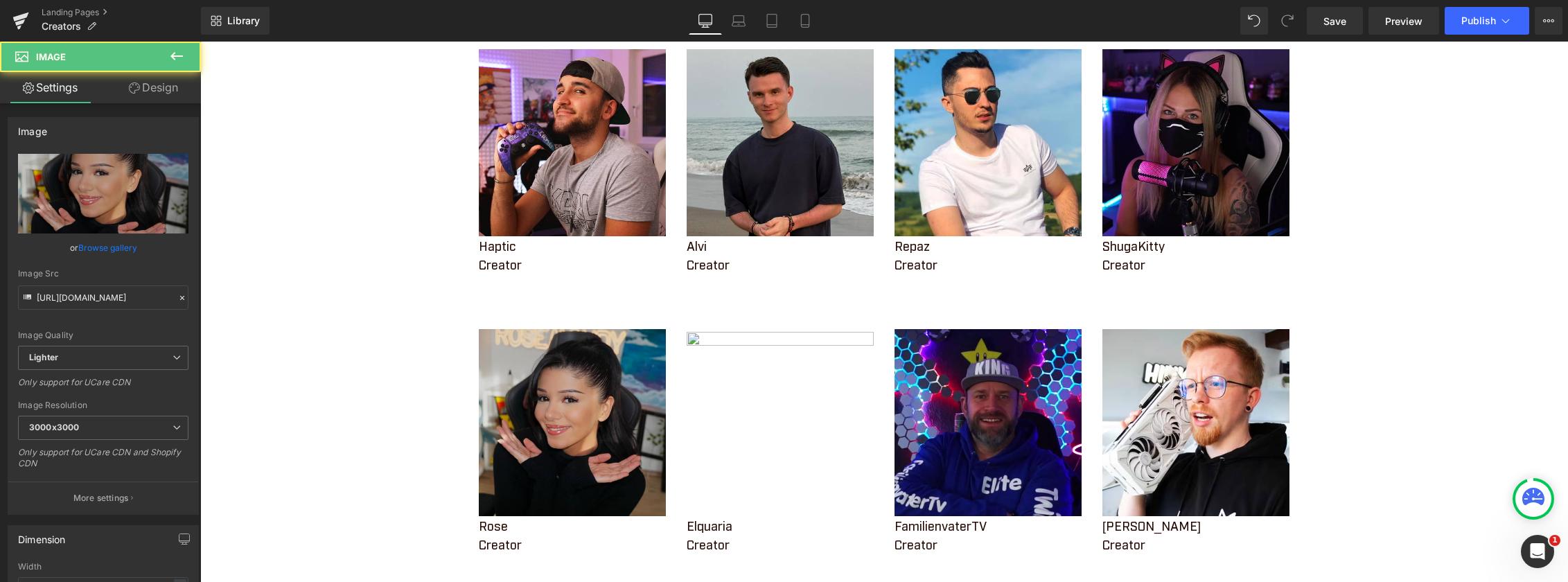
click at [564, 411] on img at bounding box center [572, 423] width 187 height 187
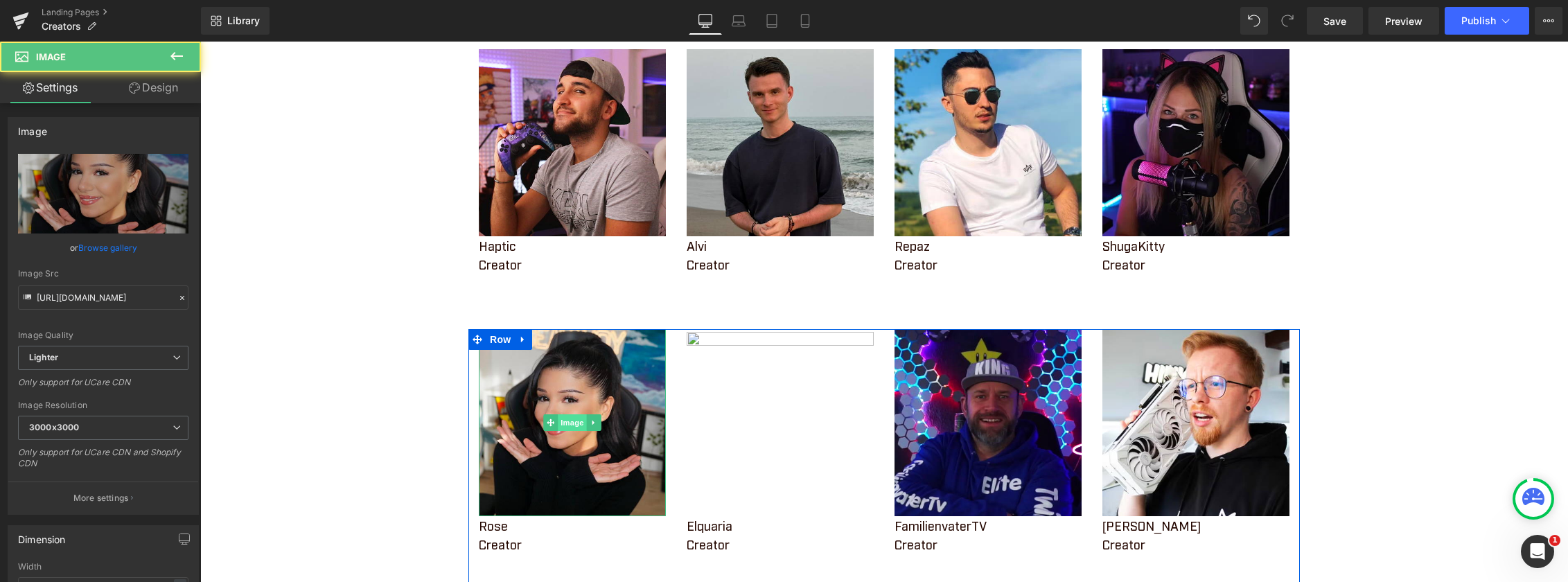
click at [564, 423] on span "Image" at bounding box center [572, 423] width 29 height 17
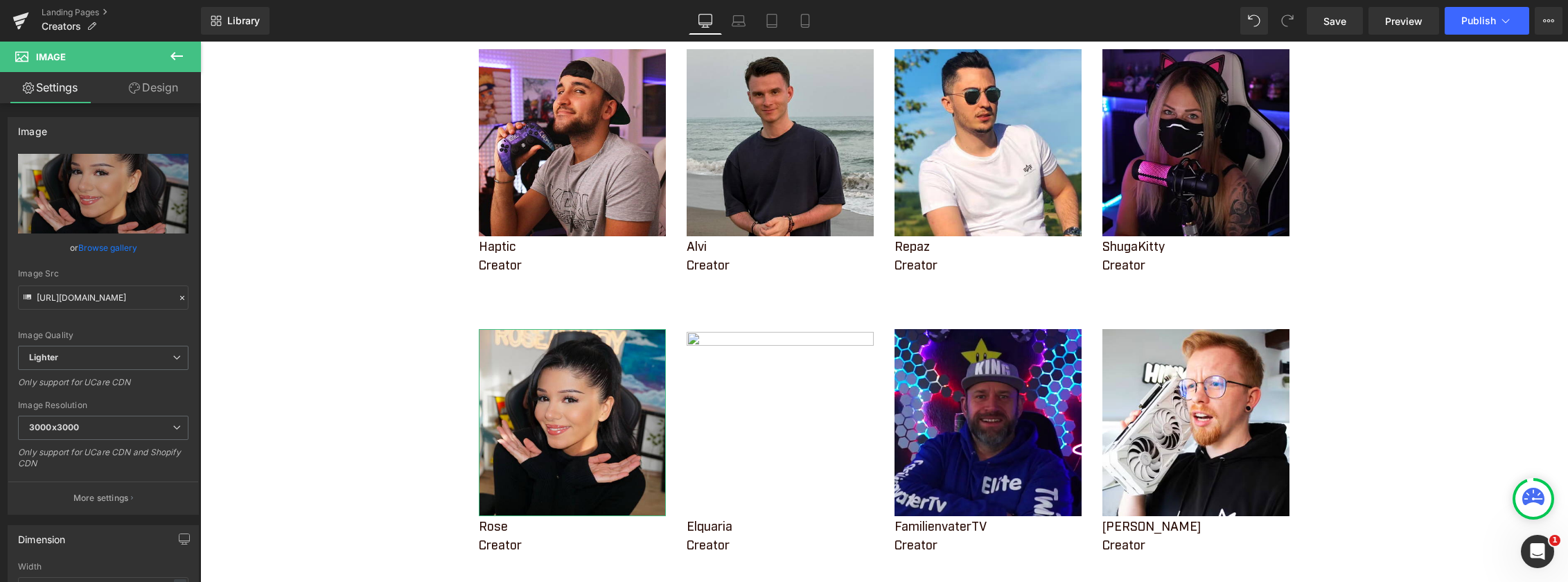
click at [157, 92] on link "Design" at bounding box center [154, 87] width 100 height 31
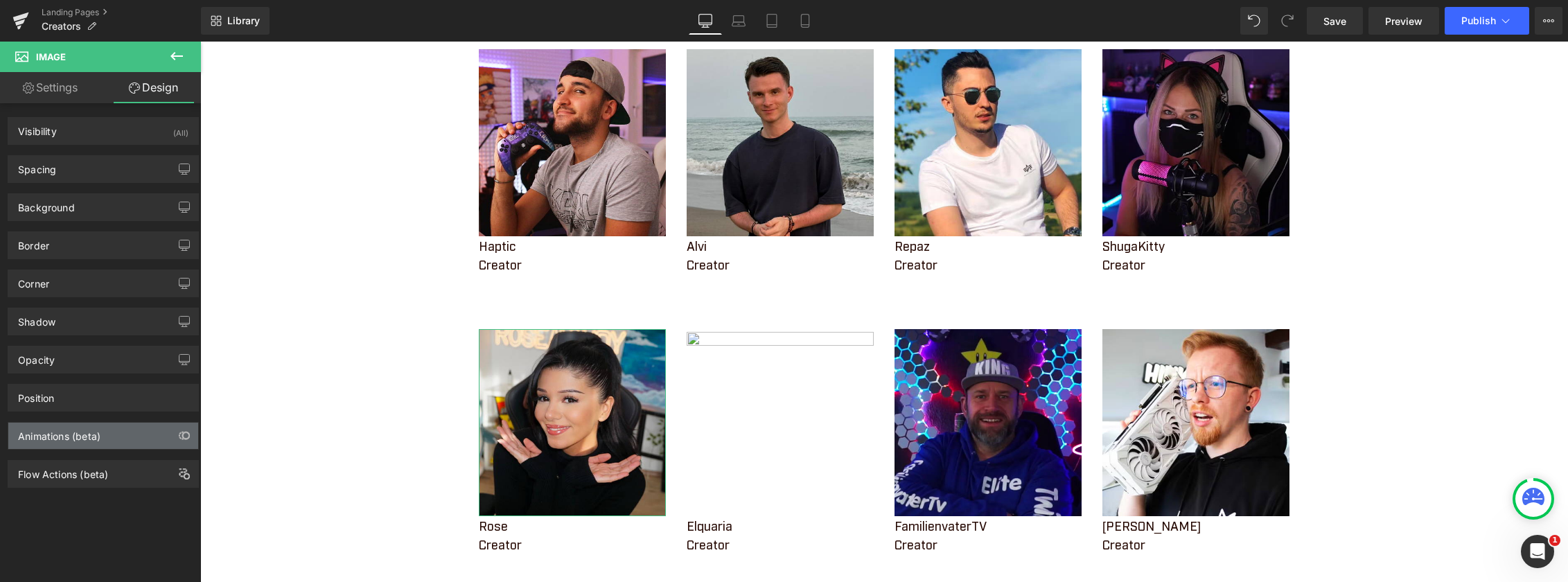
click at [77, 443] on div "Animations (beta)" at bounding box center [104, 435] width 190 height 26
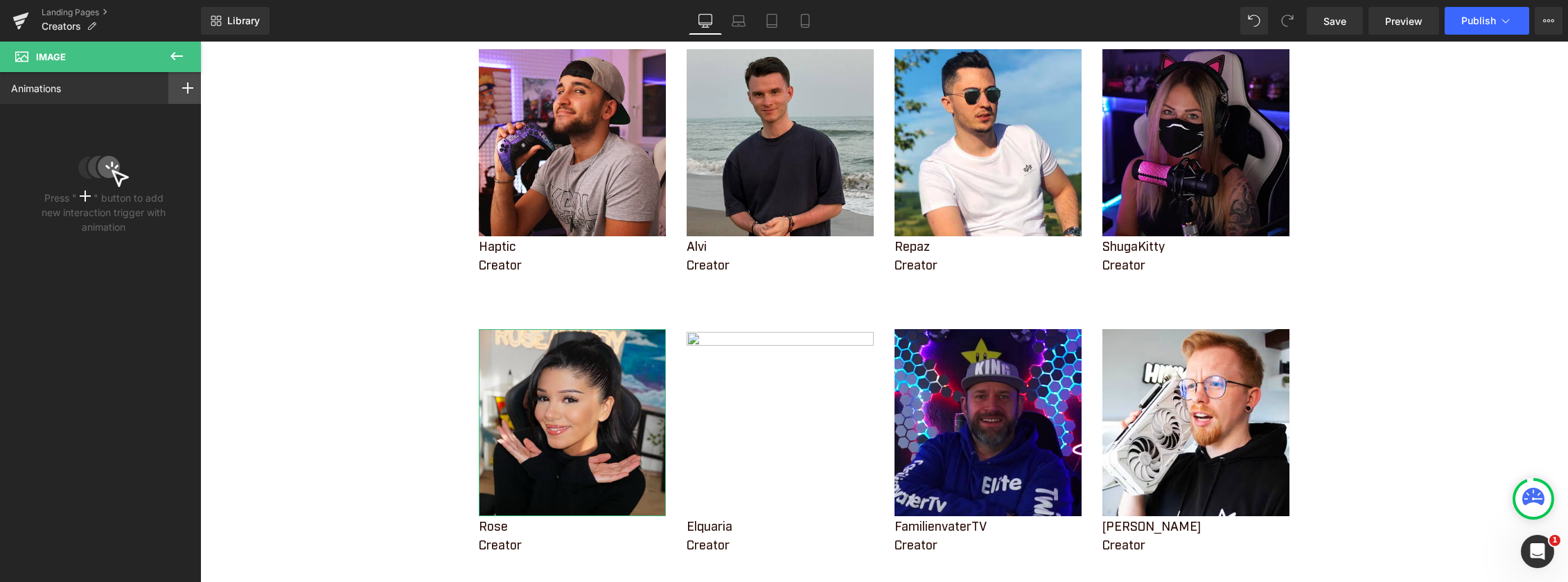
click at [187, 91] on rect at bounding box center [188, 87] width 2 height 11
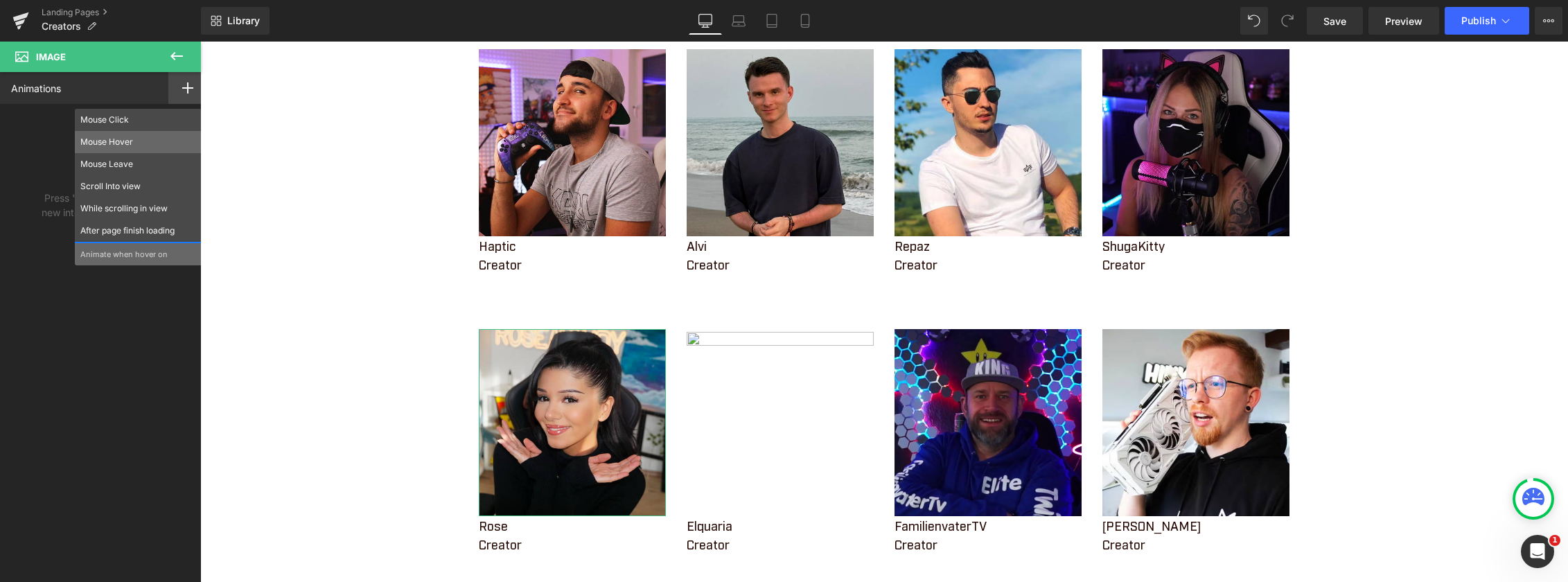
click at [145, 143] on p "Mouse Hover" at bounding box center [138, 142] width 115 height 13
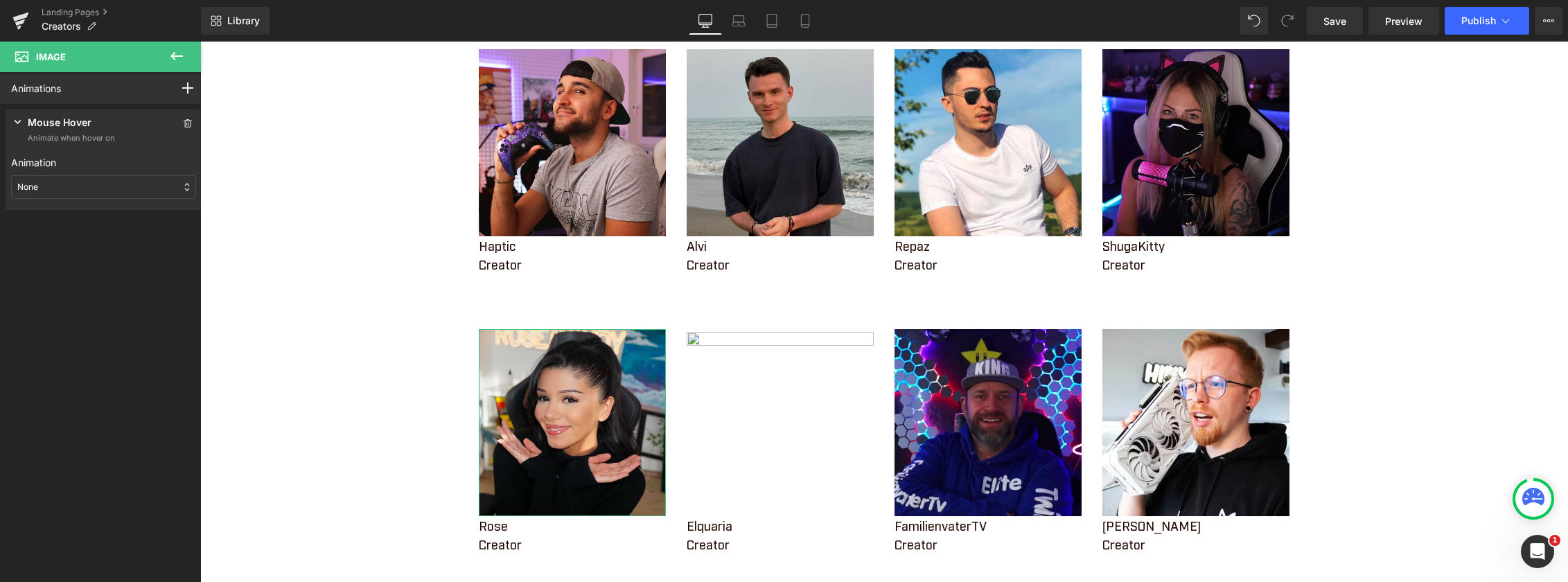
click at [81, 183] on div "None" at bounding box center [104, 187] width 185 height 24
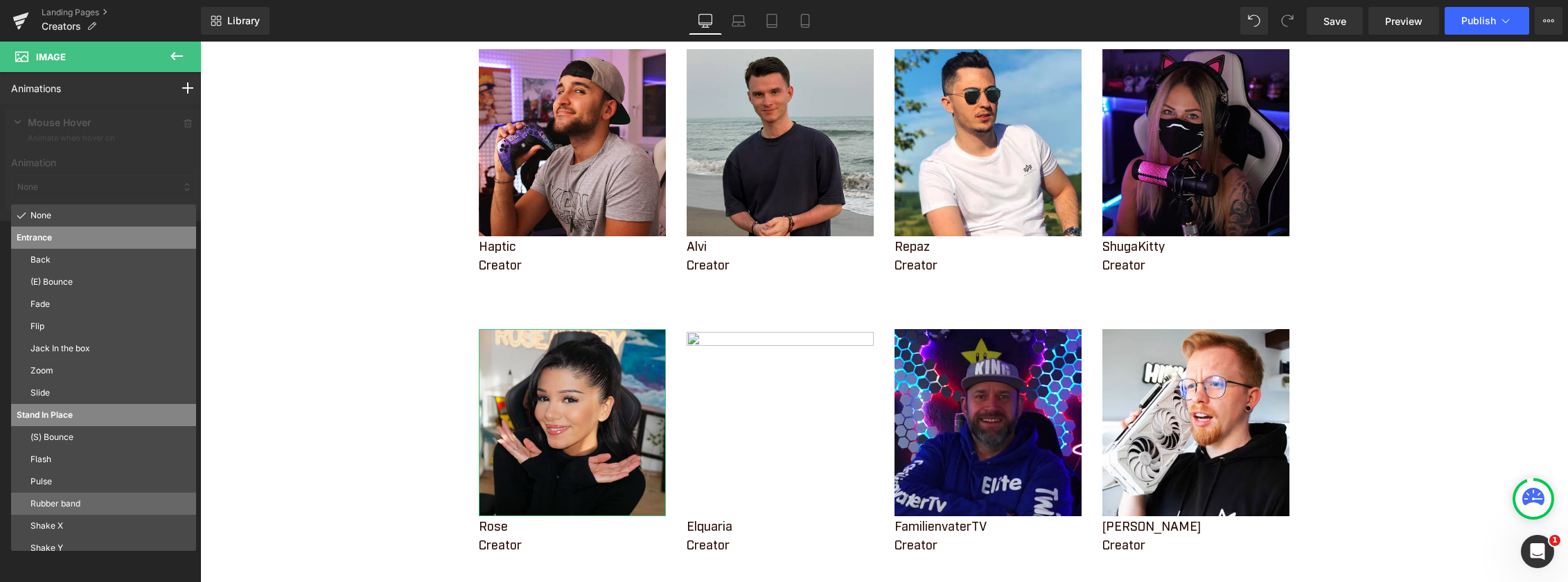
scroll to position [75, 0]
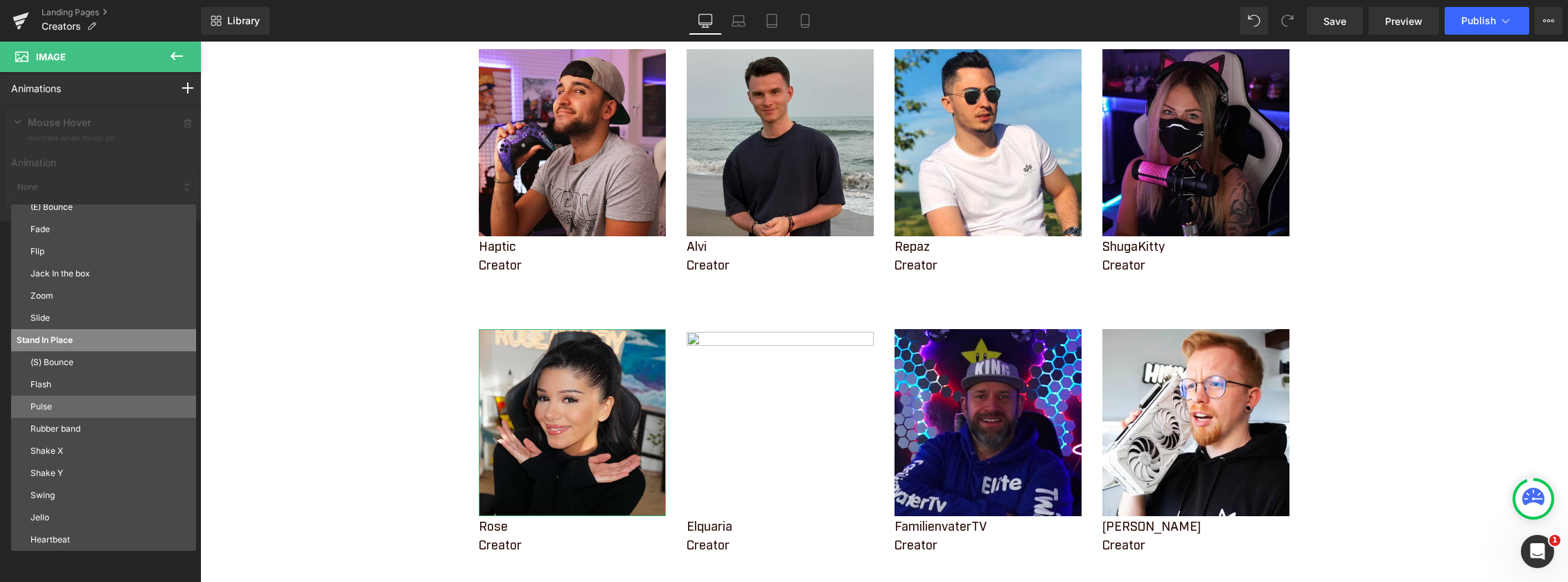
click at [59, 399] on div "Pulse" at bounding box center [104, 406] width 185 height 22
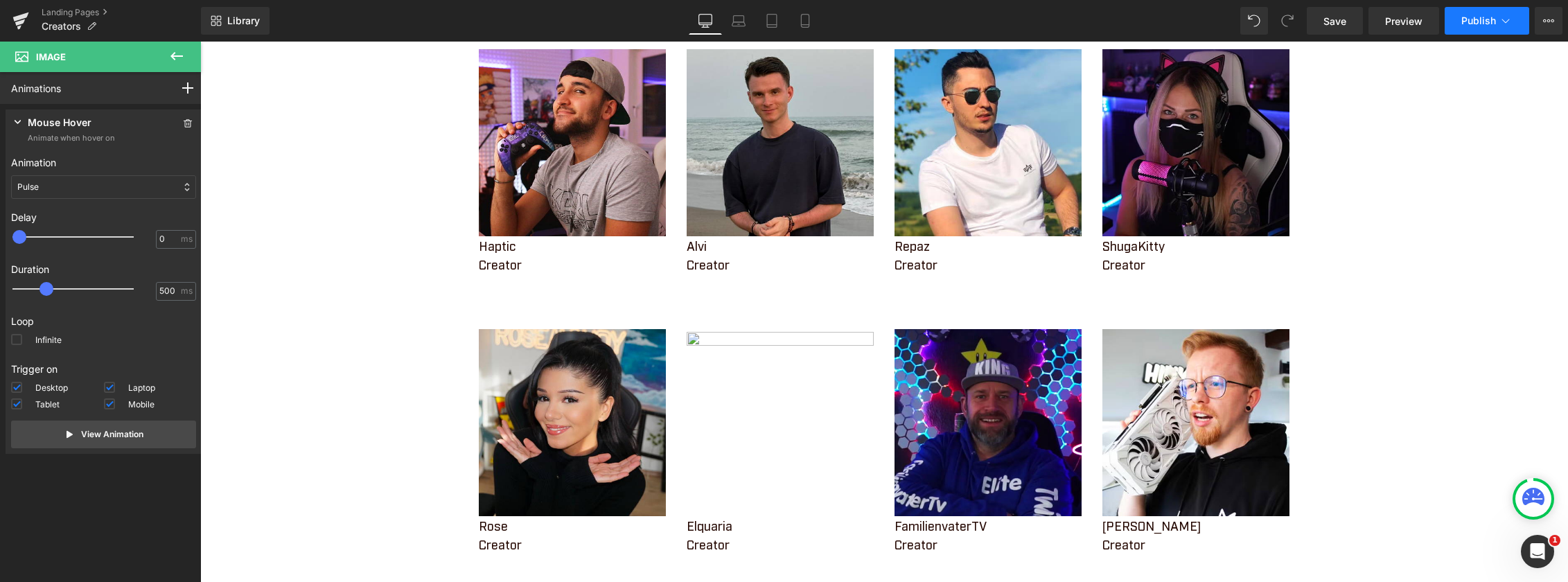
click at [1475, 23] on span "Publish" at bounding box center [1478, 20] width 35 height 11
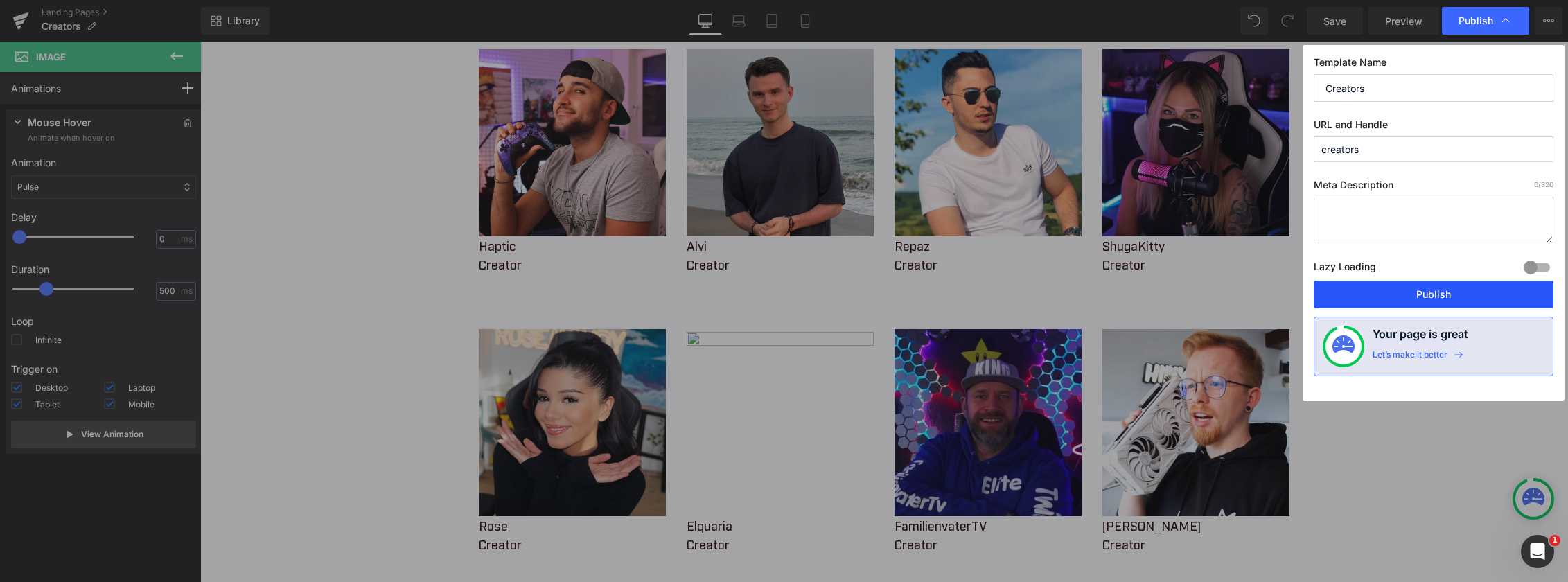
click at [1417, 294] on button "Publish" at bounding box center [1433, 294] width 239 height 28
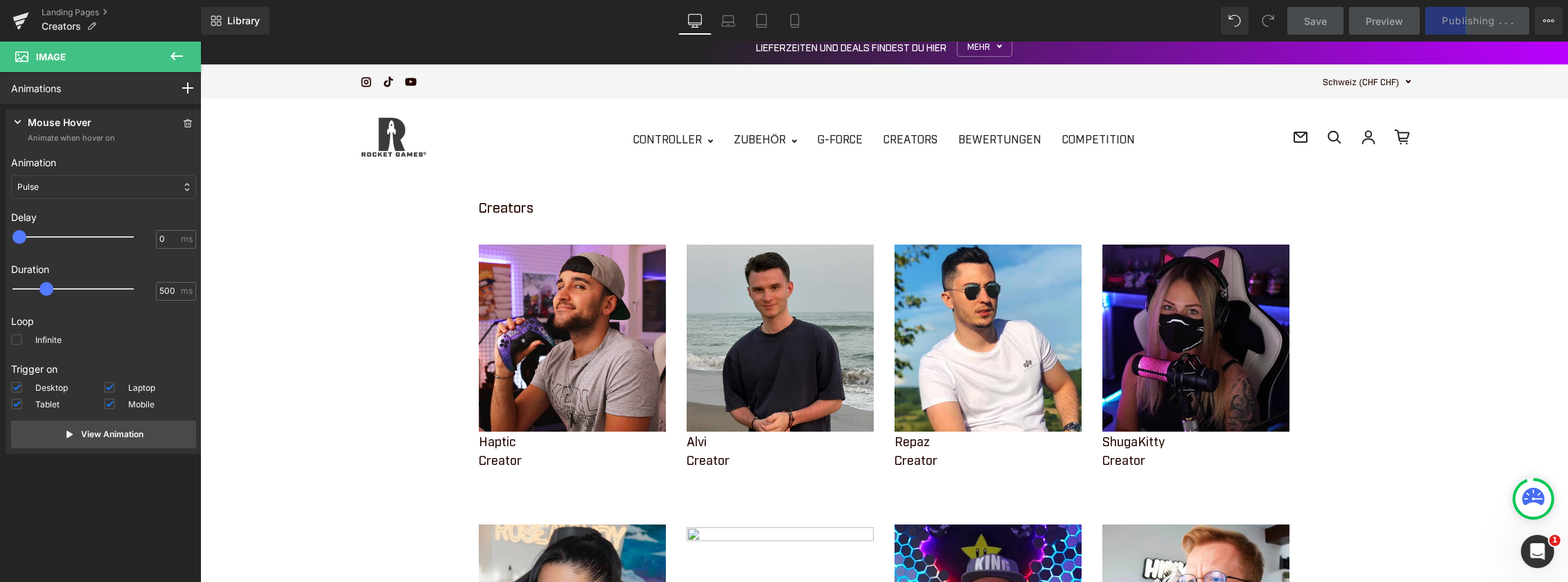
scroll to position [0, 0]
